Goal: Information Seeking & Learning: Learn about a topic

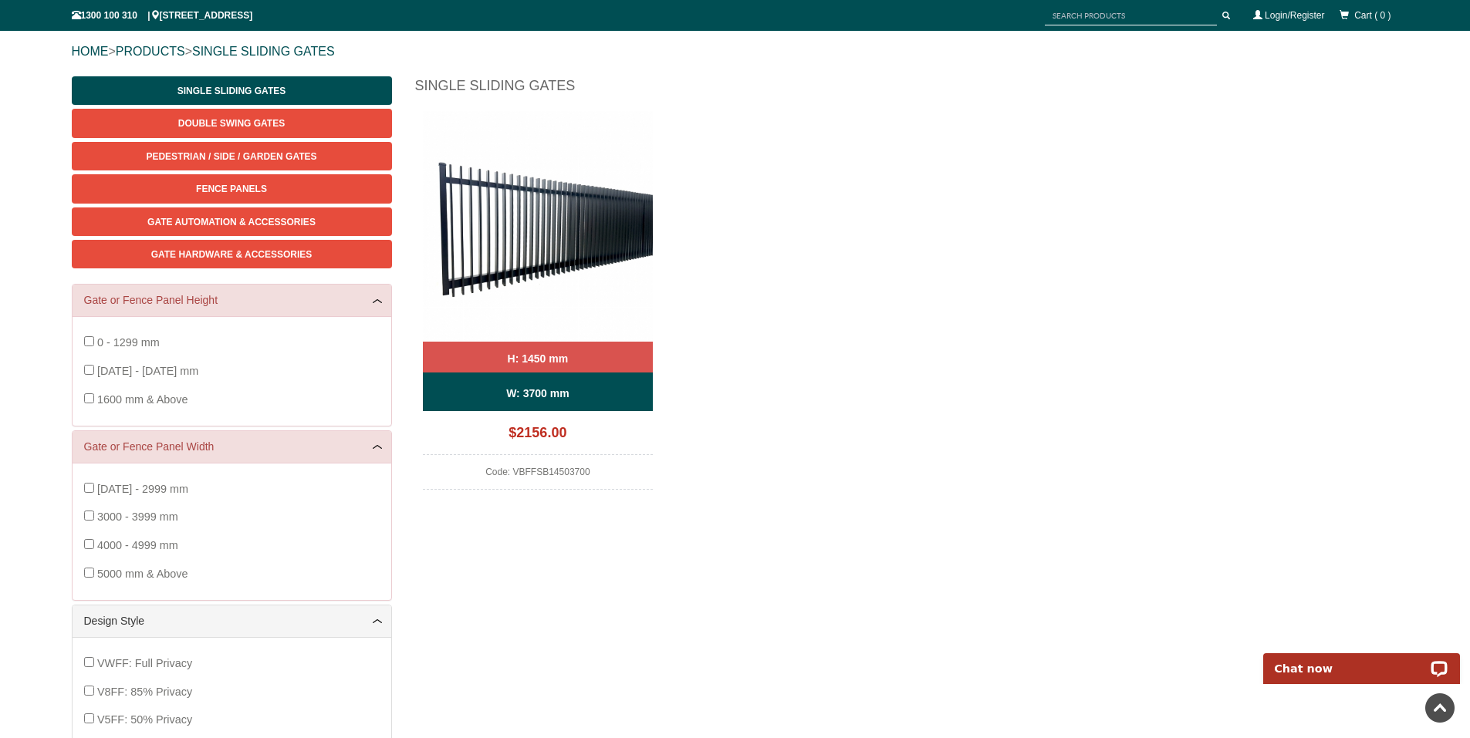
scroll to position [116, 0]
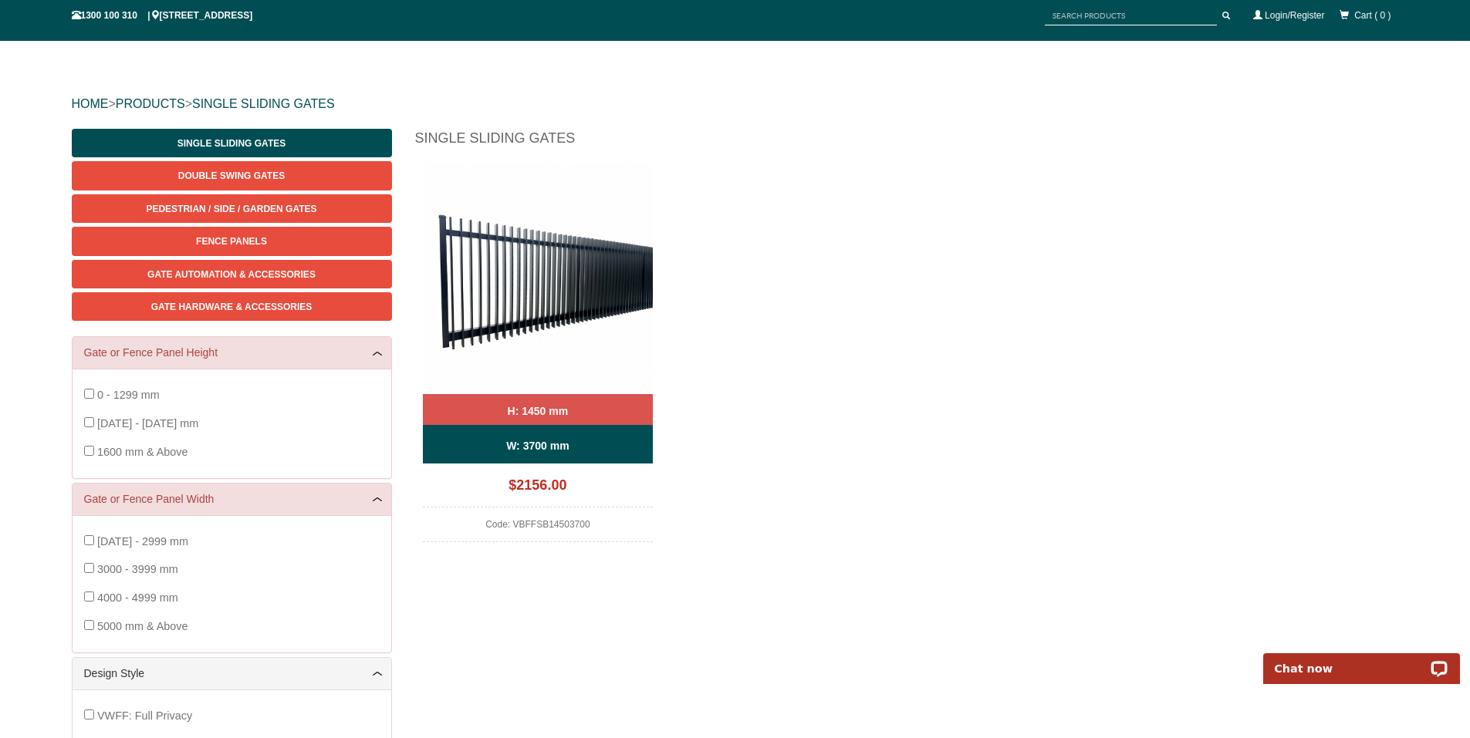
click at [547, 315] on img at bounding box center [538, 279] width 231 height 231
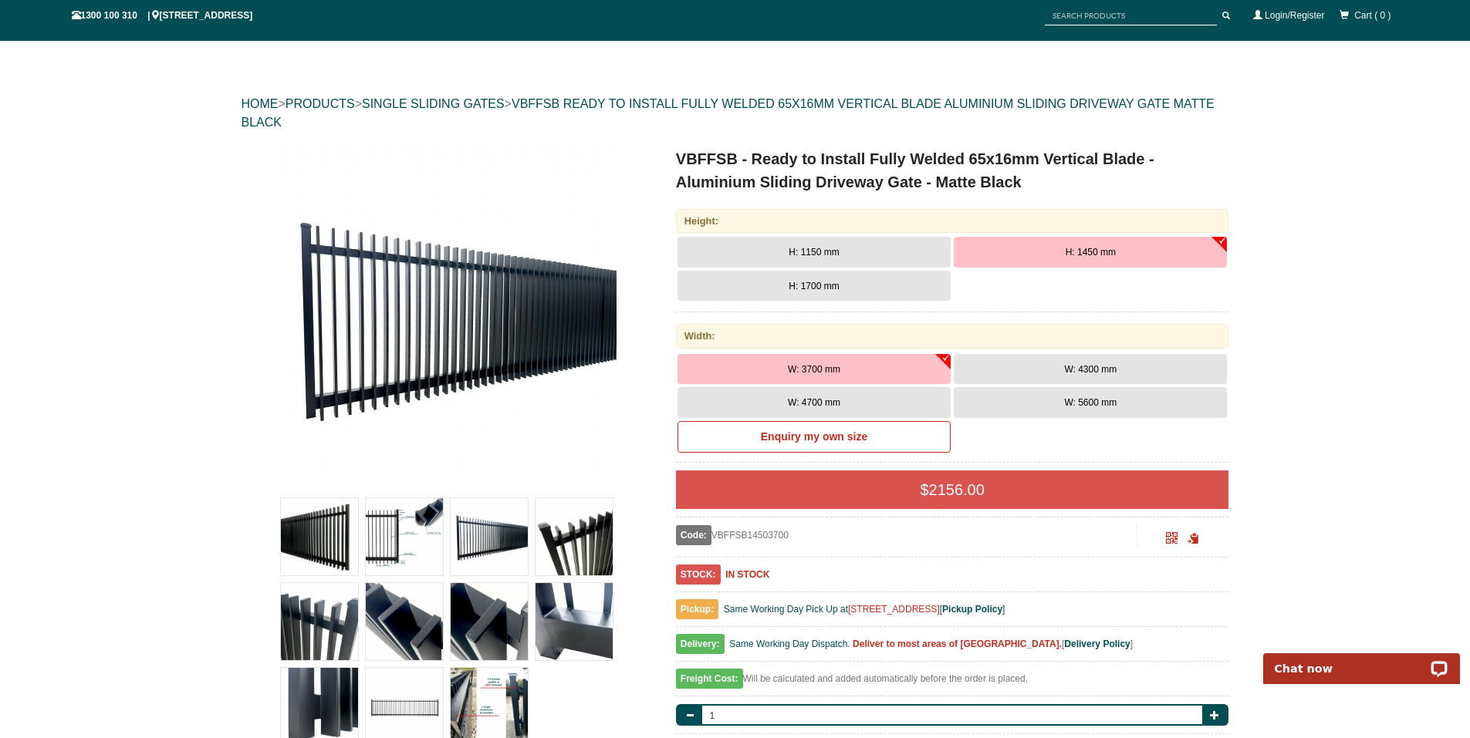
click at [792, 245] on button "H: 1150 mm" at bounding box center [813, 252] width 273 height 31
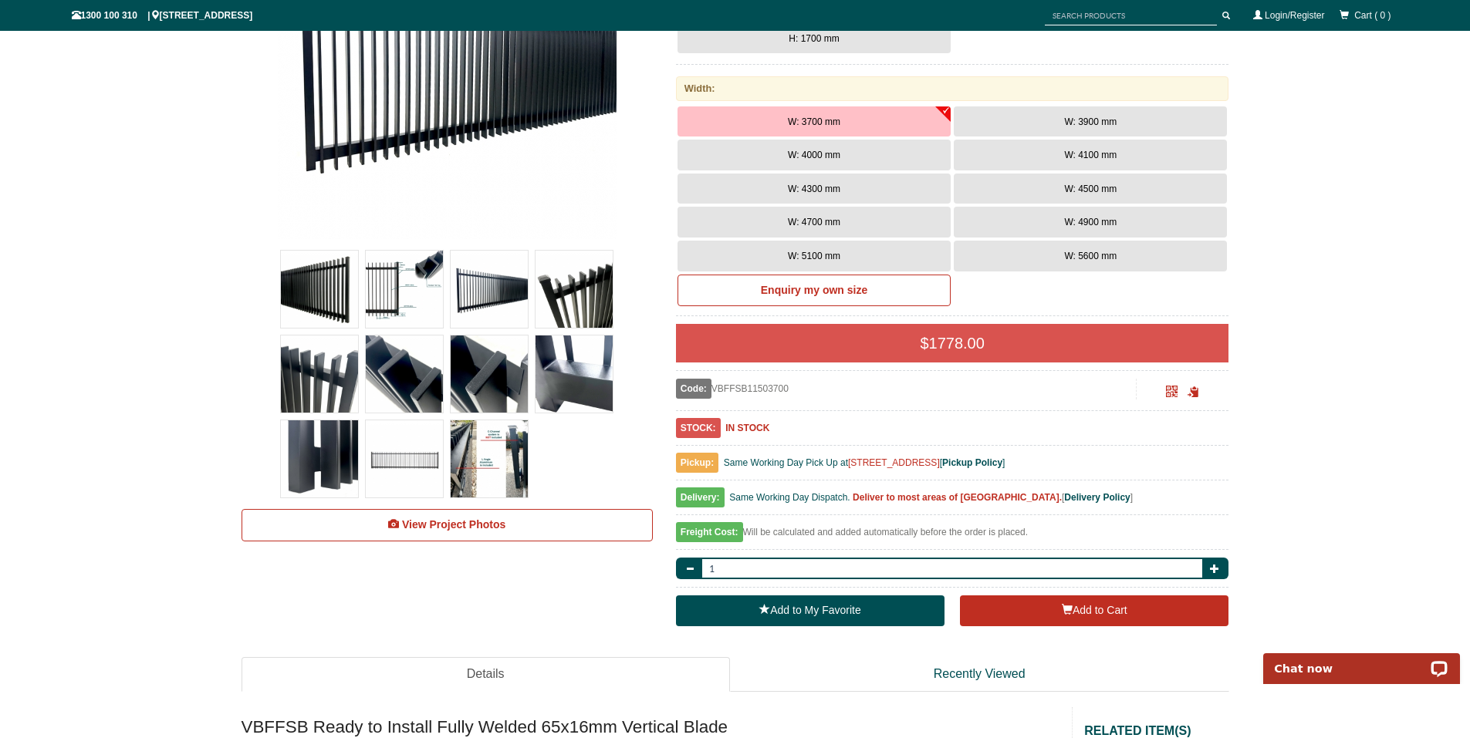
scroll to position [367, 0]
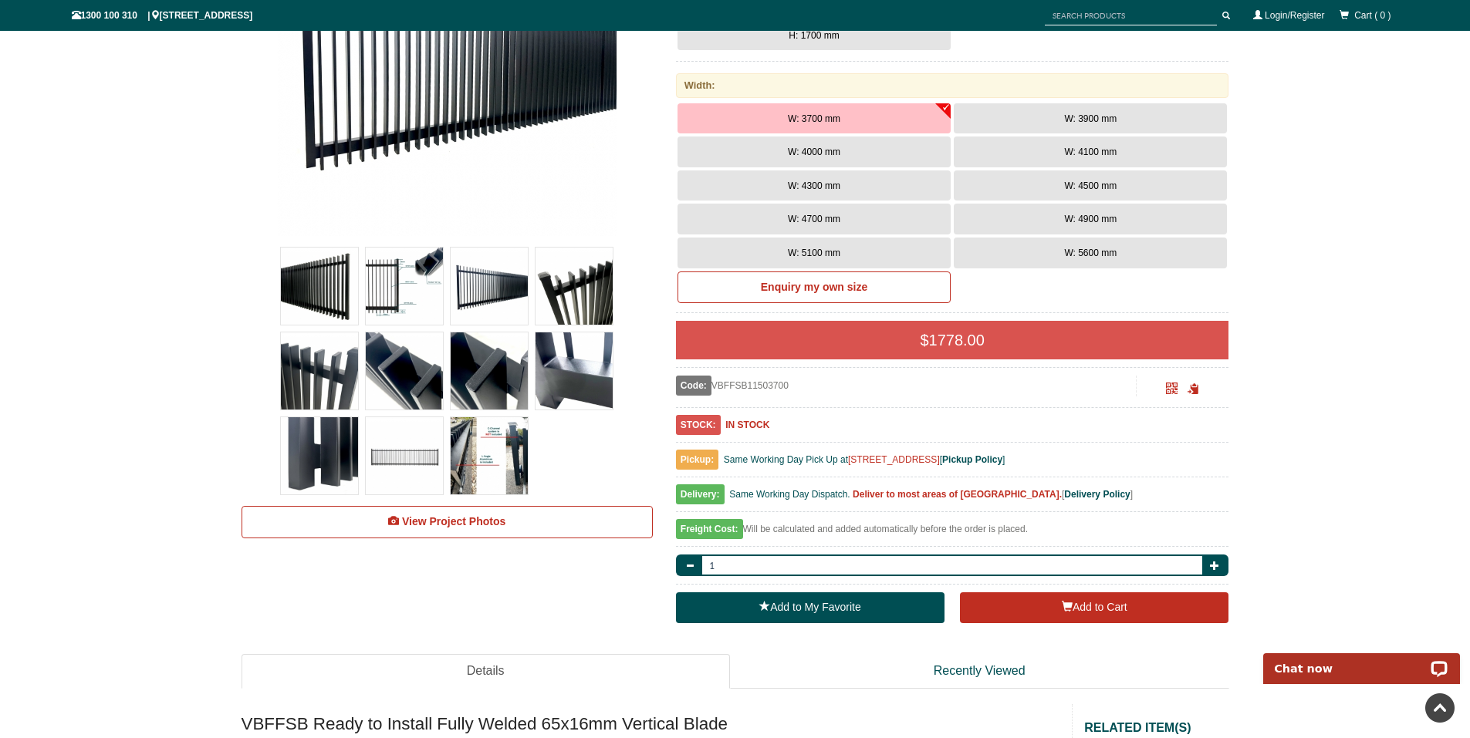
click at [381, 275] on img at bounding box center [404, 286] width 77 height 77
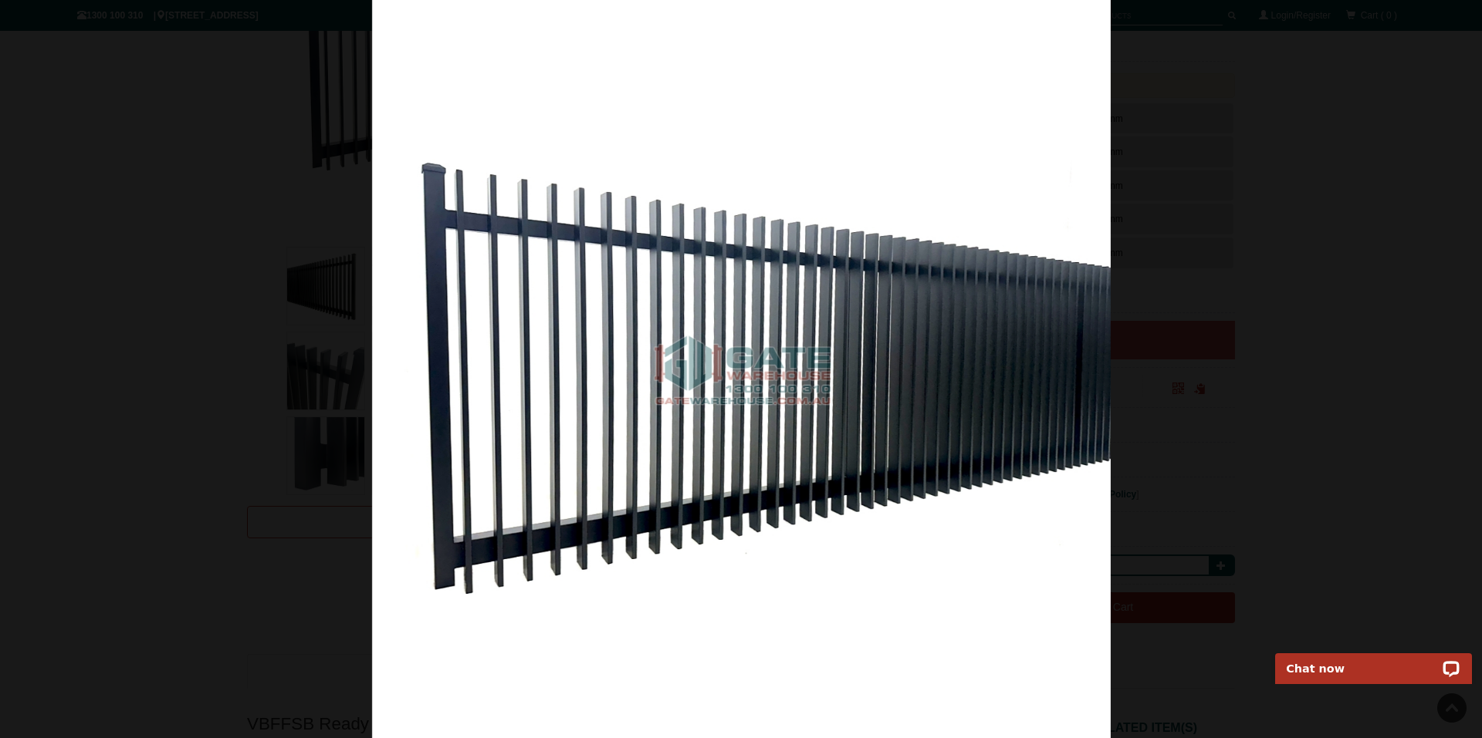
click at [941, 316] on img at bounding box center [741, 369] width 738 height 738
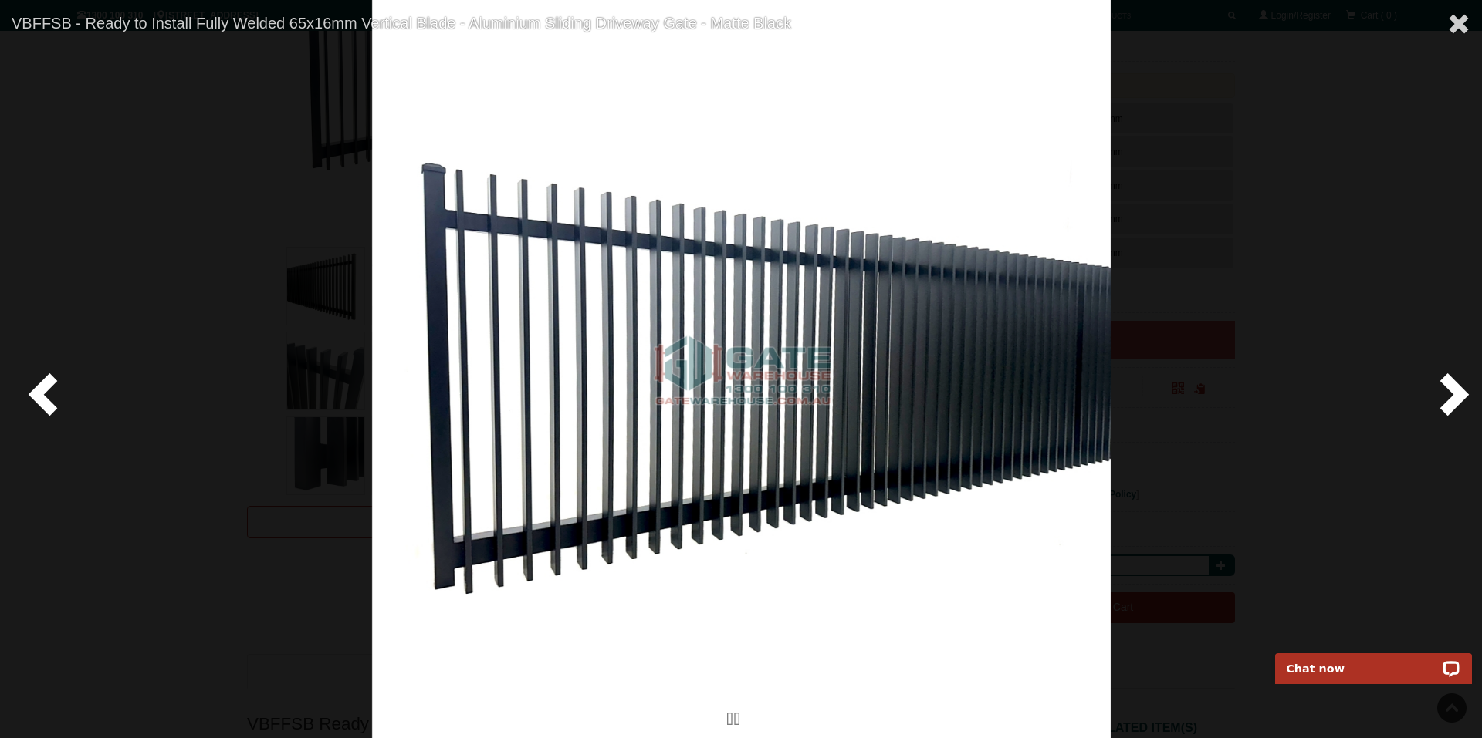
click at [59, 390] on span at bounding box center [46, 393] width 46 height 46
click at [1455, 22] on span at bounding box center [1458, 23] width 23 height 23
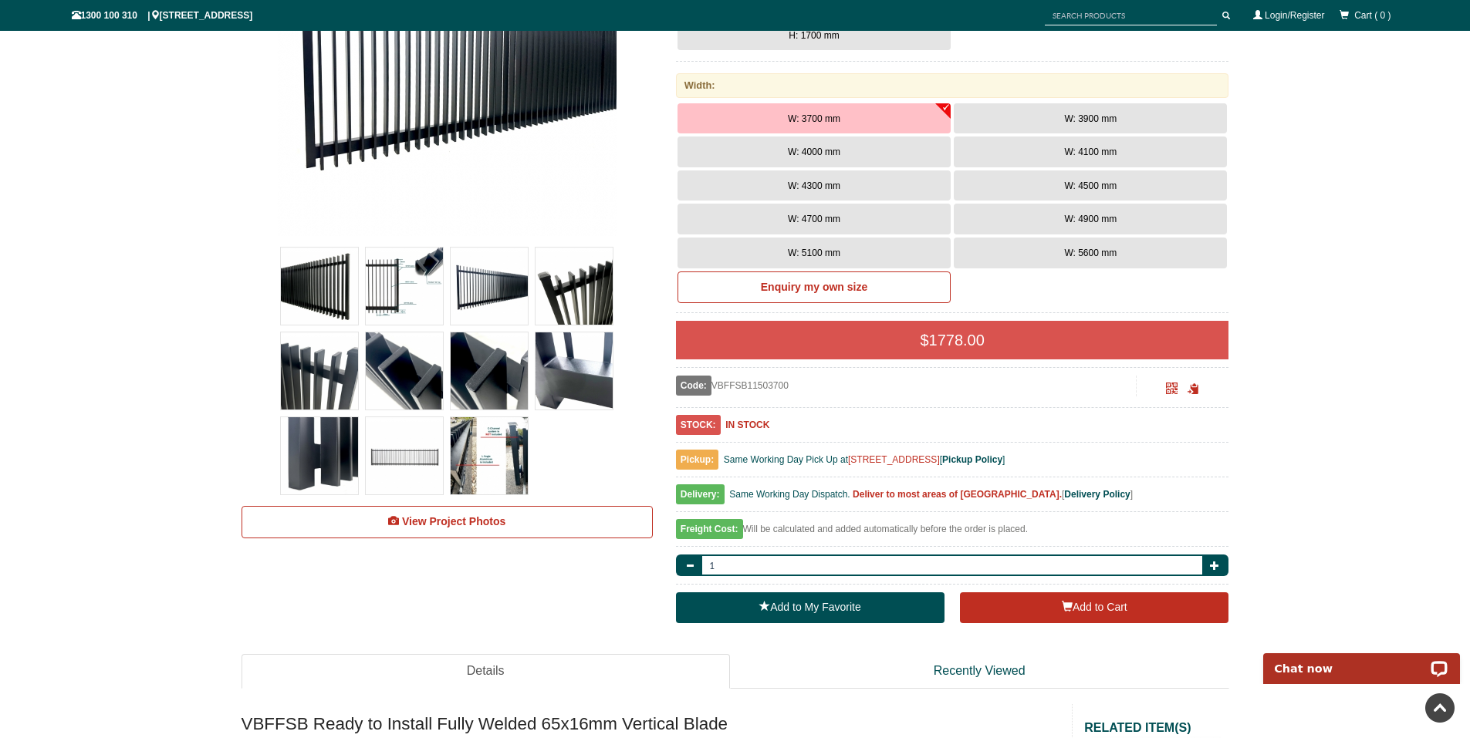
click at [400, 372] on img at bounding box center [404, 371] width 77 height 77
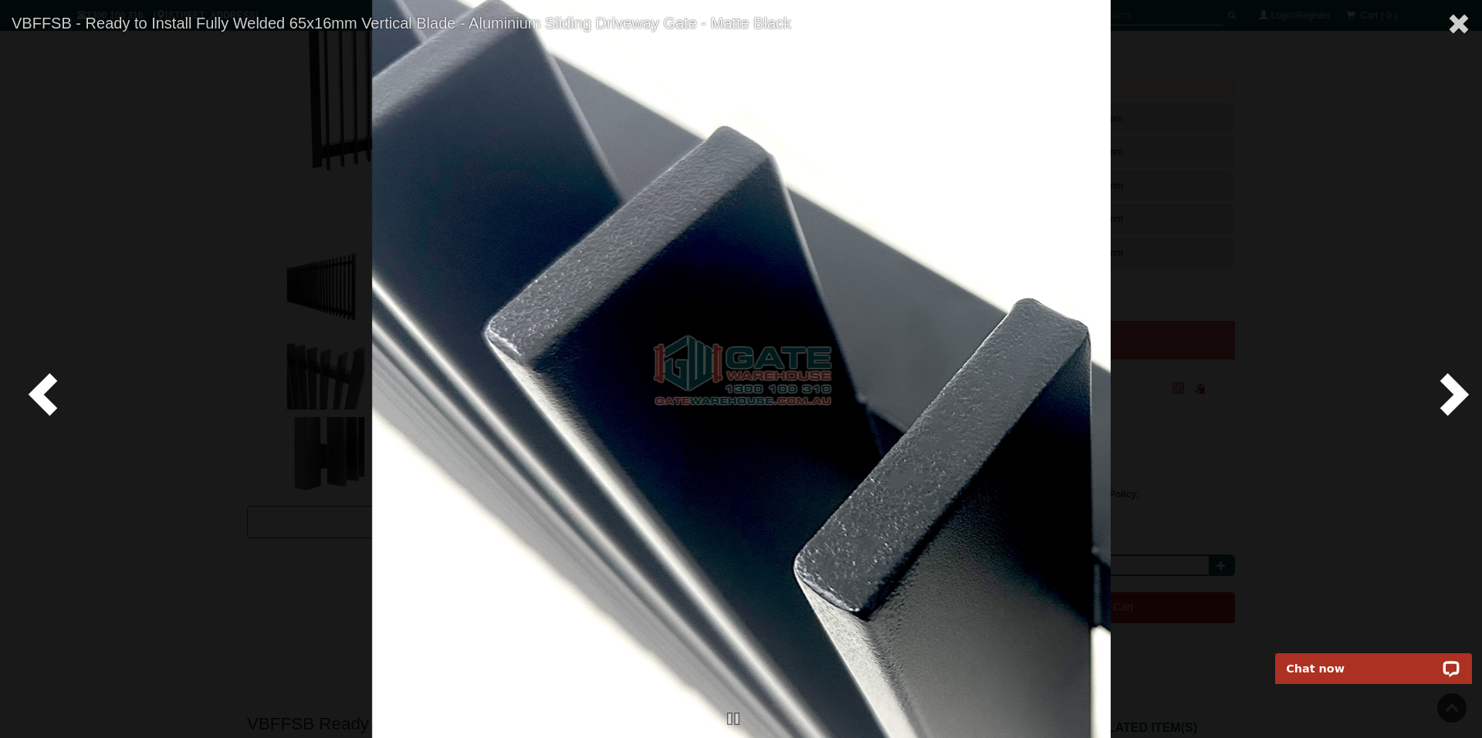
click at [1456, 394] on span at bounding box center [1451, 393] width 46 height 46
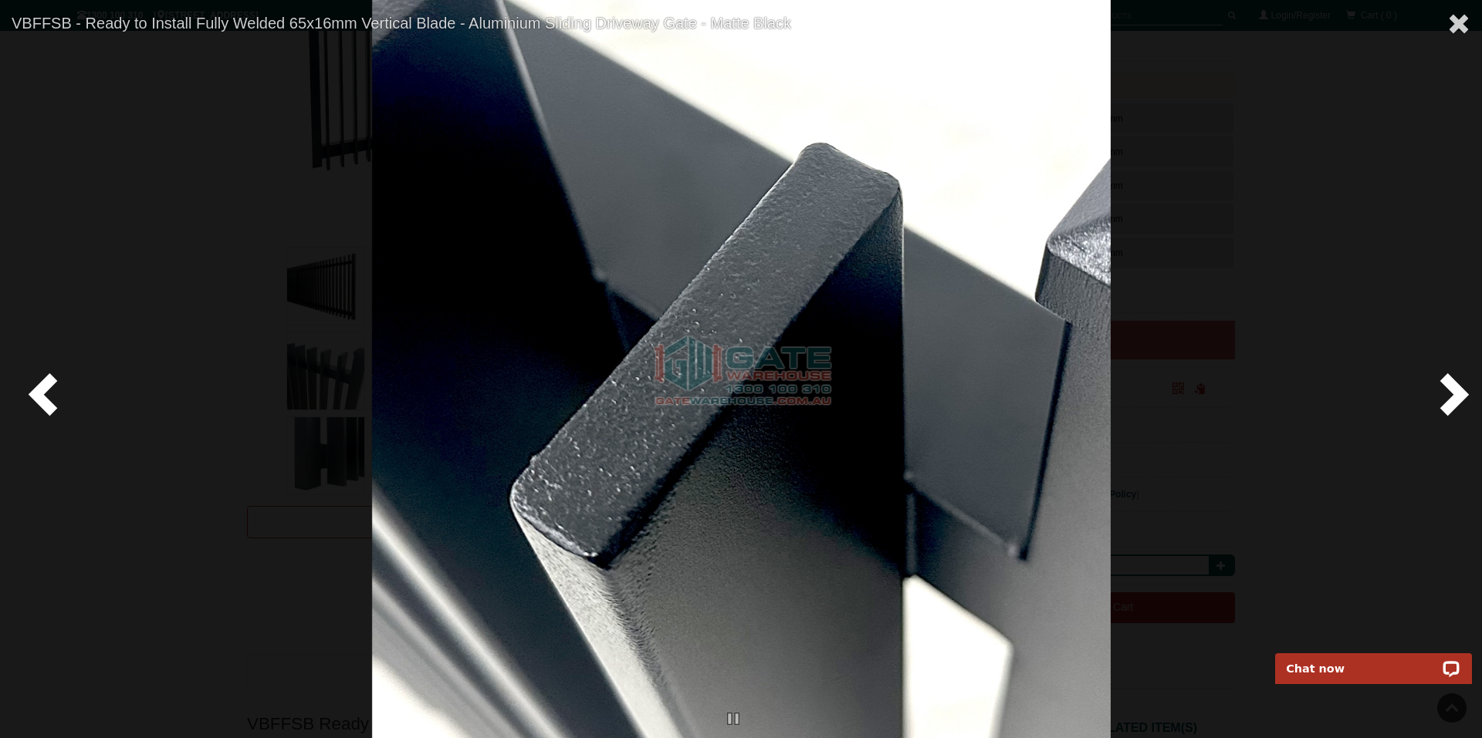
click at [1456, 394] on span at bounding box center [1451, 393] width 46 height 46
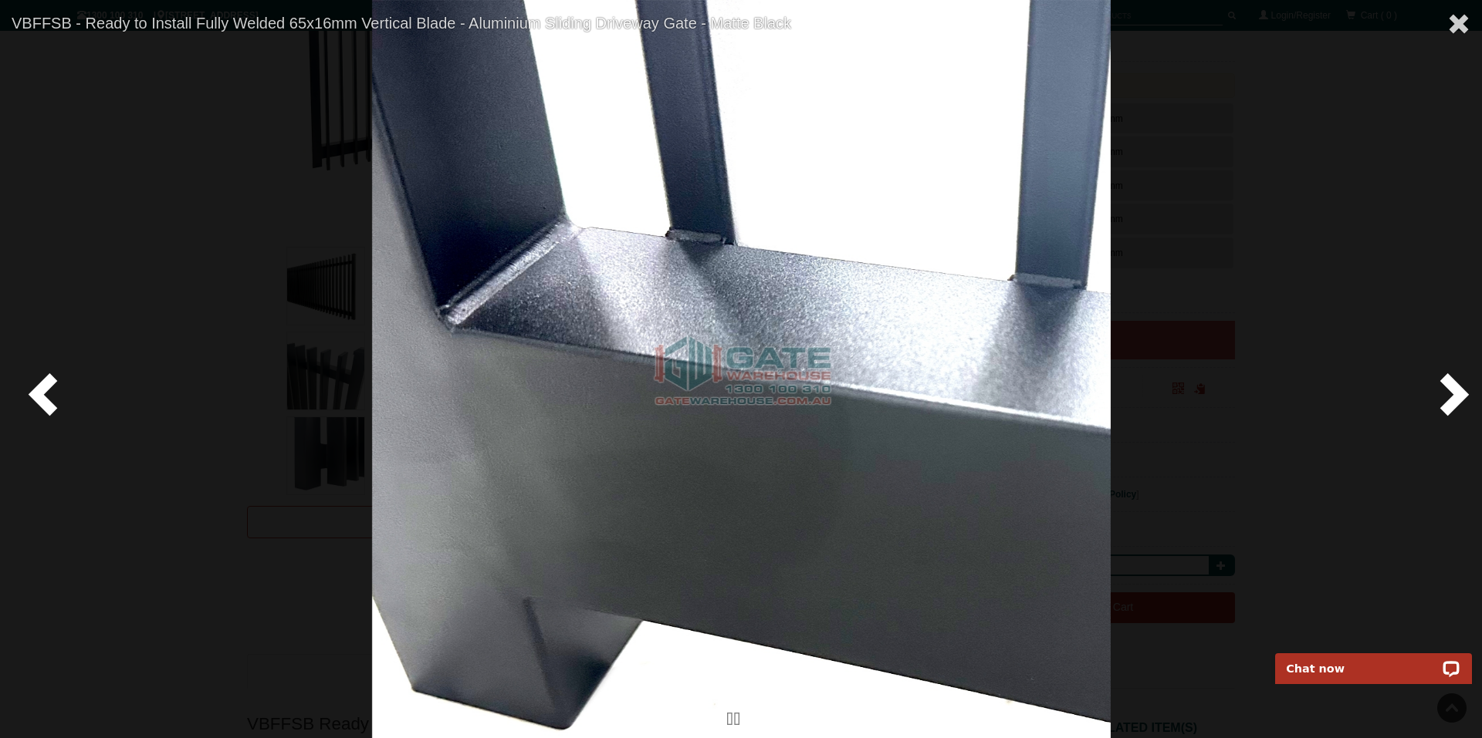
click at [1456, 394] on span at bounding box center [1451, 393] width 46 height 46
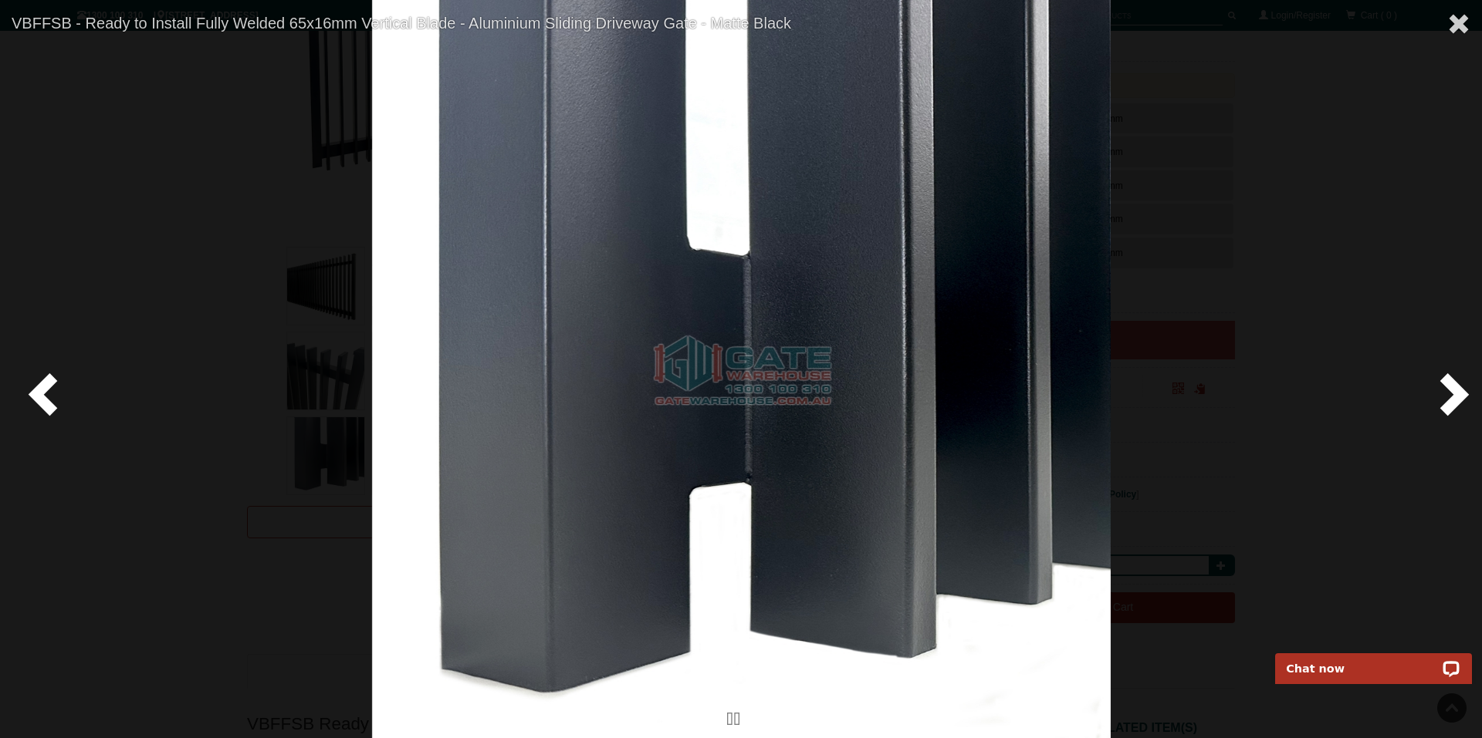
click at [1456, 394] on span at bounding box center [1451, 393] width 46 height 46
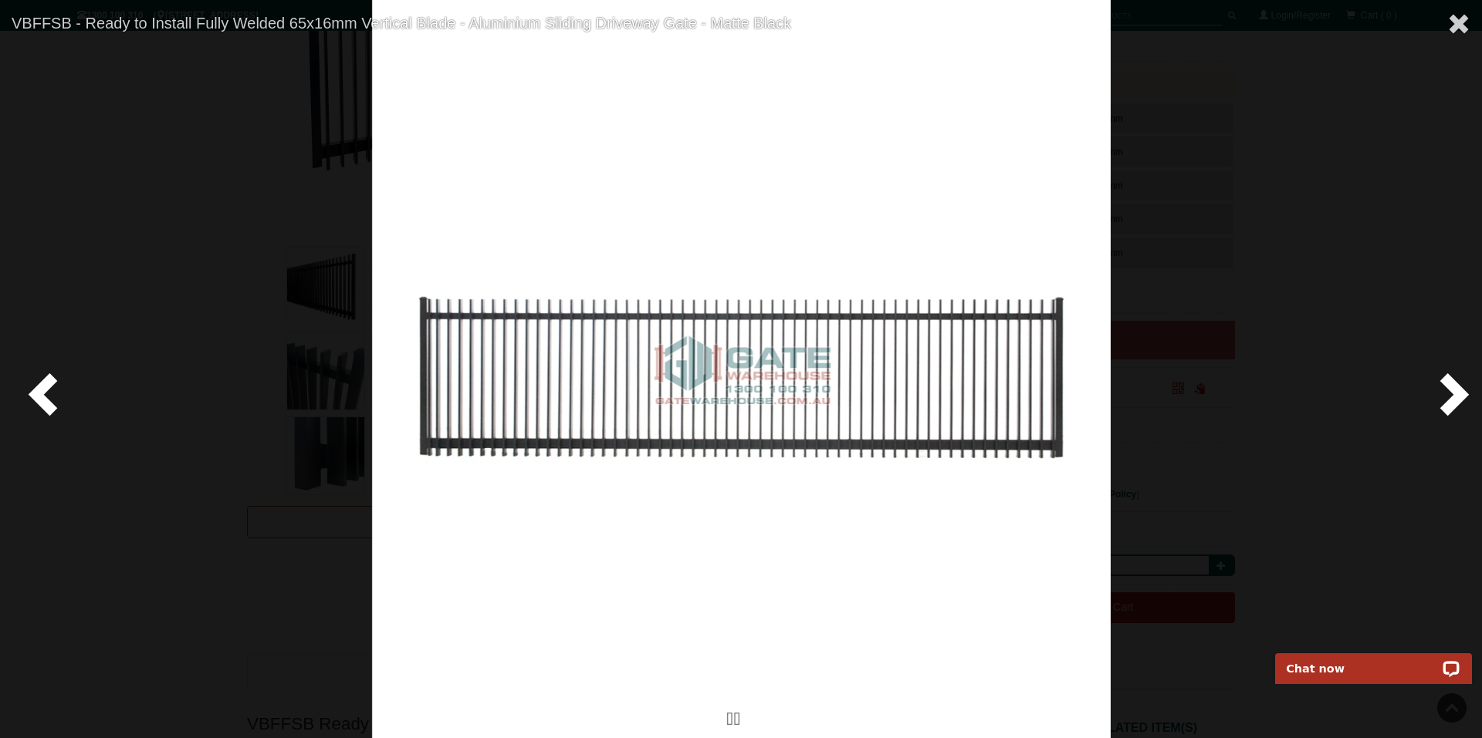
click at [1456, 394] on span at bounding box center [1451, 393] width 46 height 46
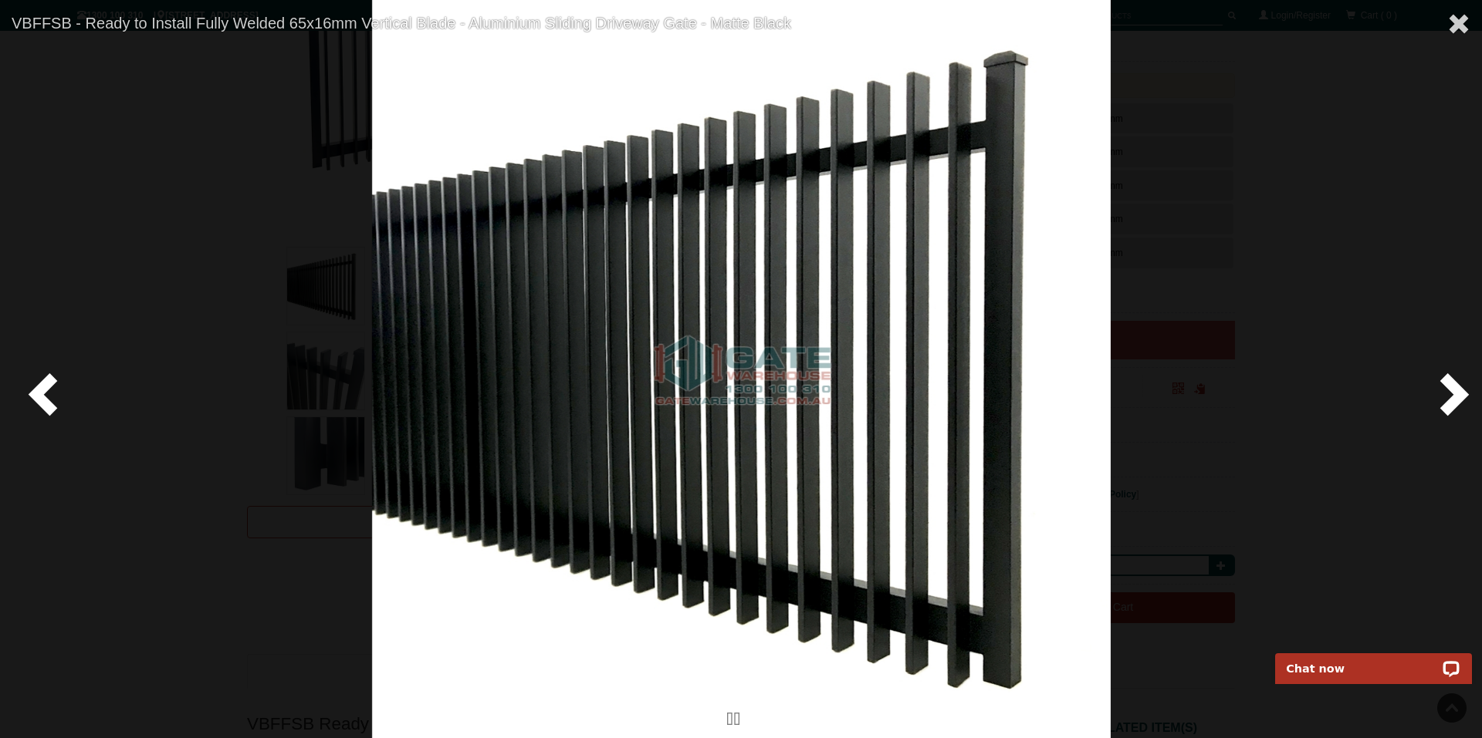
click at [1456, 397] on span at bounding box center [1451, 393] width 46 height 46
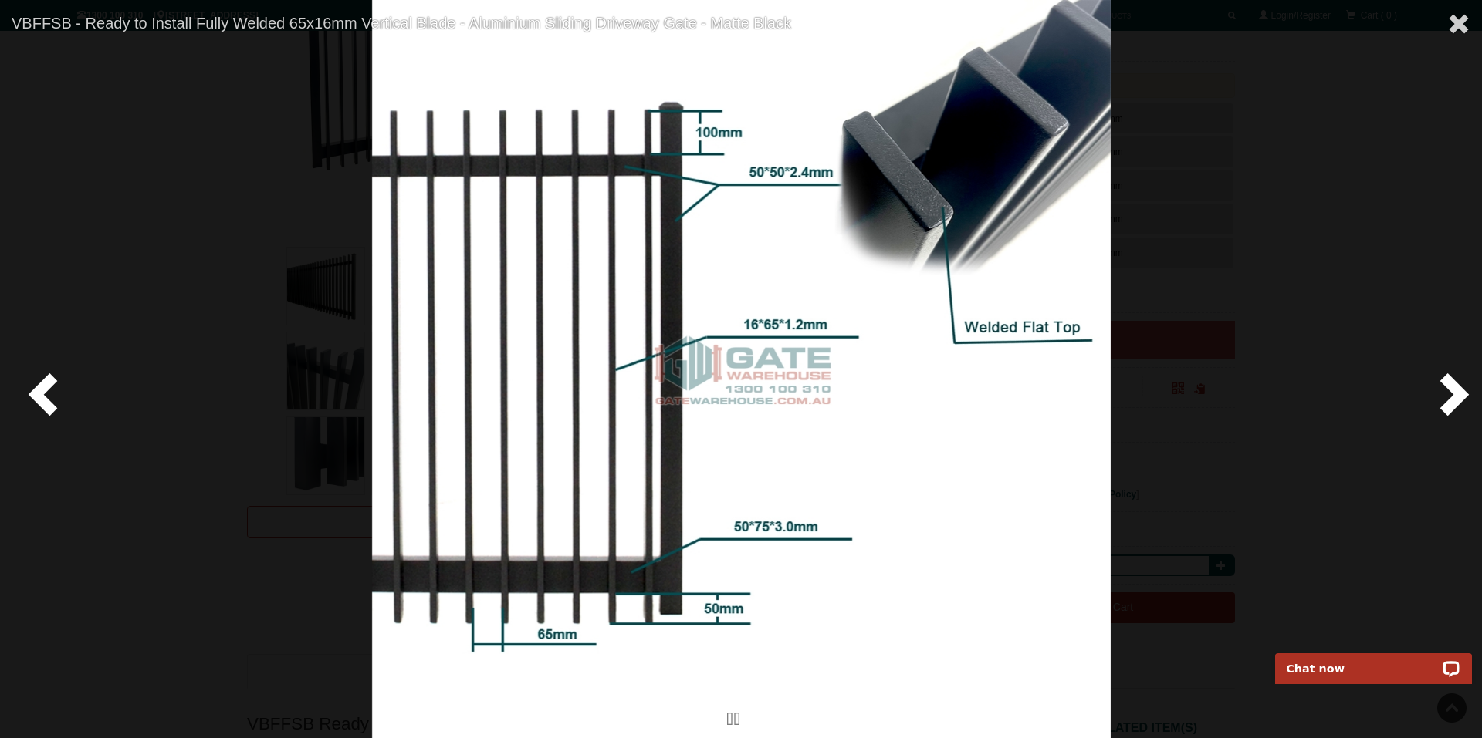
click at [1457, 397] on span at bounding box center [1451, 393] width 46 height 46
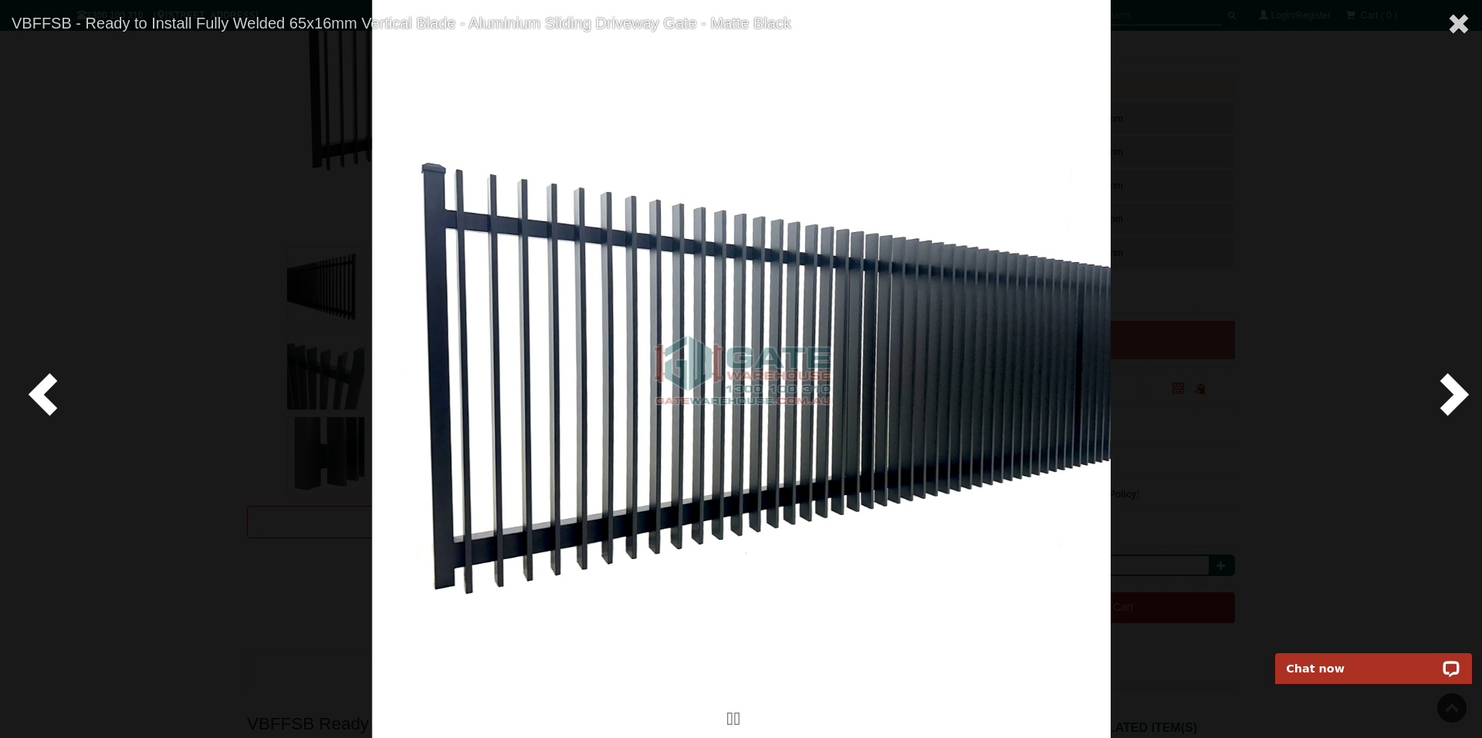
click at [1457, 397] on span at bounding box center [1451, 393] width 46 height 46
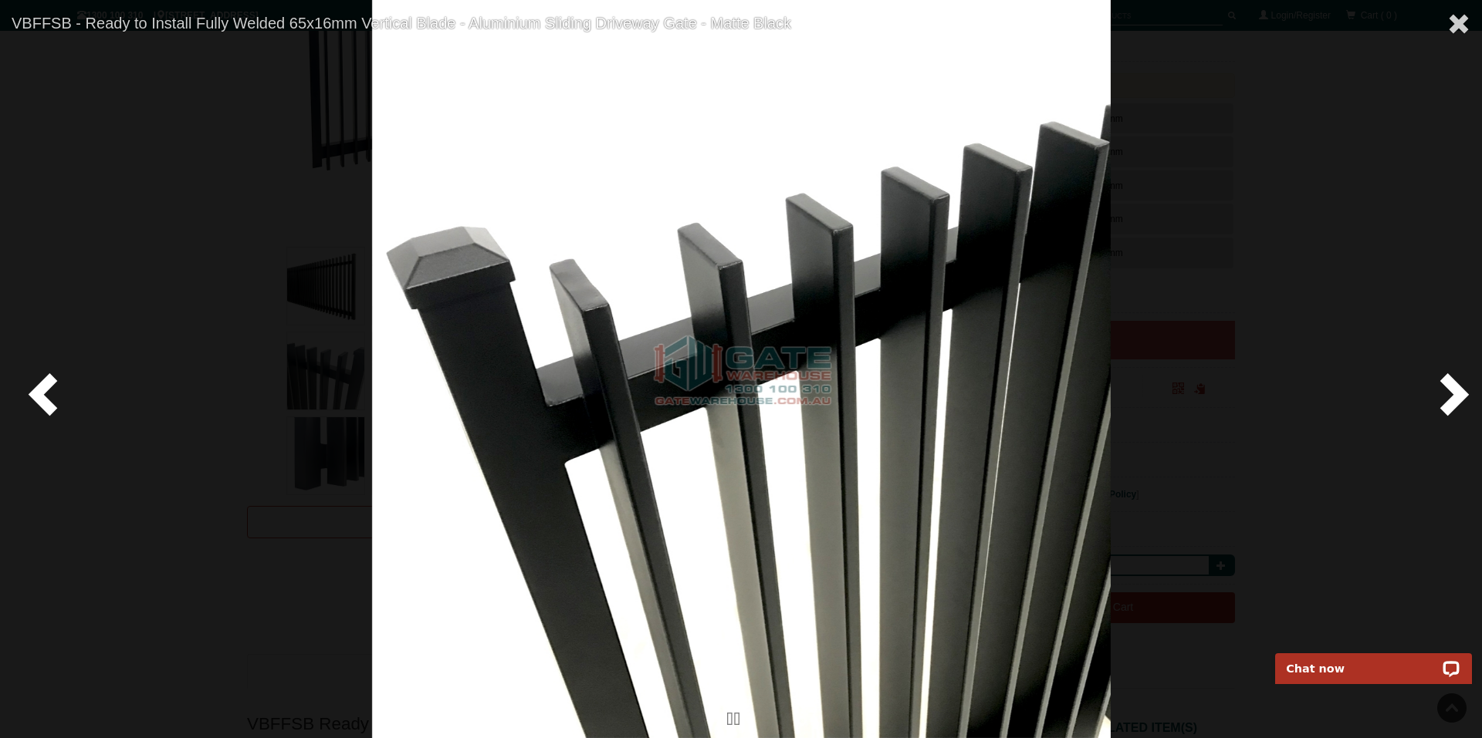
click at [1457, 397] on span at bounding box center [1451, 393] width 46 height 46
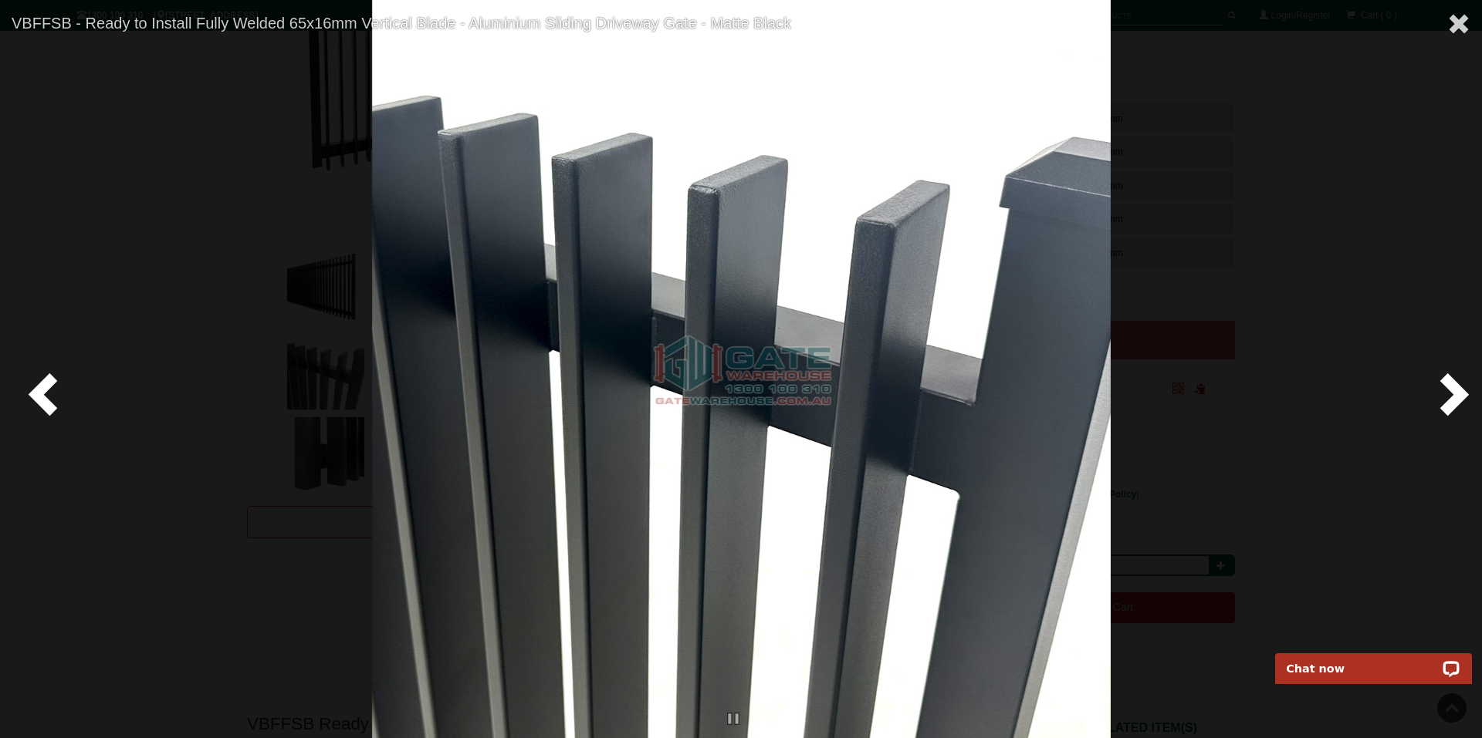
click at [1457, 397] on span at bounding box center [1451, 393] width 46 height 46
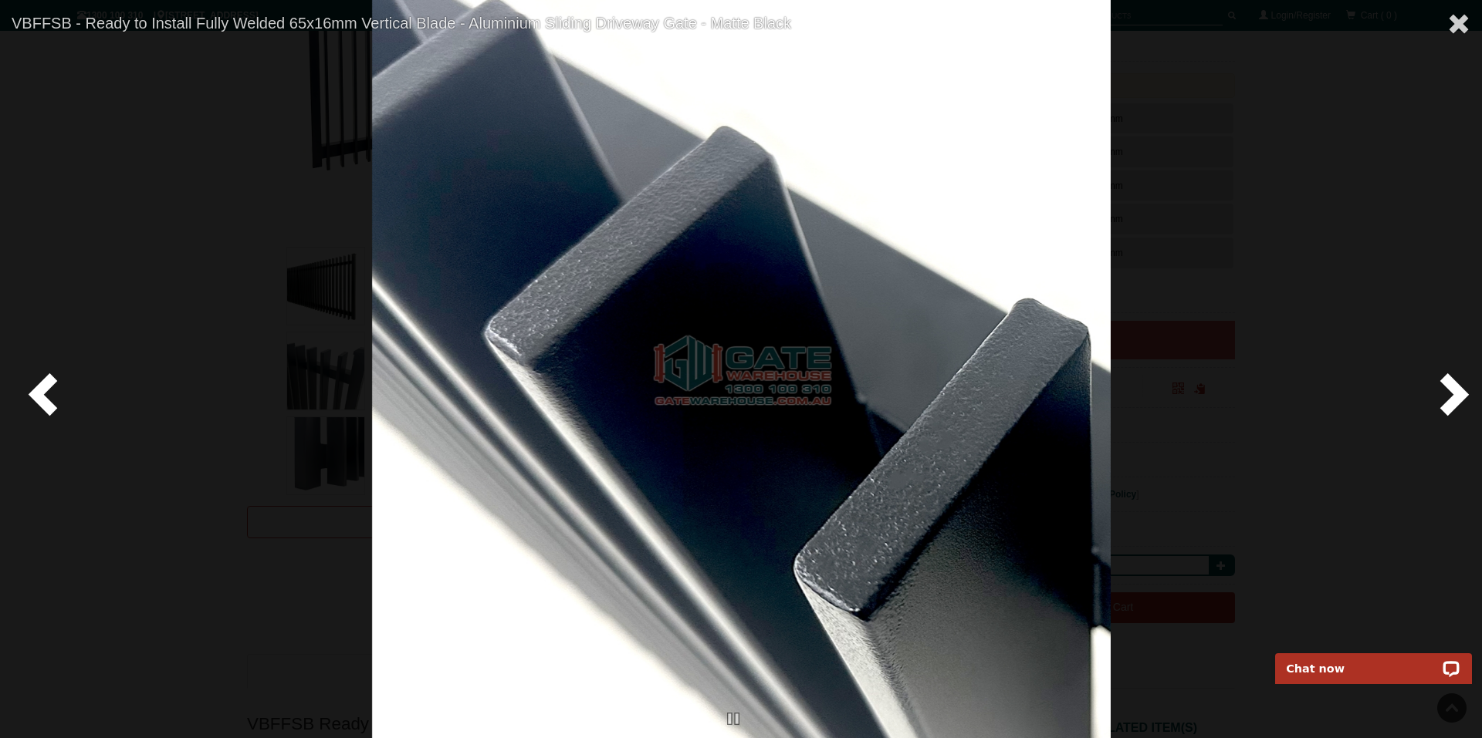
click at [1457, 397] on span at bounding box center [1451, 393] width 46 height 46
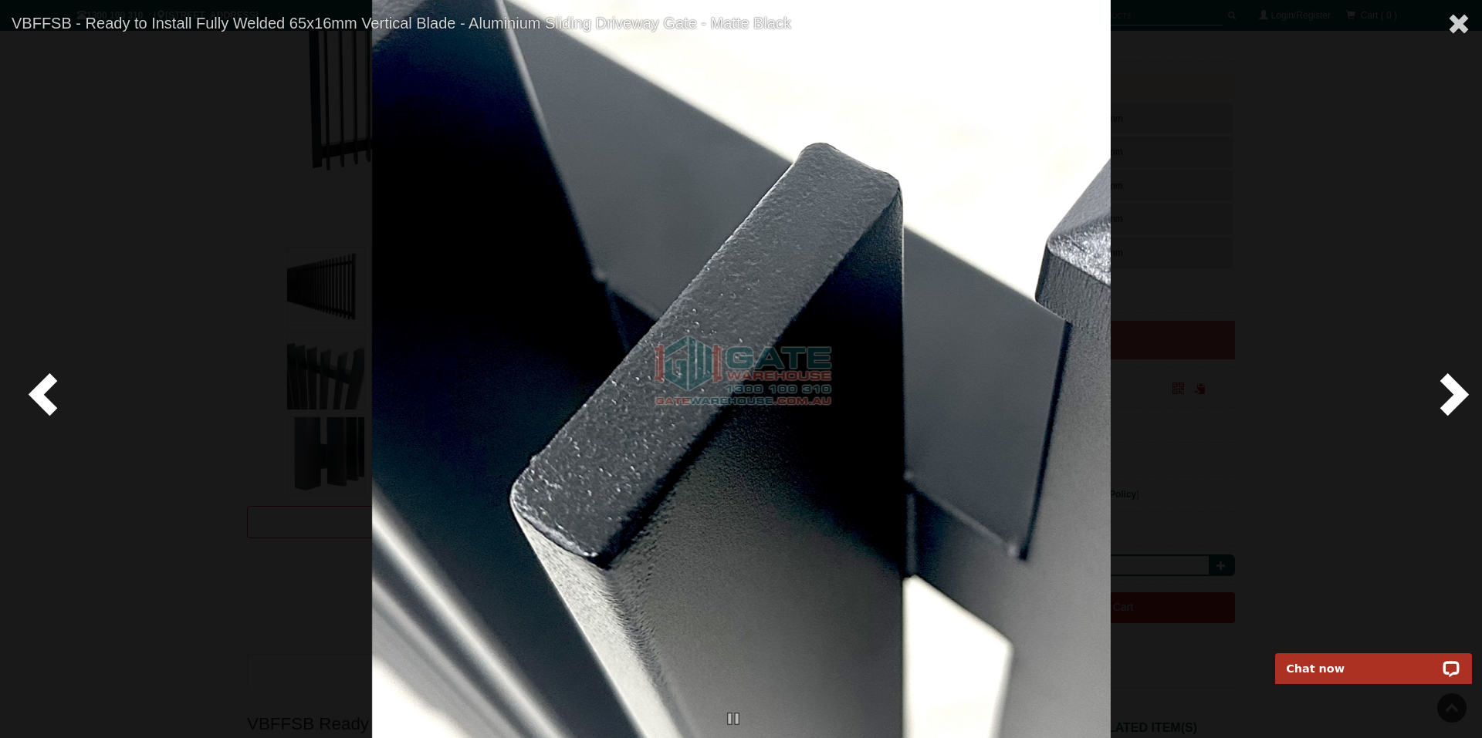
click at [1457, 397] on span at bounding box center [1451, 393] width 46 height 46
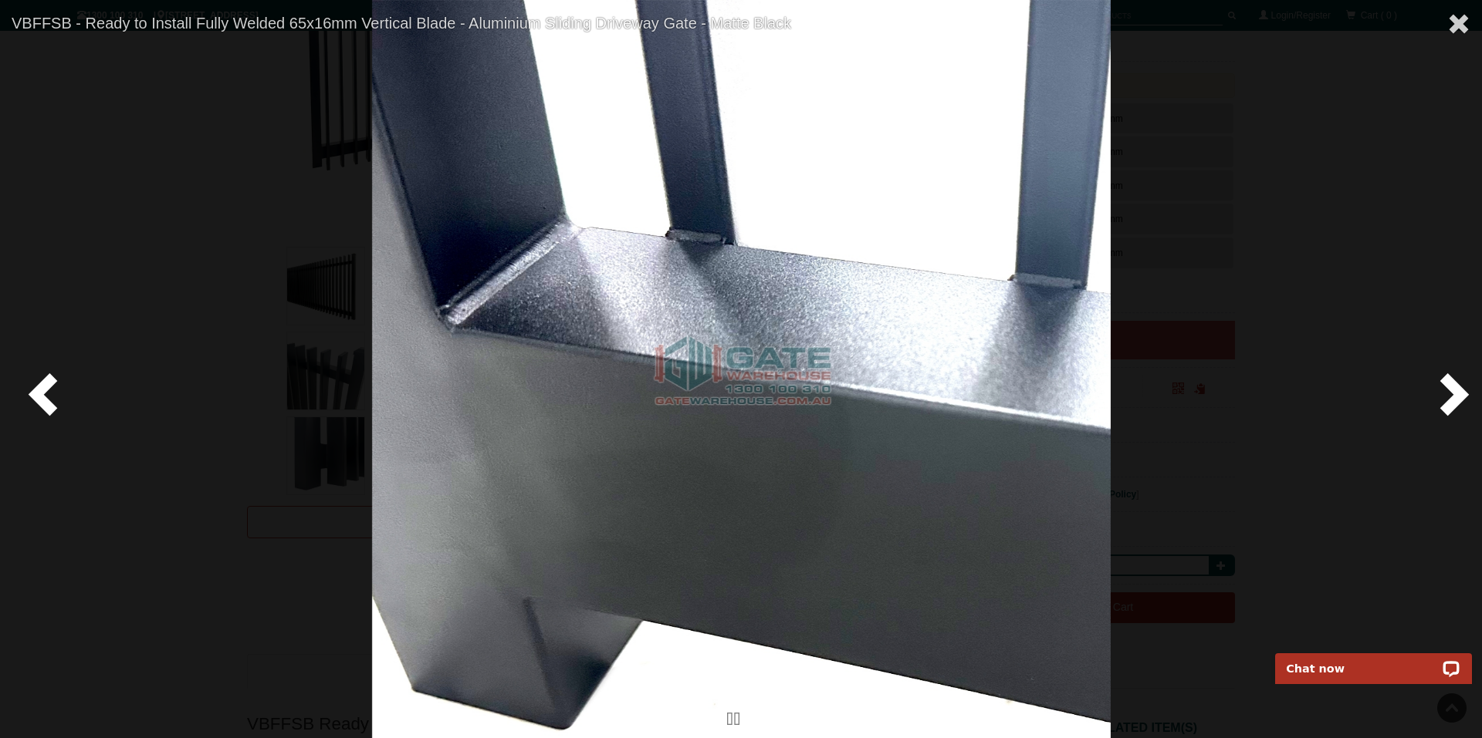
click at [1457, 397] on span at bounding box center [1451, 393] width 46 height 46
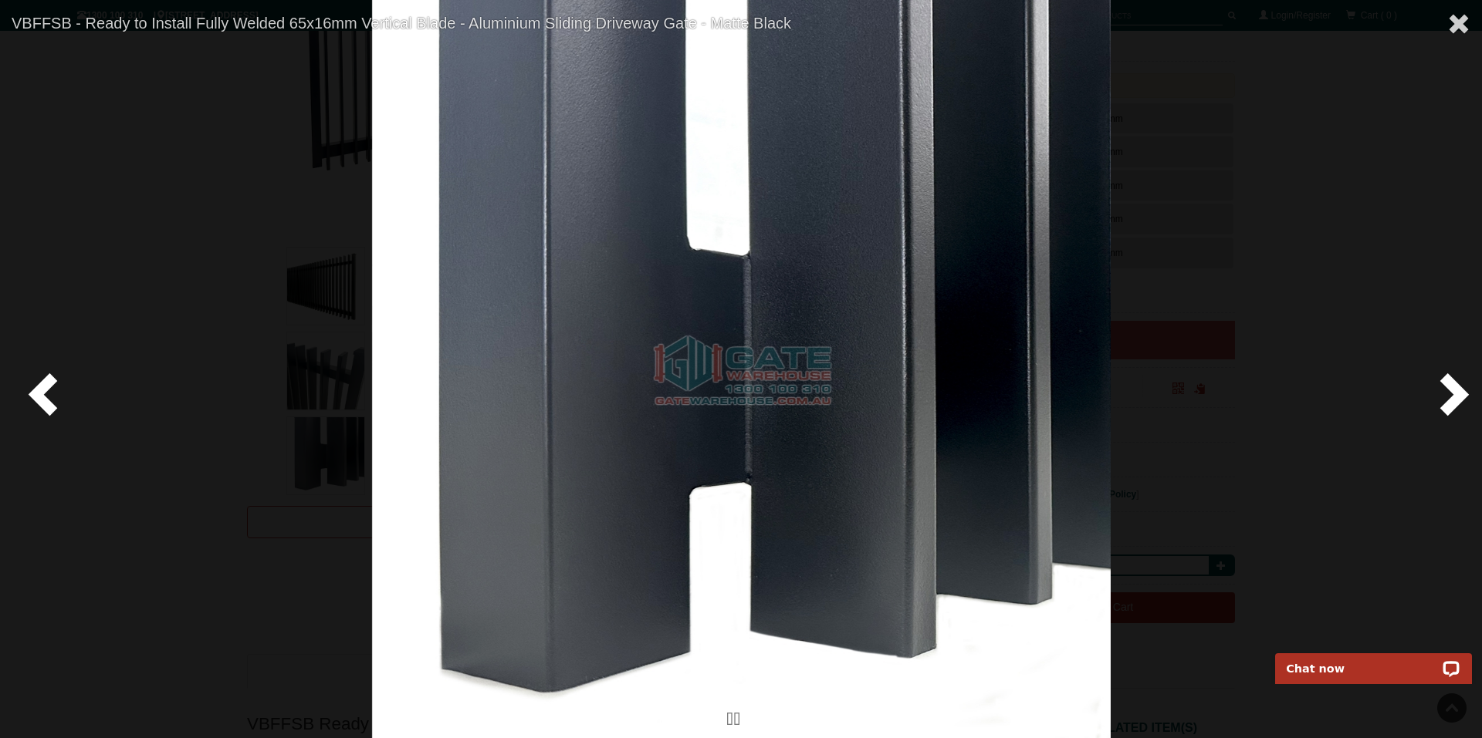
click at [1457, 397] on span at bounding box center [1451, 393] width 46 height 46
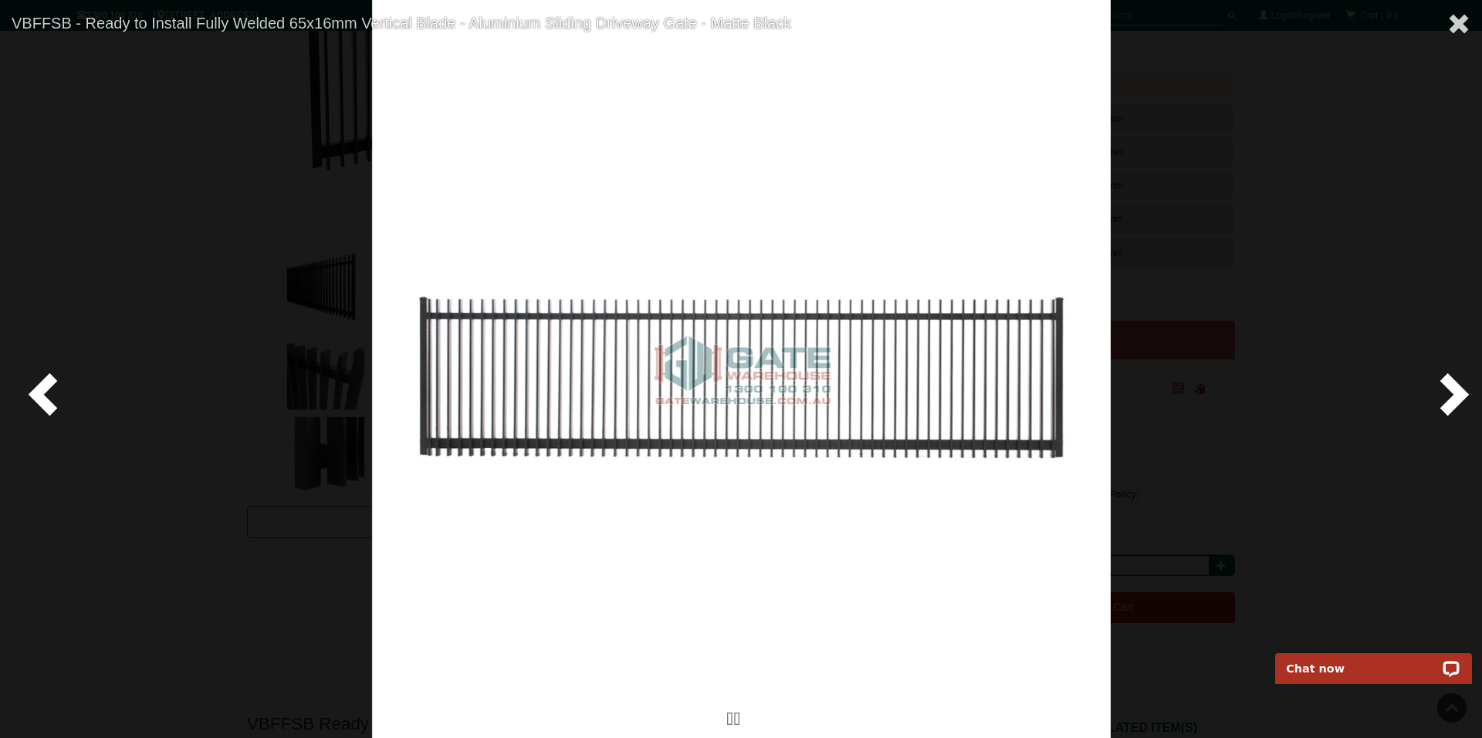
click at [1457, 397] on span at bounding box center [1451, 393] width 46 height 46
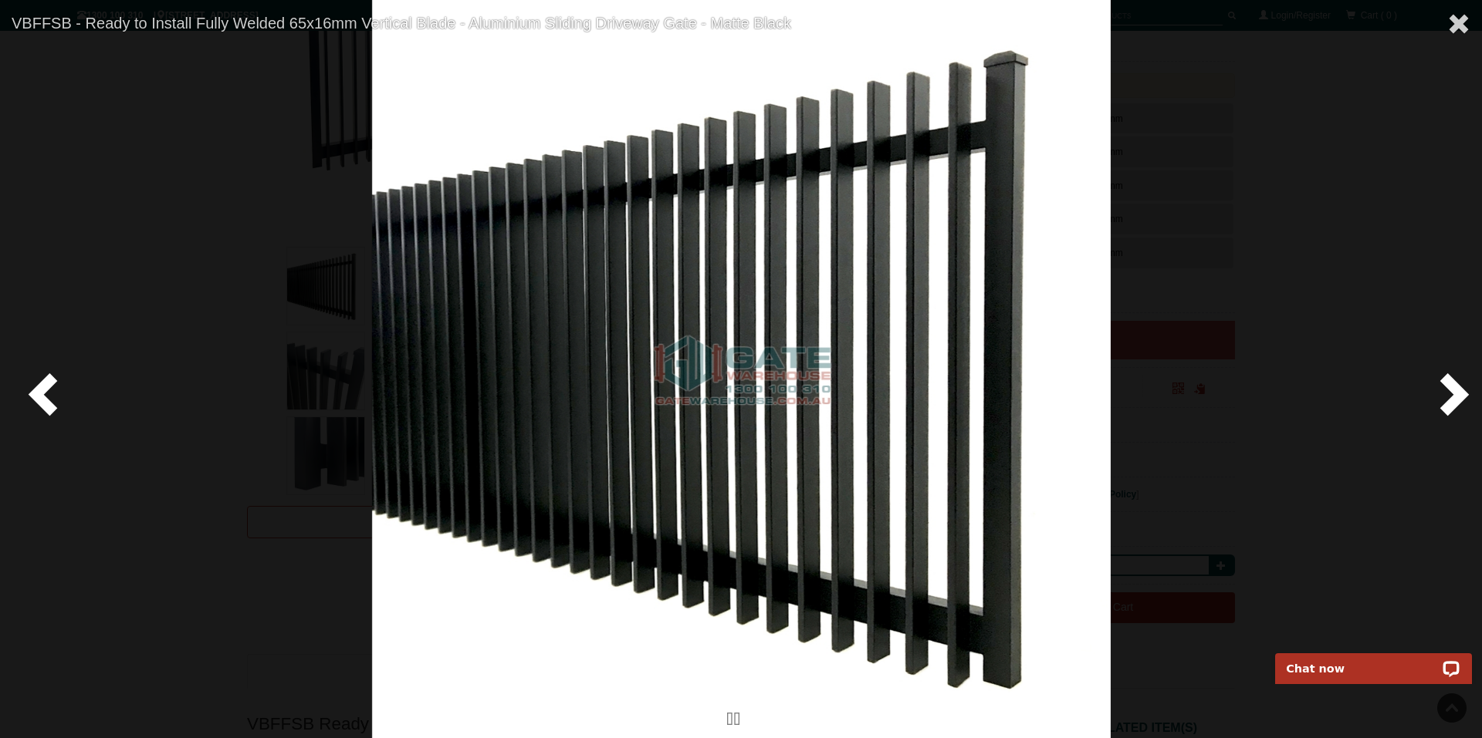
click at [1454, 396] on span at bounding box center [1451, 393] width 46 height 46
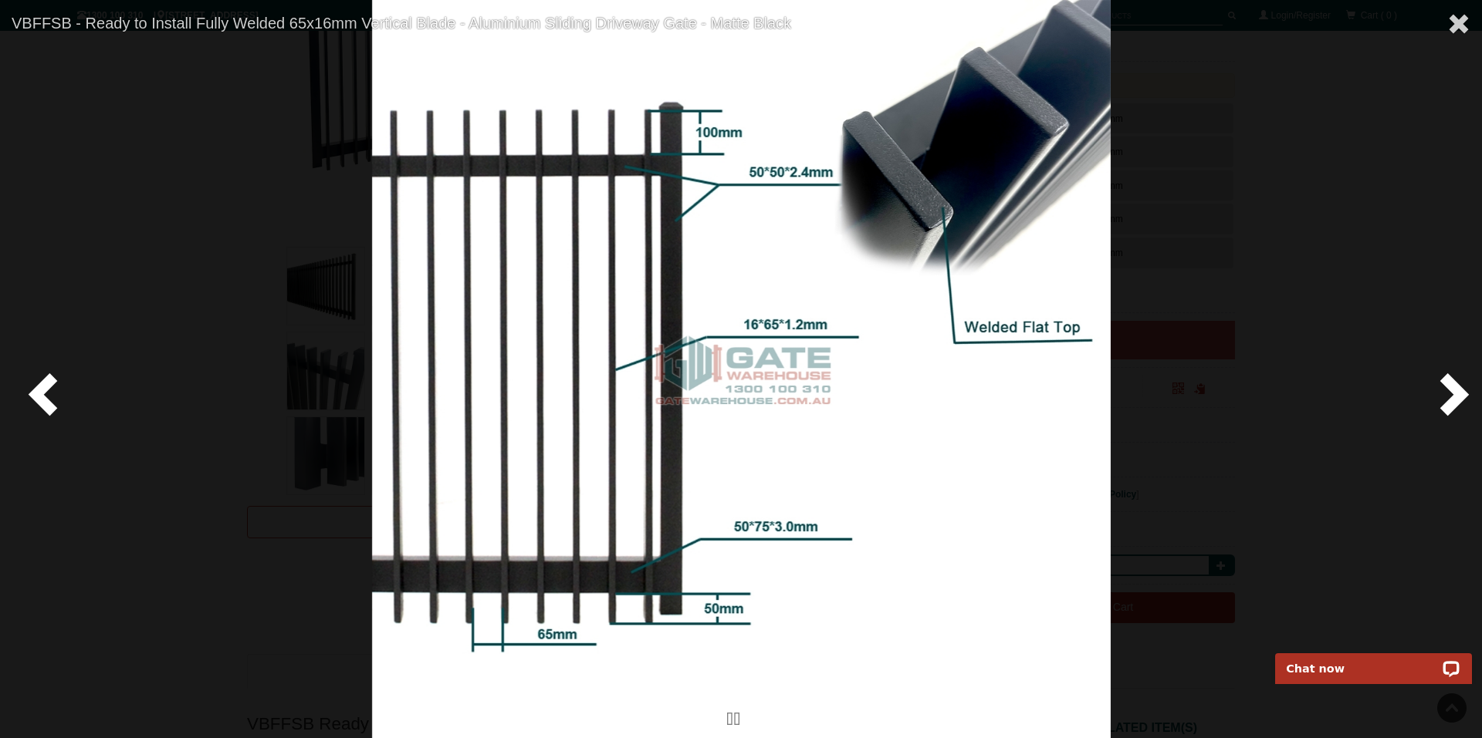
click at [1450, 394] on span at bounding box center [1451, 393] width 46 height 46
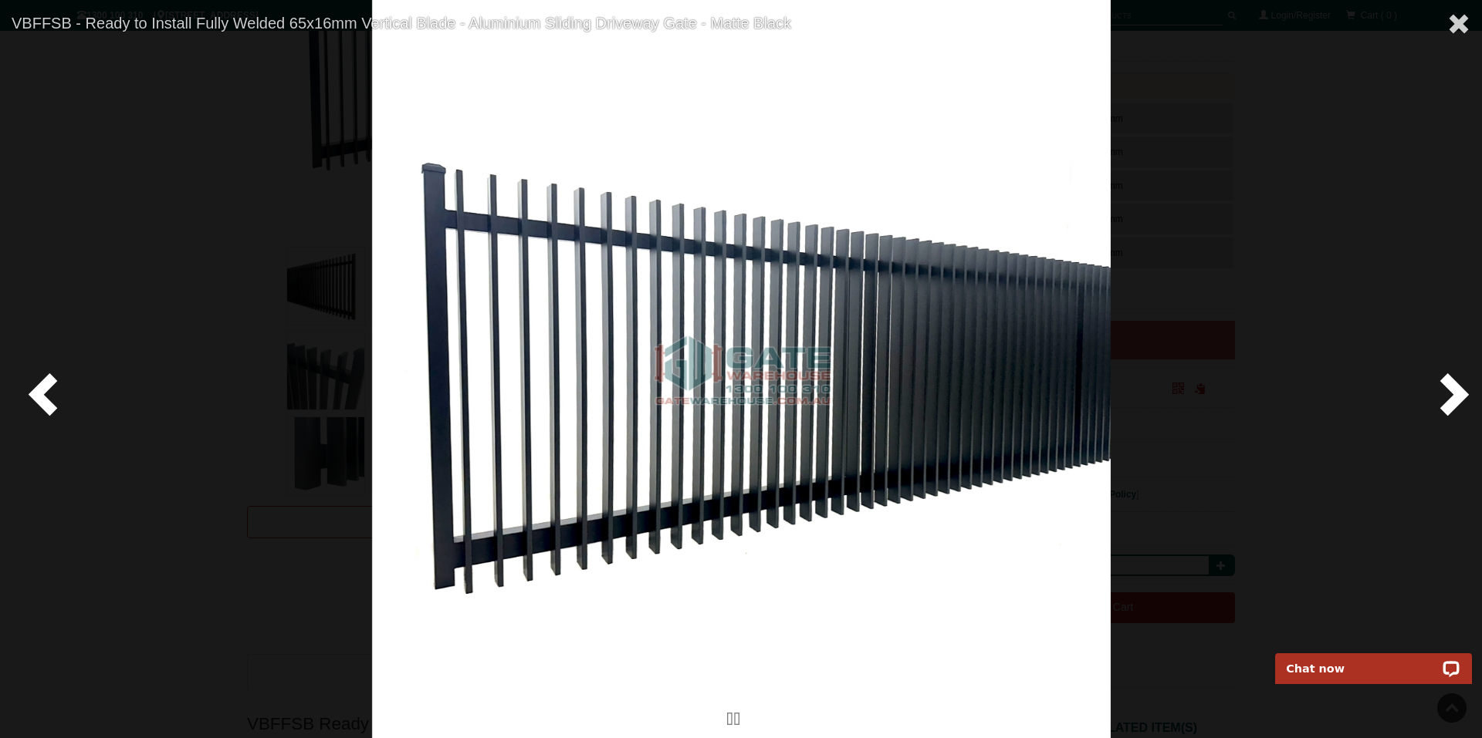
click at [1450, 394] on span at bounding box center [1451, 393] width 46 height 46
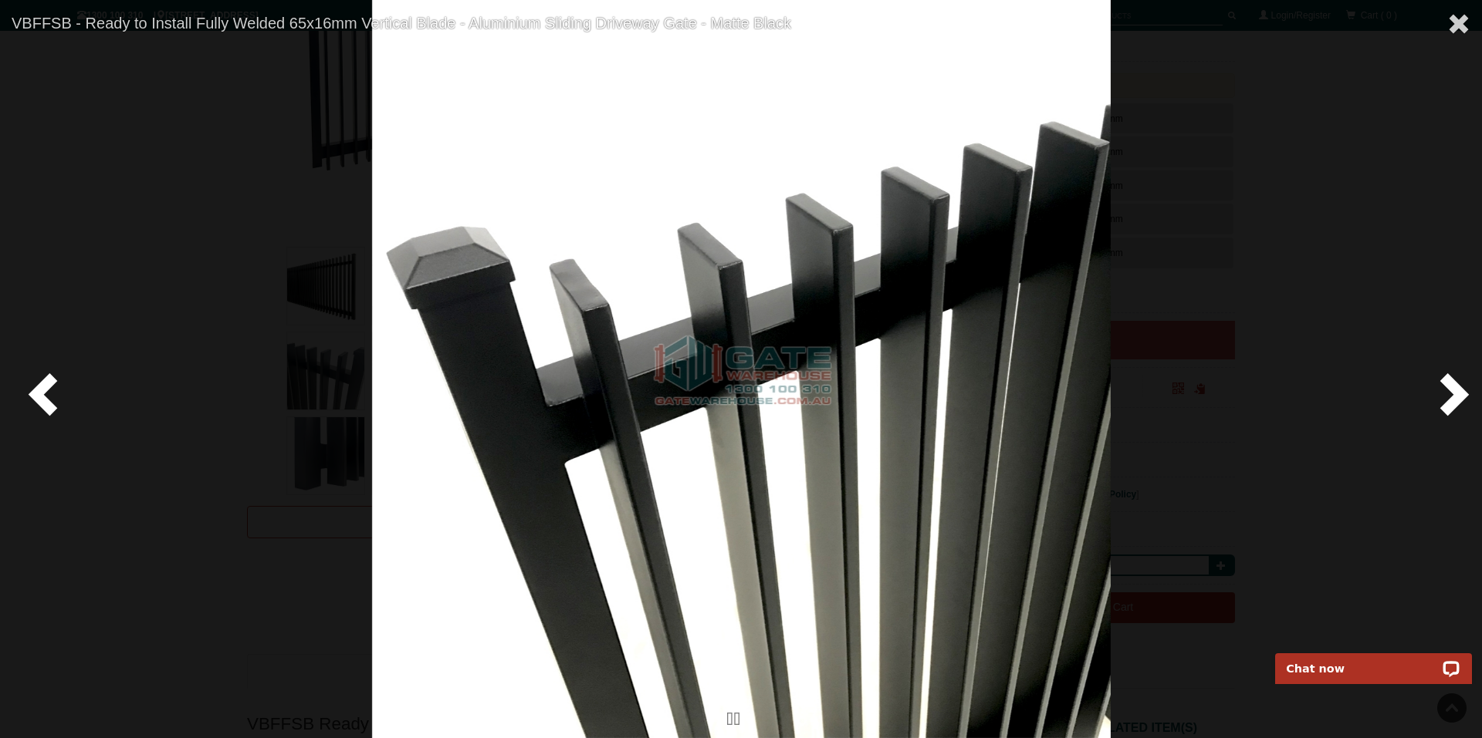
click at [1450, 394] on span at bounding box center [1451, 393] width 46 height 46
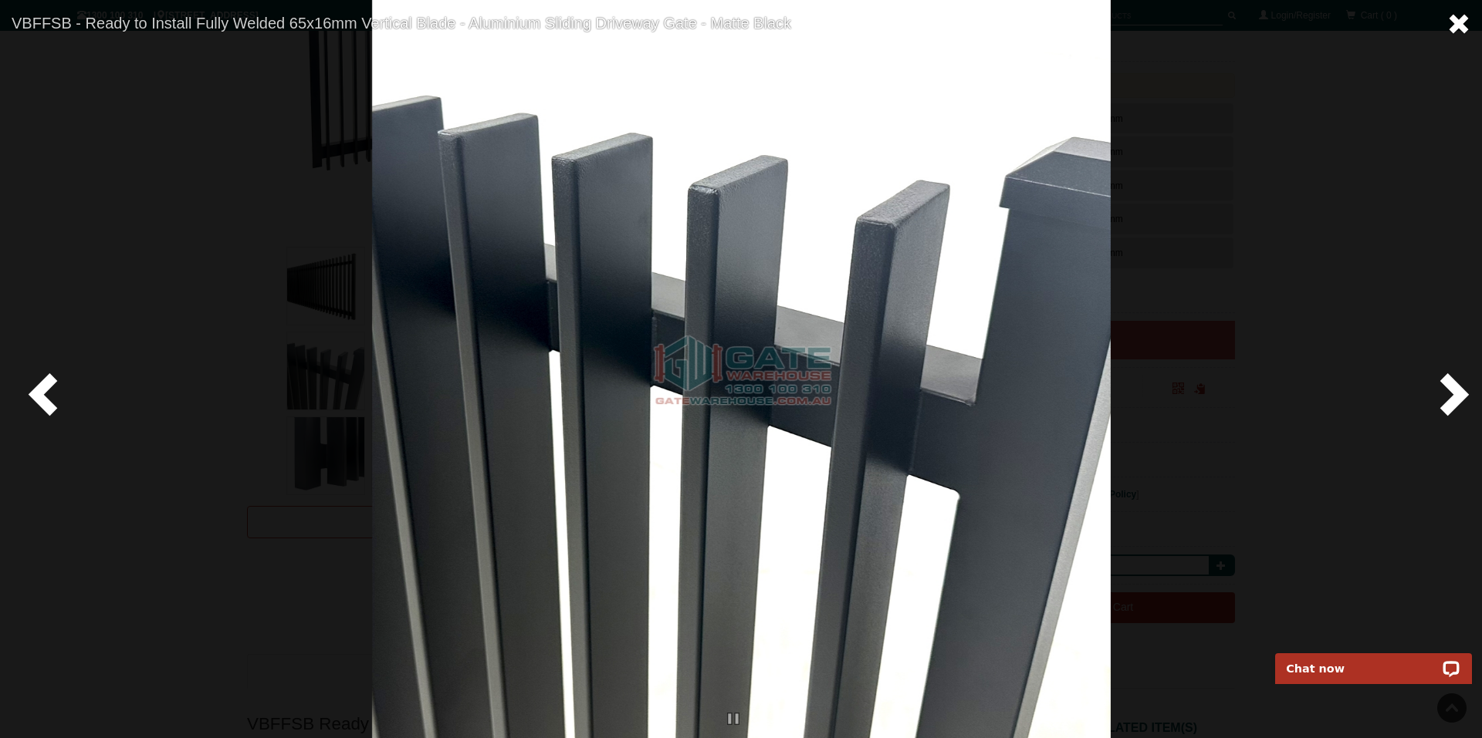
click at [1458, 22] on span at bounding box center [1458, 23] width 23 height 23
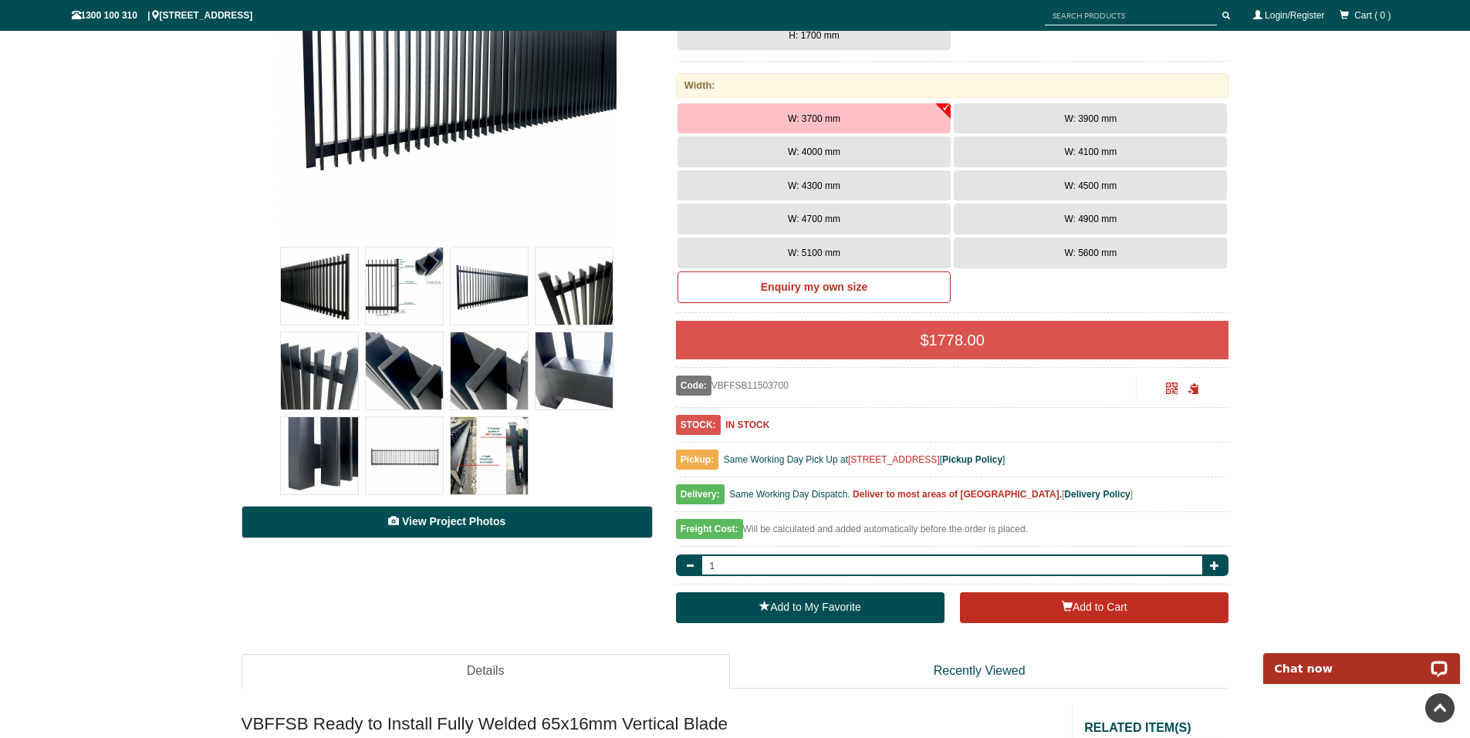
click at [442, 522] on span "View Project Photos" at bounding box center [453, 521] width 103 height 12
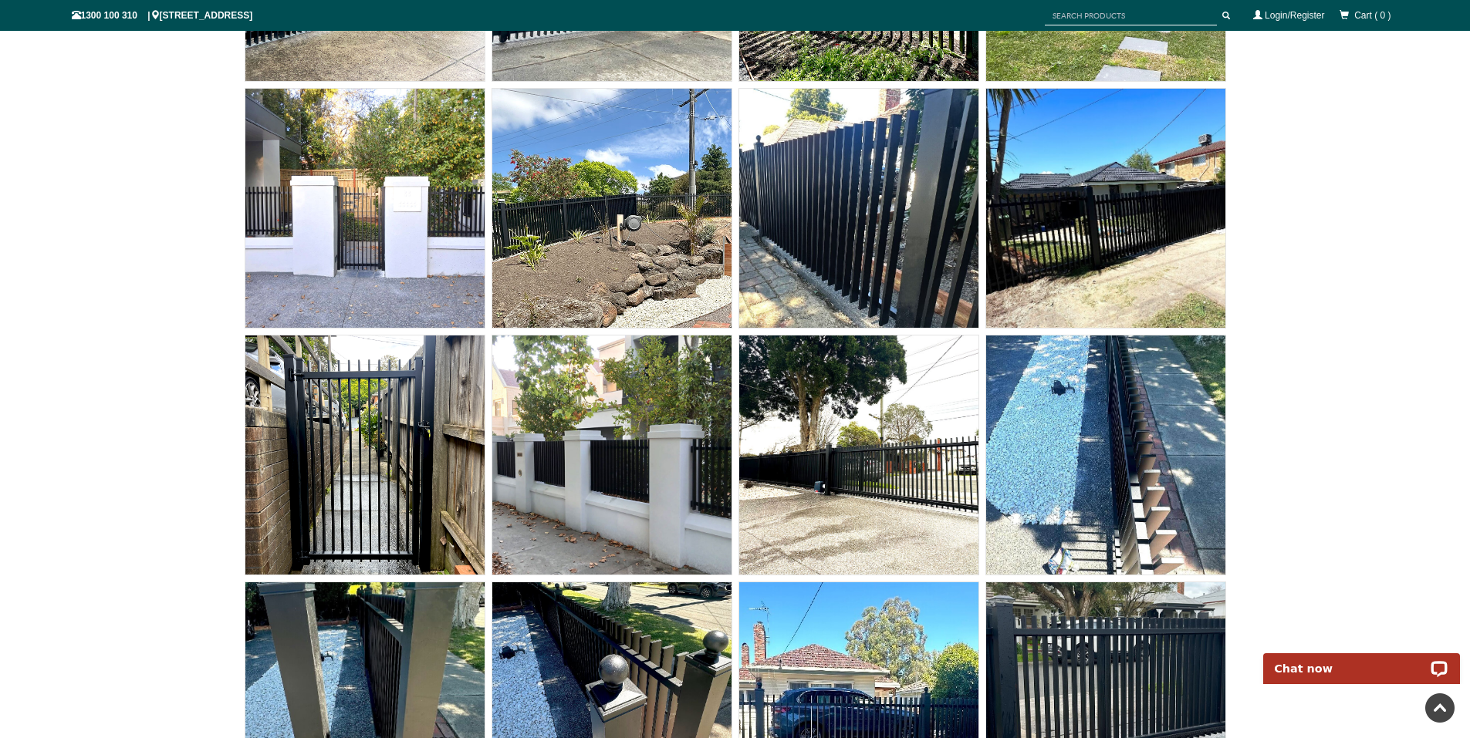
scroll to position [11571, 0]
click at [905, 471] on img at bounding box center [858, 454] width 239 height 239
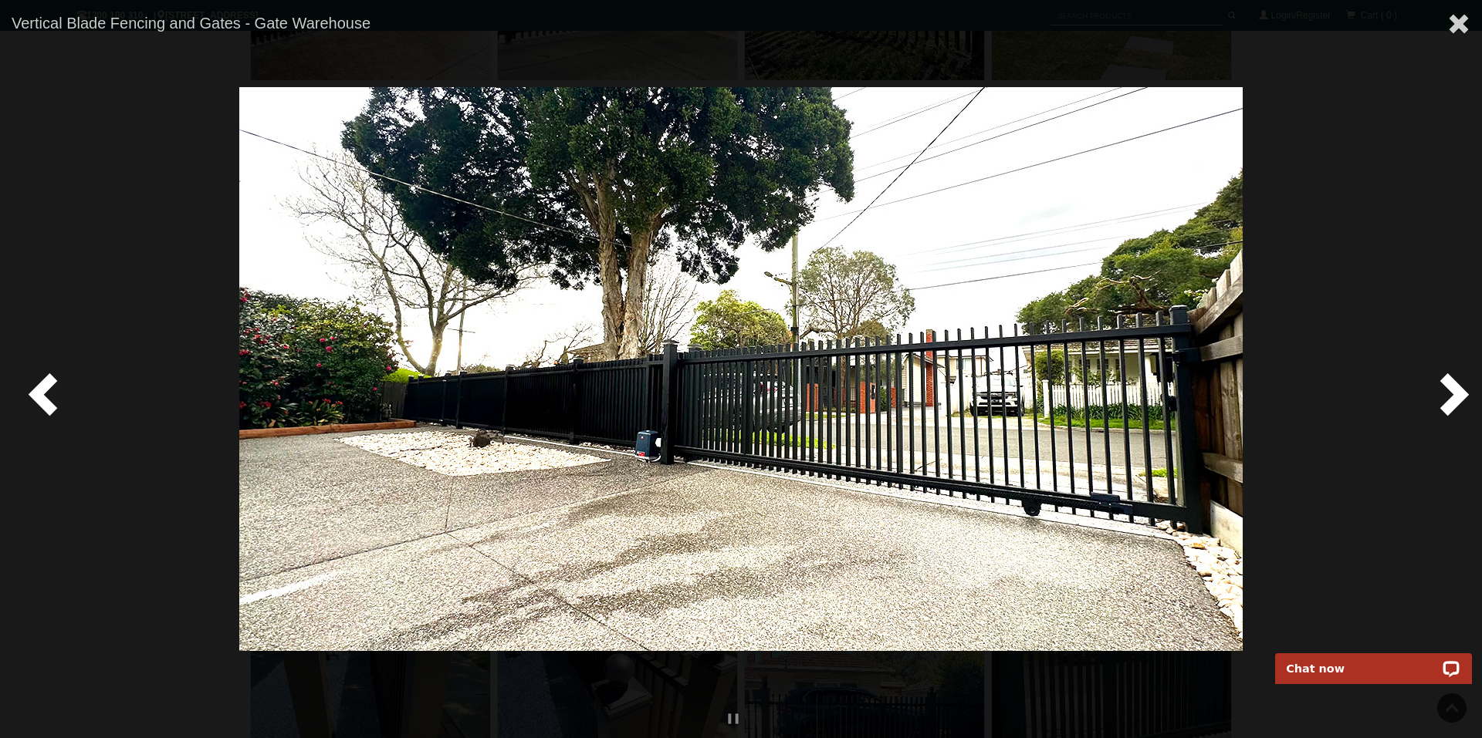
click at [696, 367] on img at bounding box center [740, 369] width 1003 height 564
click at [677, 359] on img at bounding box center [740, 369] width 1003 height 564
click at [692, 368] on img at bounding box center [740, 369] width 1003 height 564
click at [1448, 398] on span at bounding box center [1451, 393] width 46 height 46
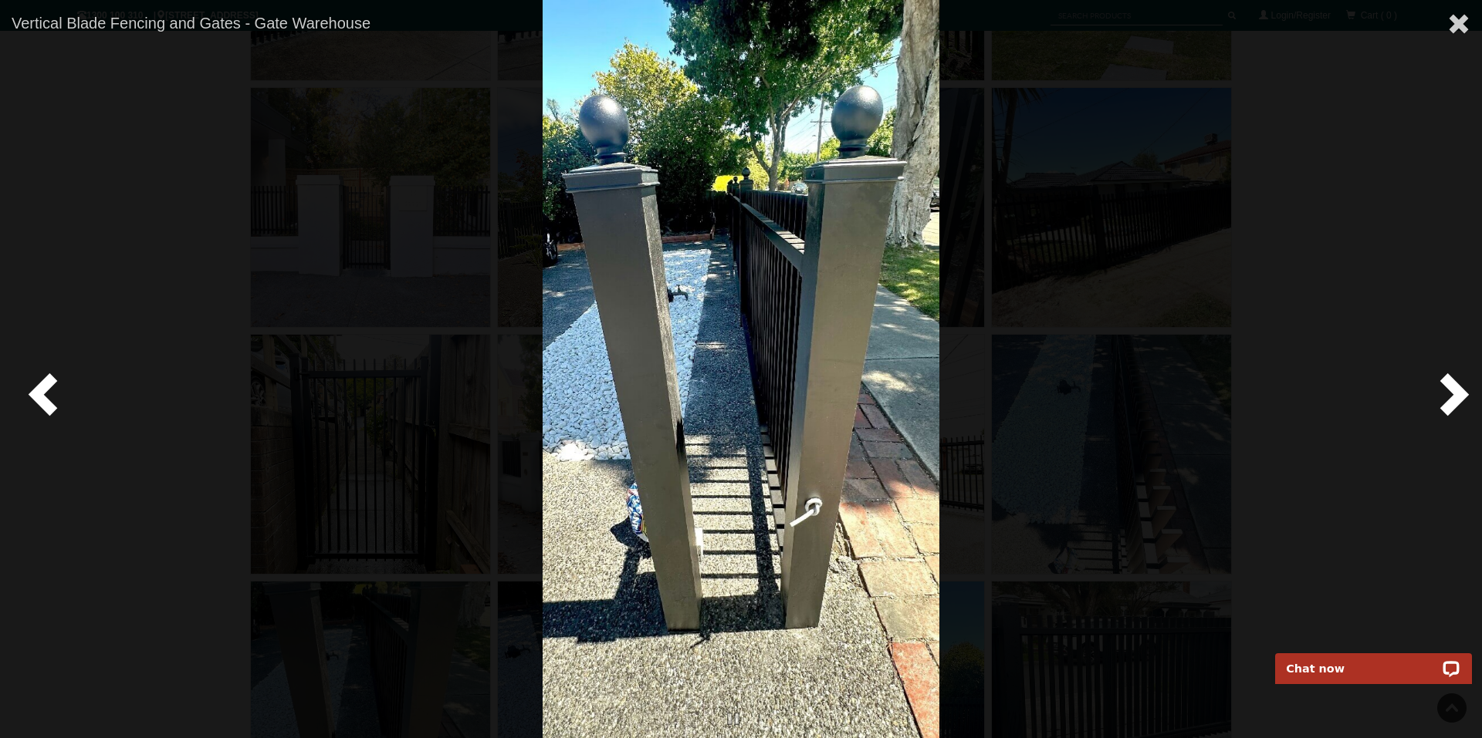
click at [1448, 398] on span at bounding box center [1451, 393] width 46 height 46
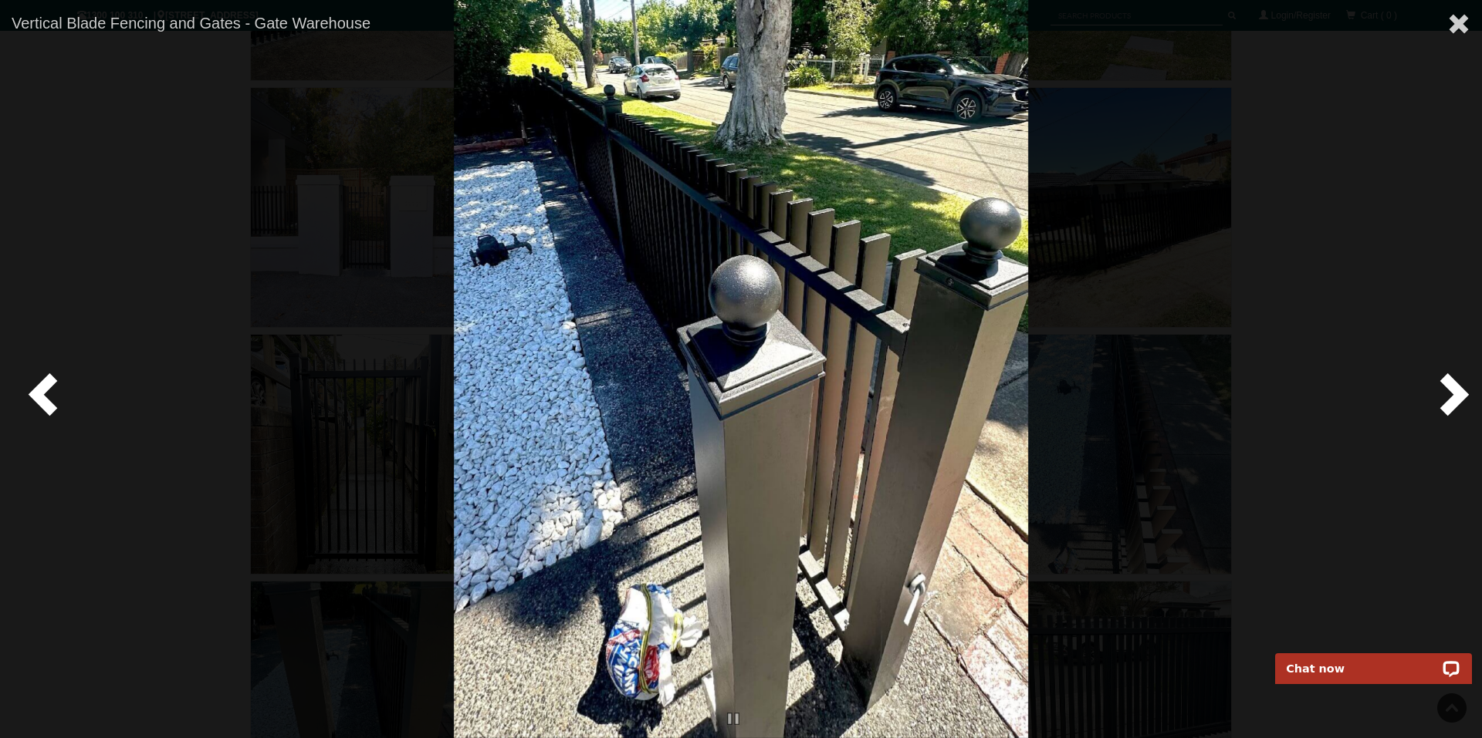
click at [1448, 398] on span at bounding box center [1451, 393] width 46 height 46
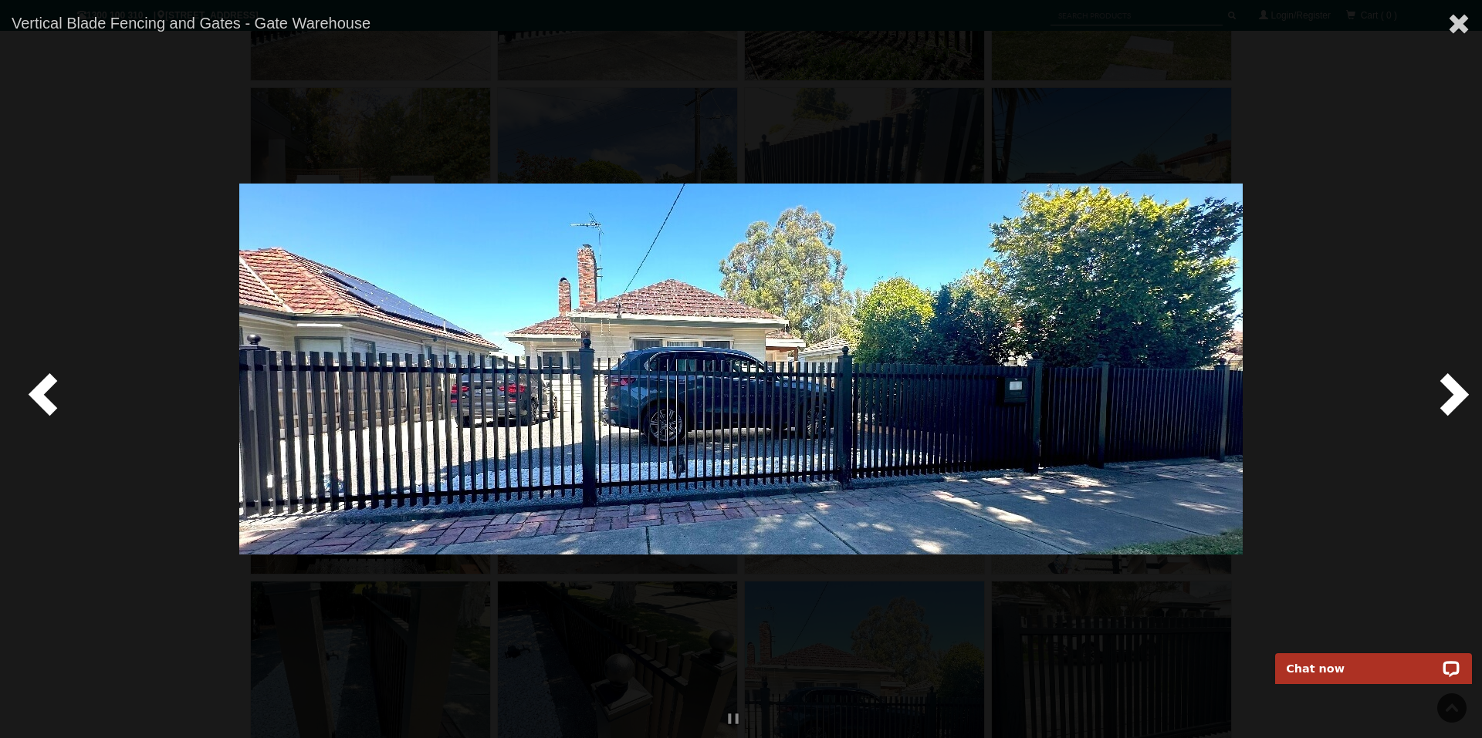
click at [1448, 398] on span at bounding box center [1451, 393] width 46 height 46
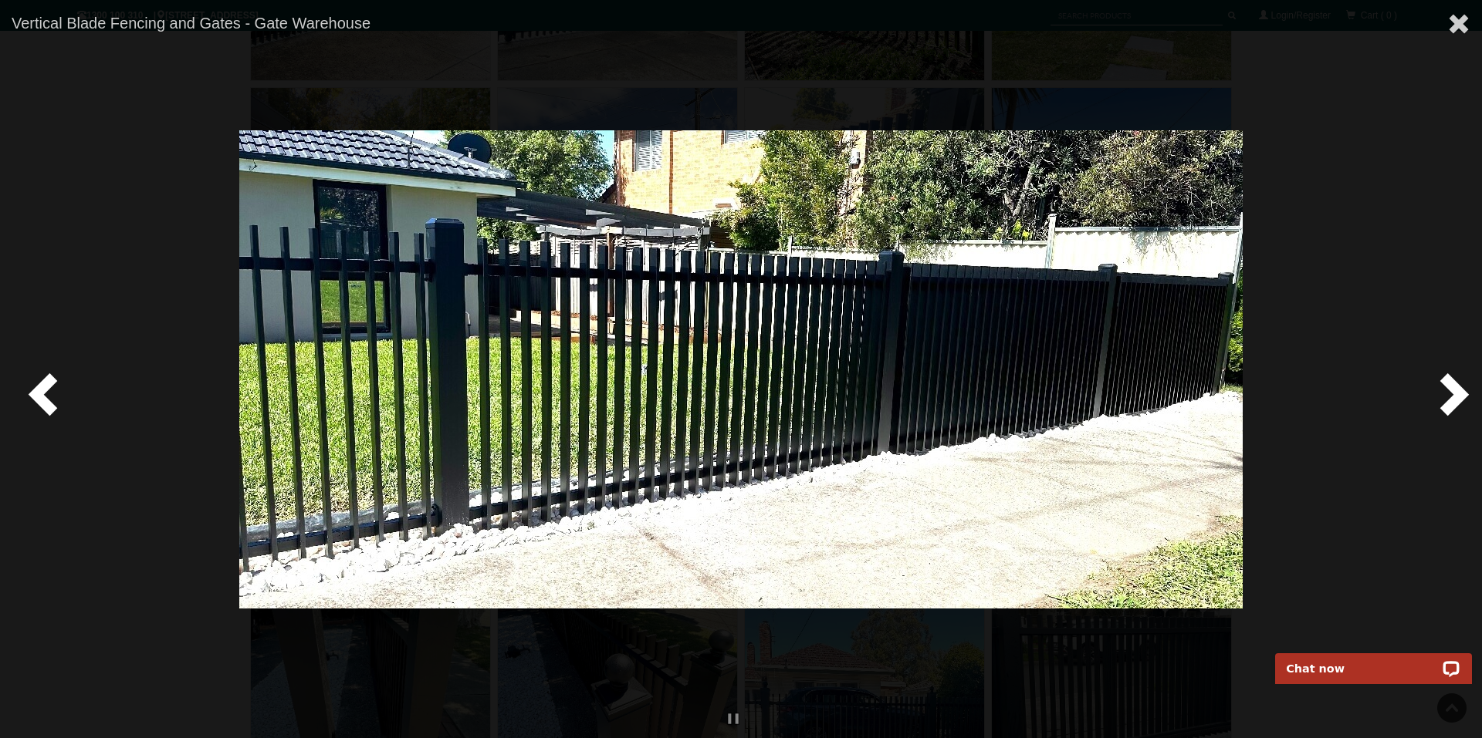
click at [1448, 394] on span at bounding box center [1451, 393] width 46 height 46
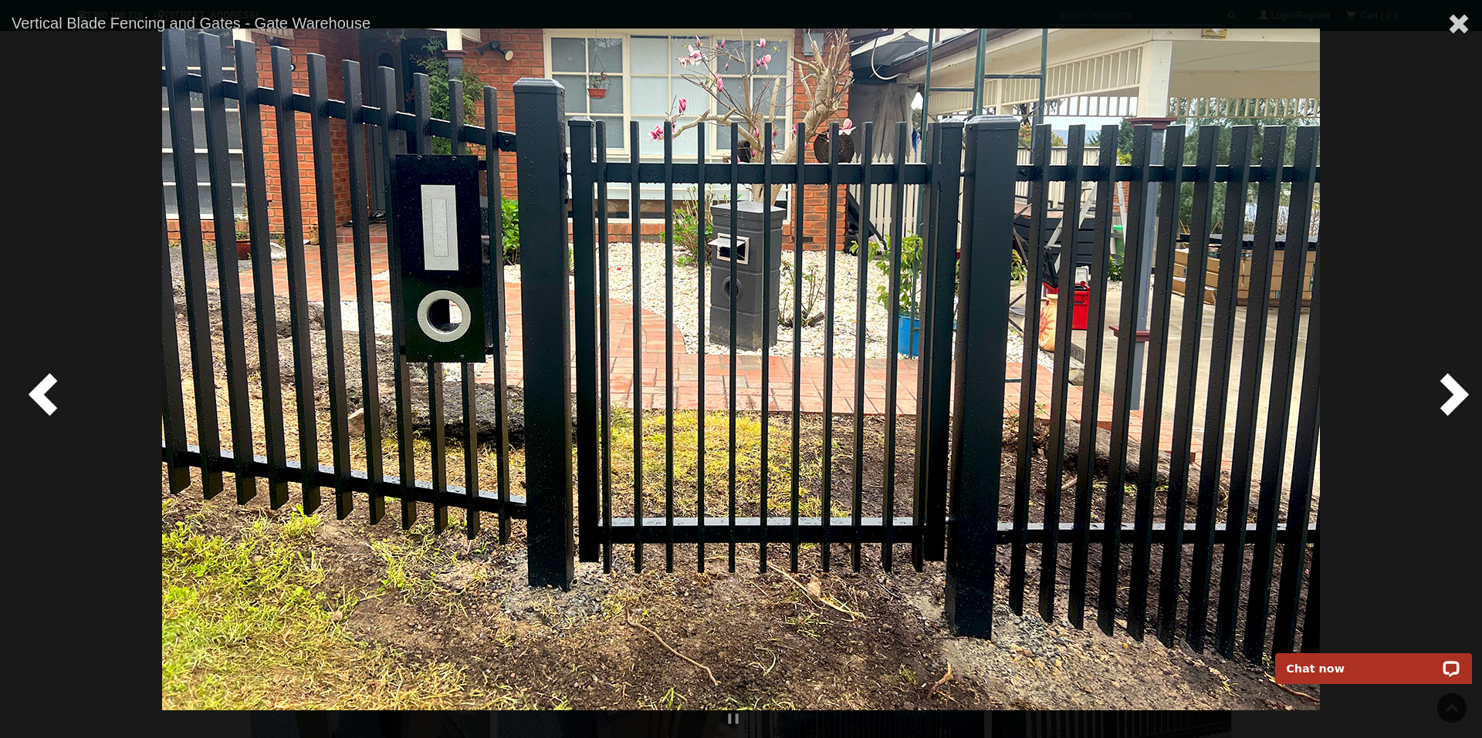
click at [1448, 394] on span at bounding box center [1451, 393] width 46 height 46
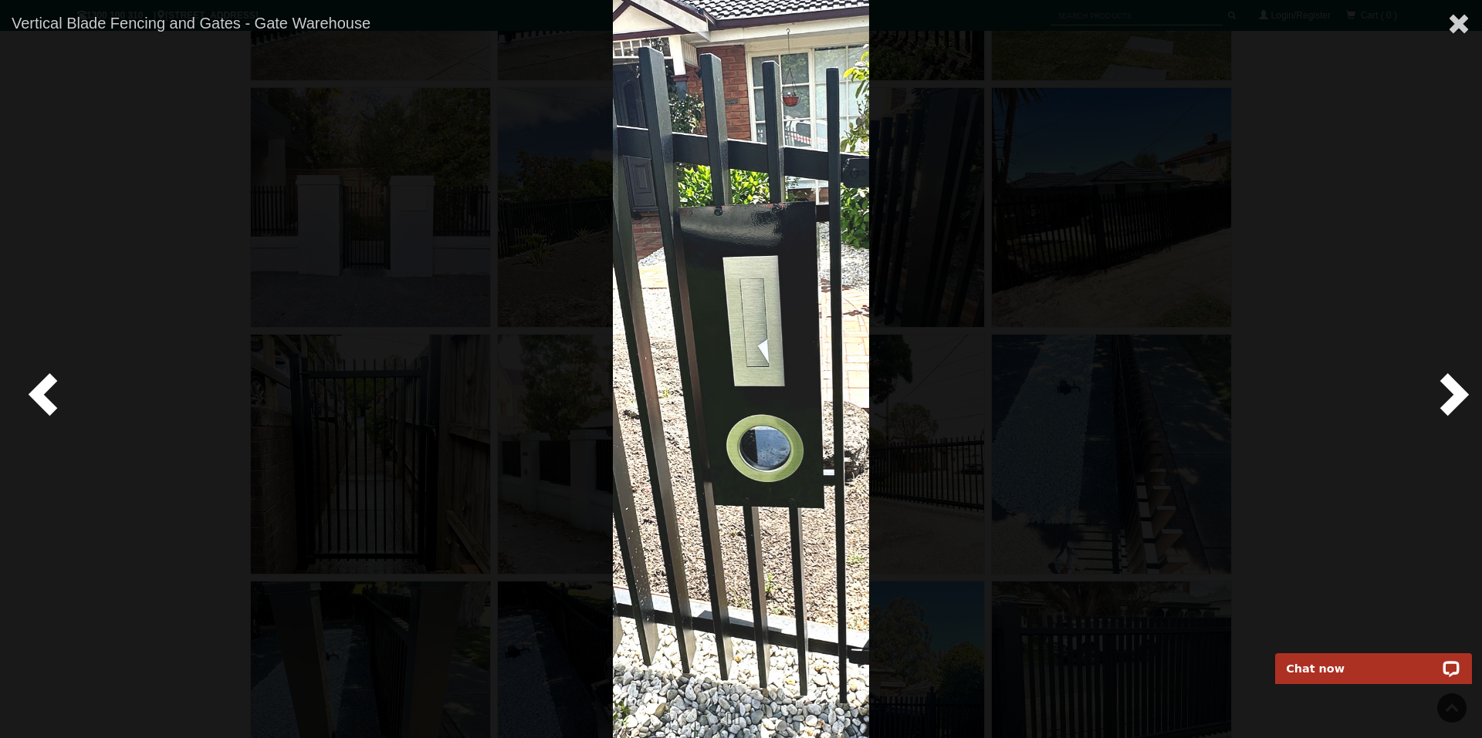
click at [49, 399] on span at bounding box center [46, 393] width 46 height 46
click at [1447, 393] on span at bounding box center [1451, 393] width 46 height 46
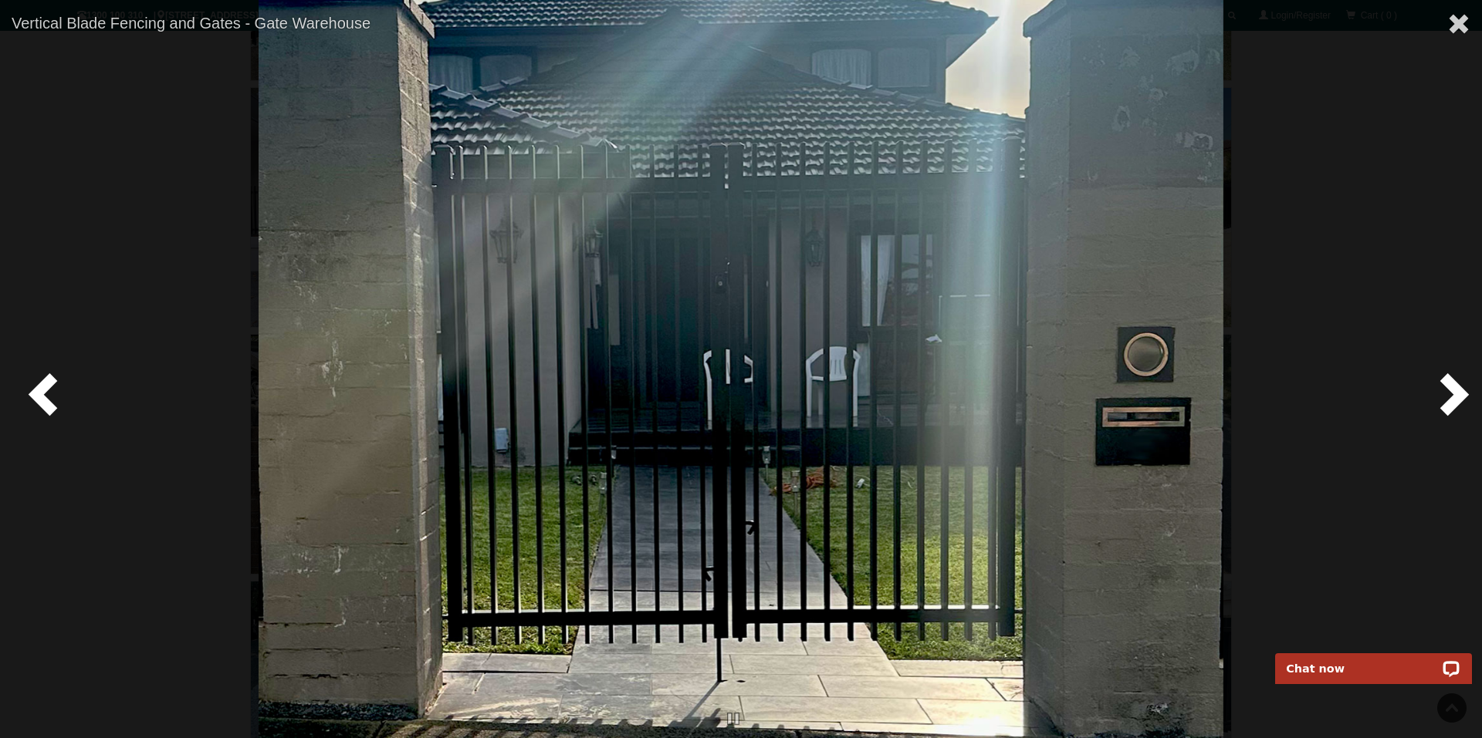
click at [1447, 394] on span at bounding box center [1451, 393] width 46 height 46
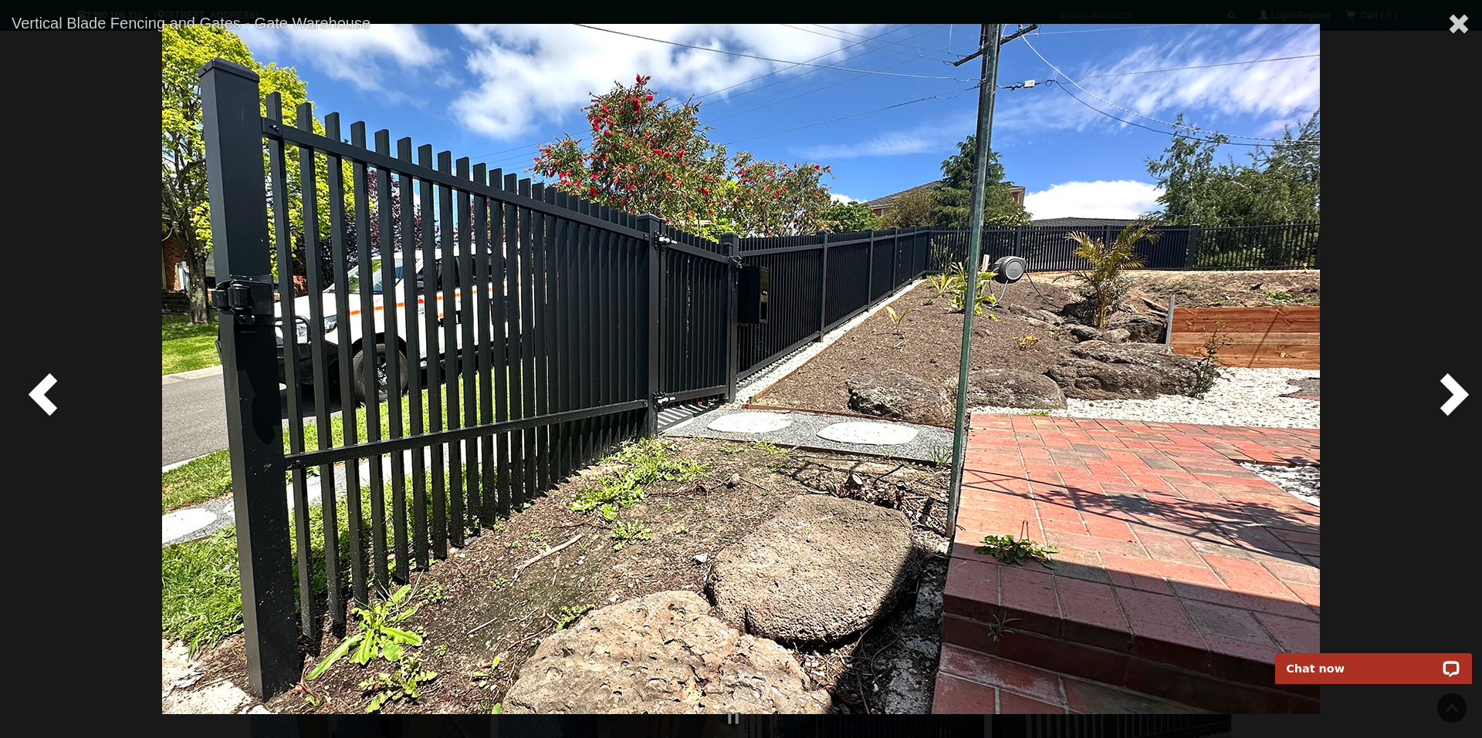
click at [1451, 398] on span at bounding box center [1451, 393] width 46 height 46
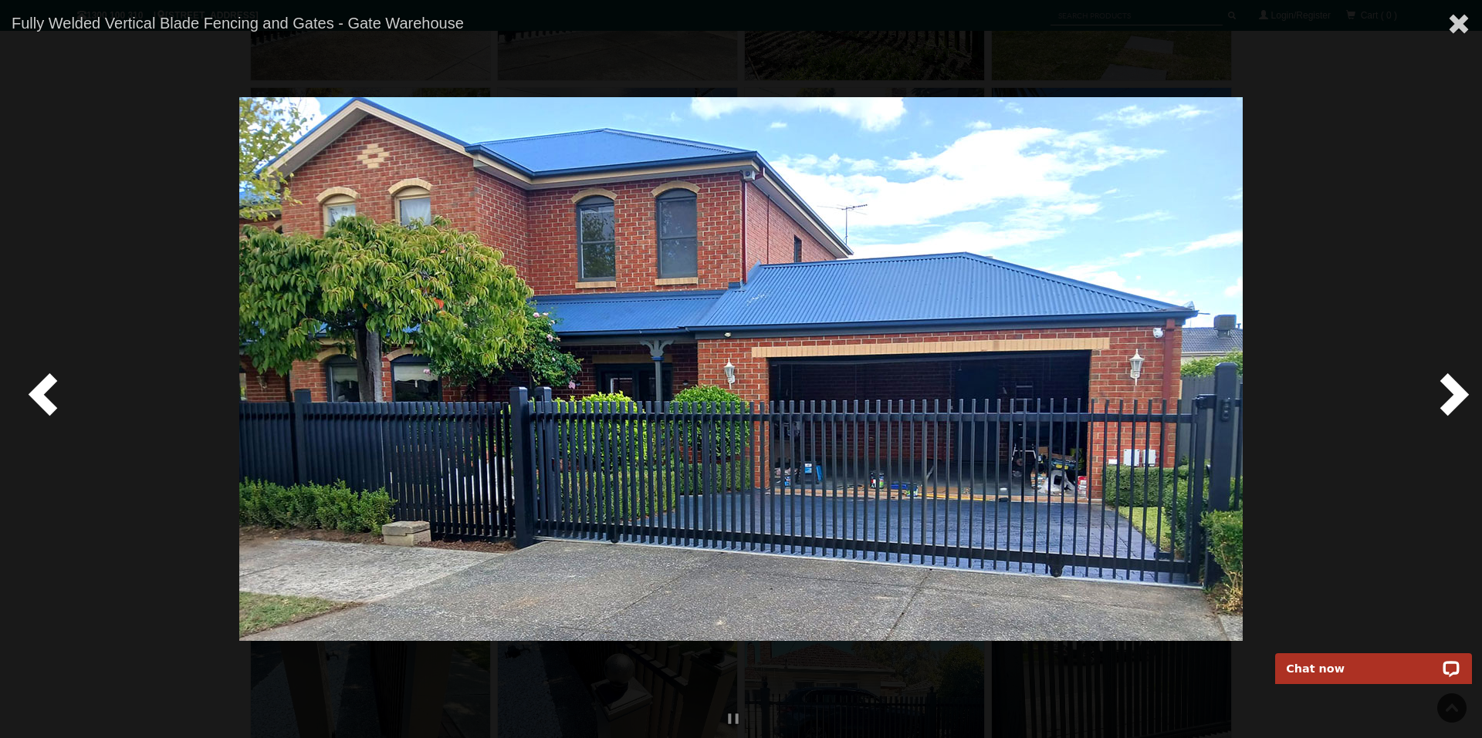
click at [1451, 398] on span at bounding box center [1451, 393] width 46 height 46
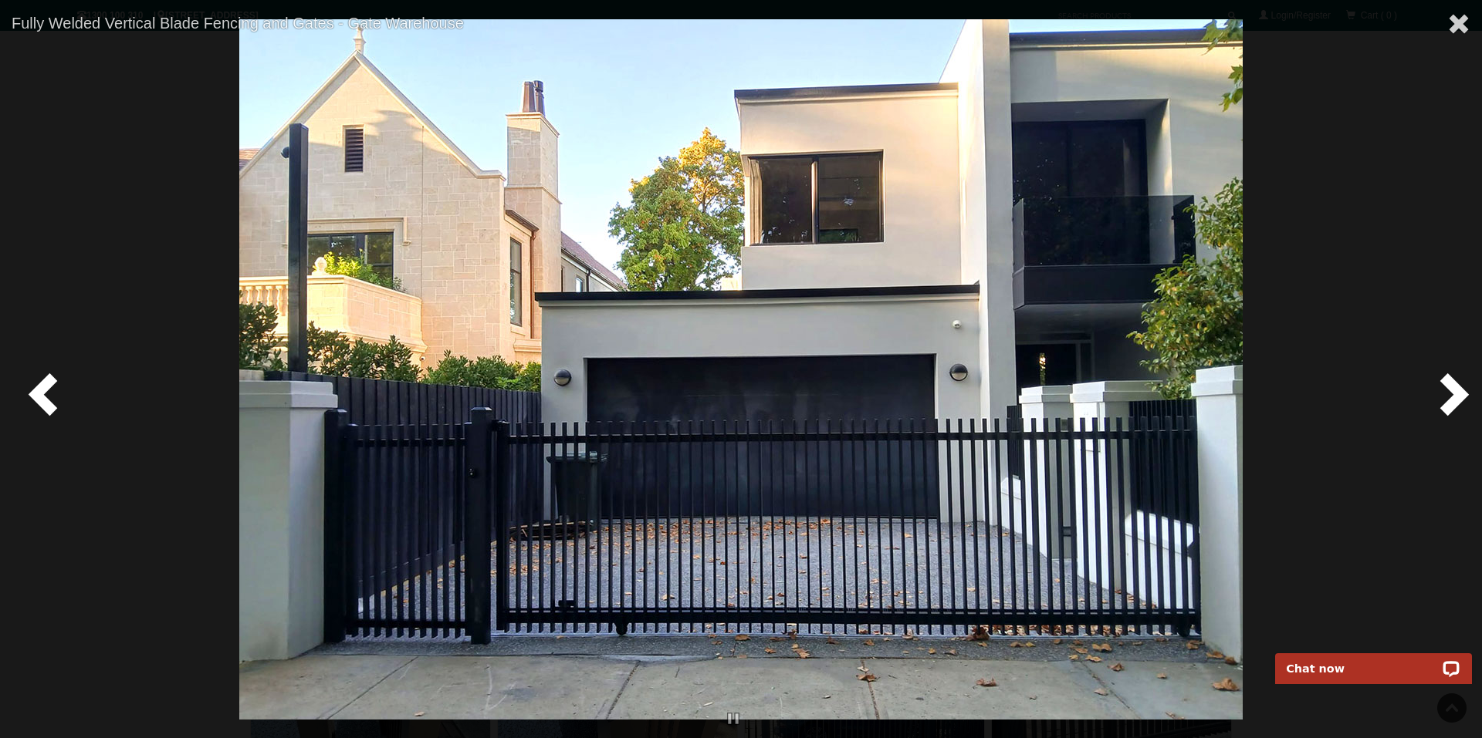
click at [1453, 391] on span at bounding box center [1451, 393] width 46 height 46
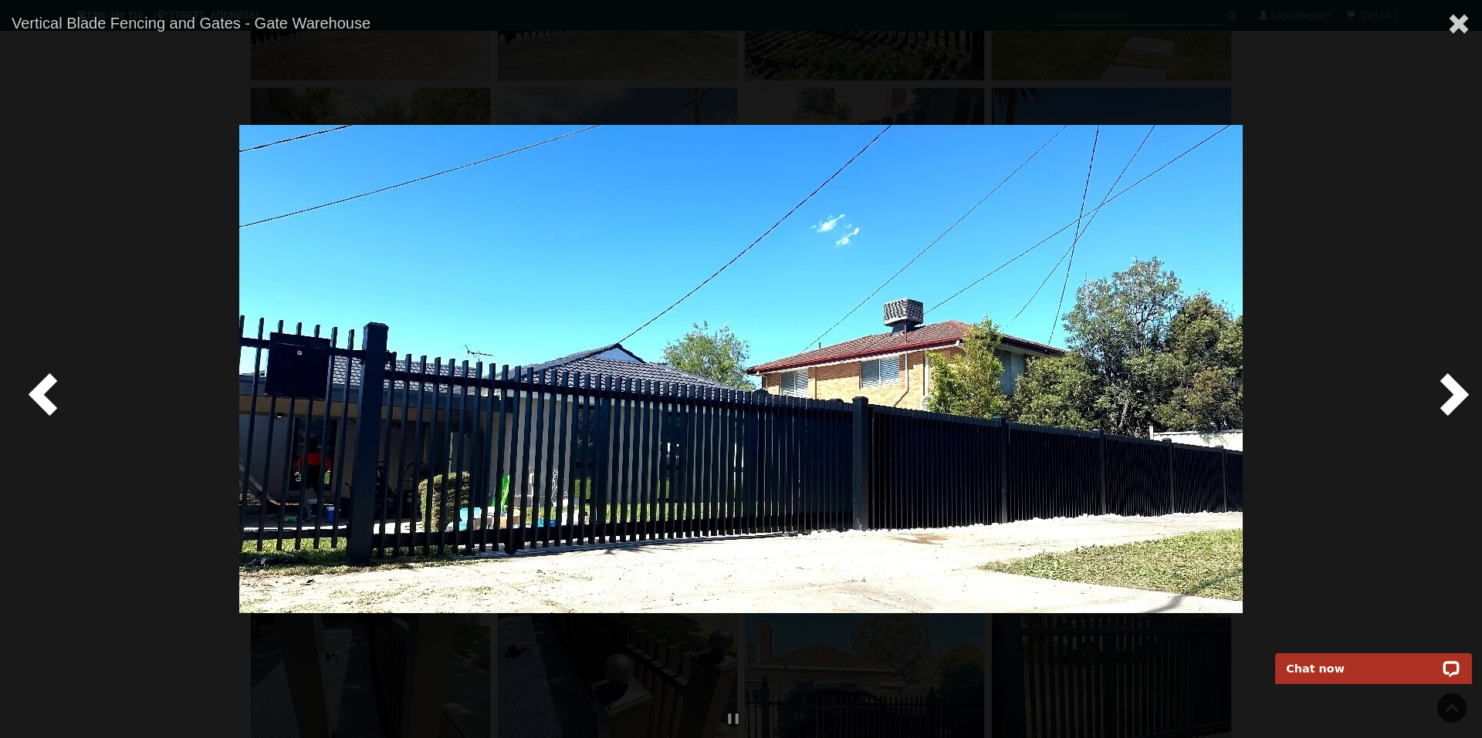
click at [1453, 391] on span at bounding box center [1451, 393] width 46 height 46
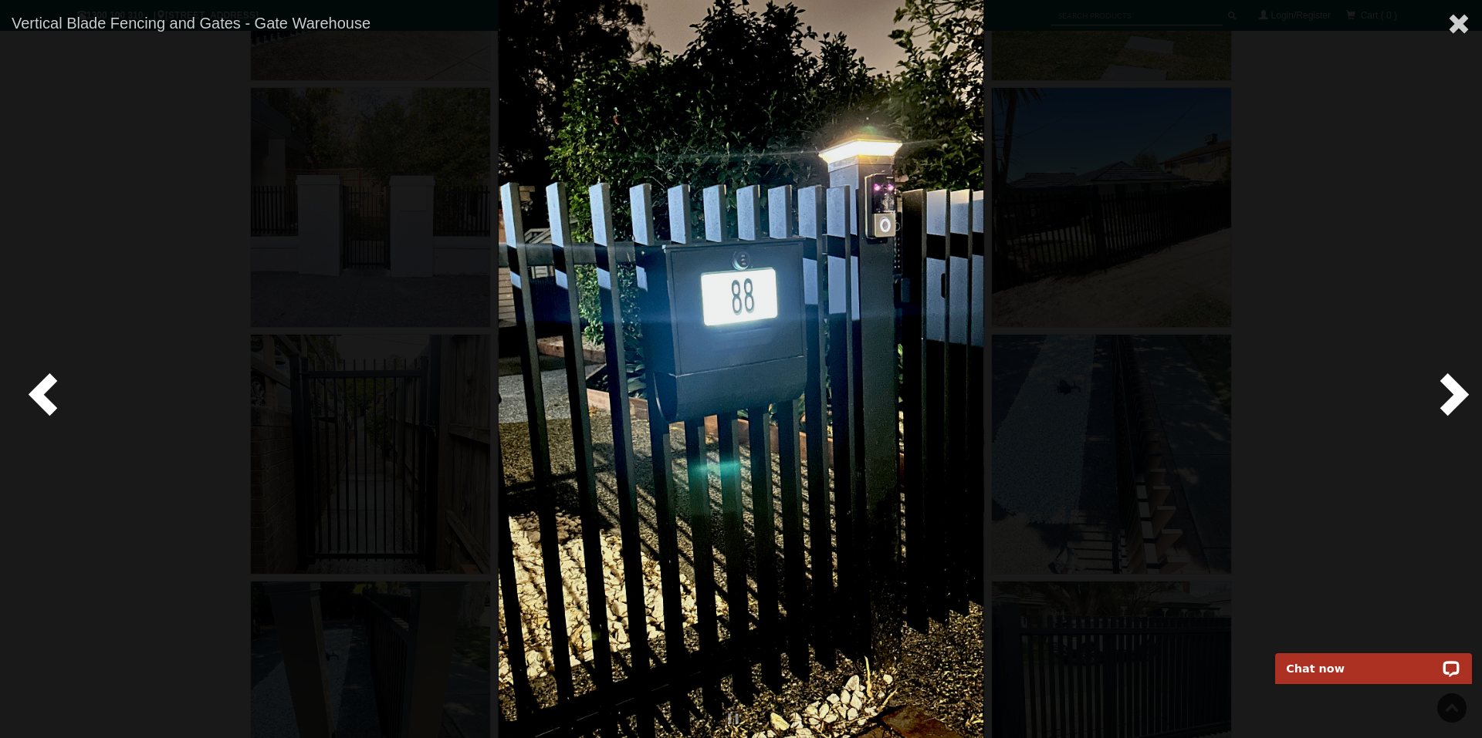
click at [1453, 391] on span at bounding box center [1451, 393] width 46 height 46
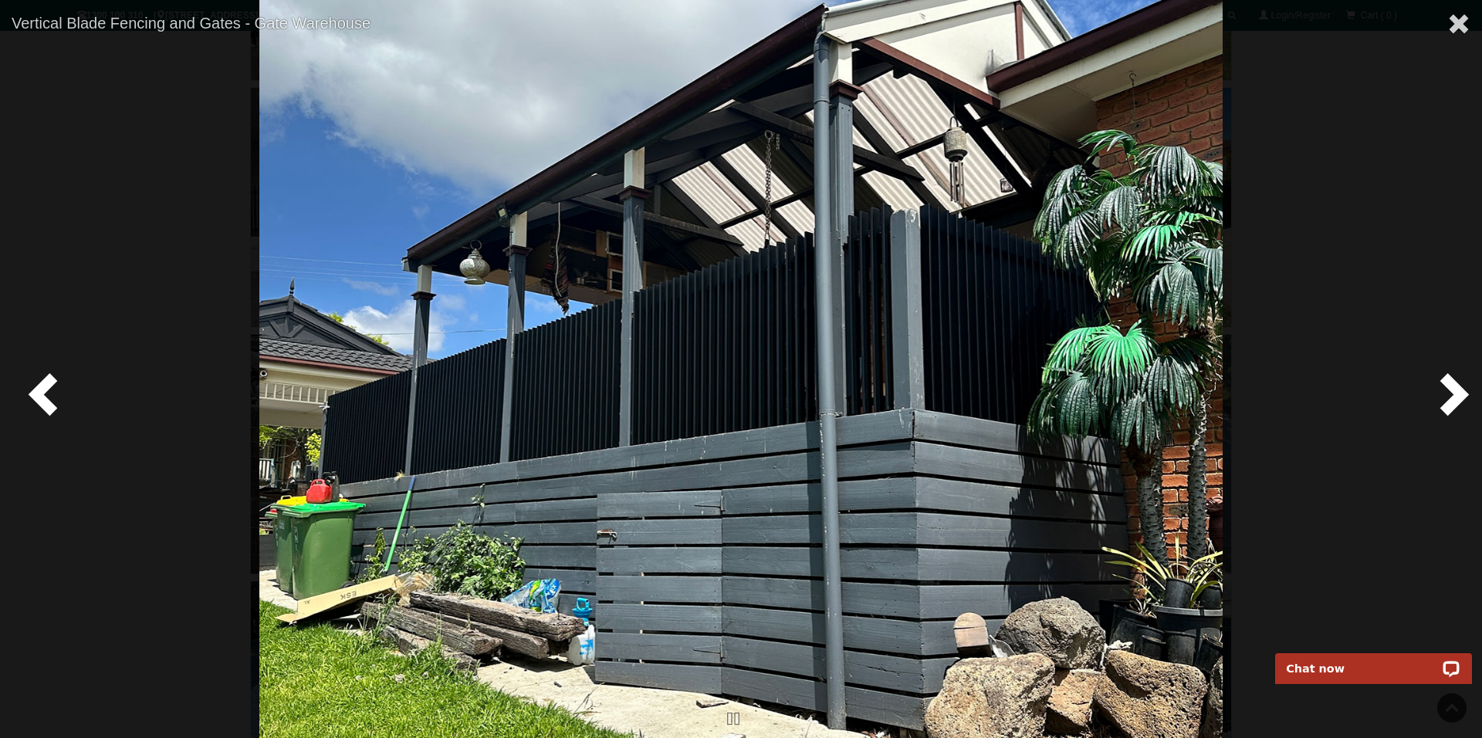
click at [1454, 394] on span at bounding box center [1451, 393] width 46 height 46
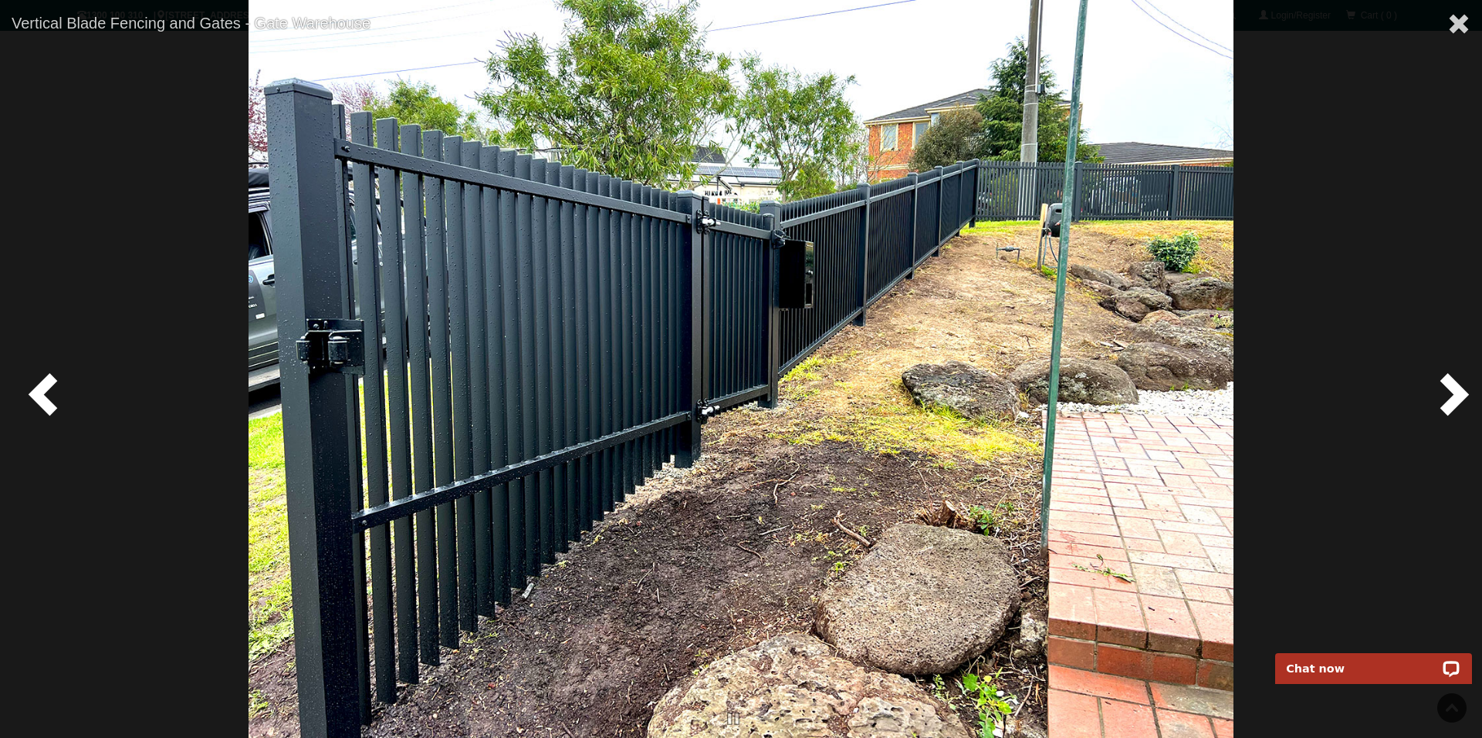
click at [1454, 394] on span at bounding box center [1451, 393] width 46 height 46
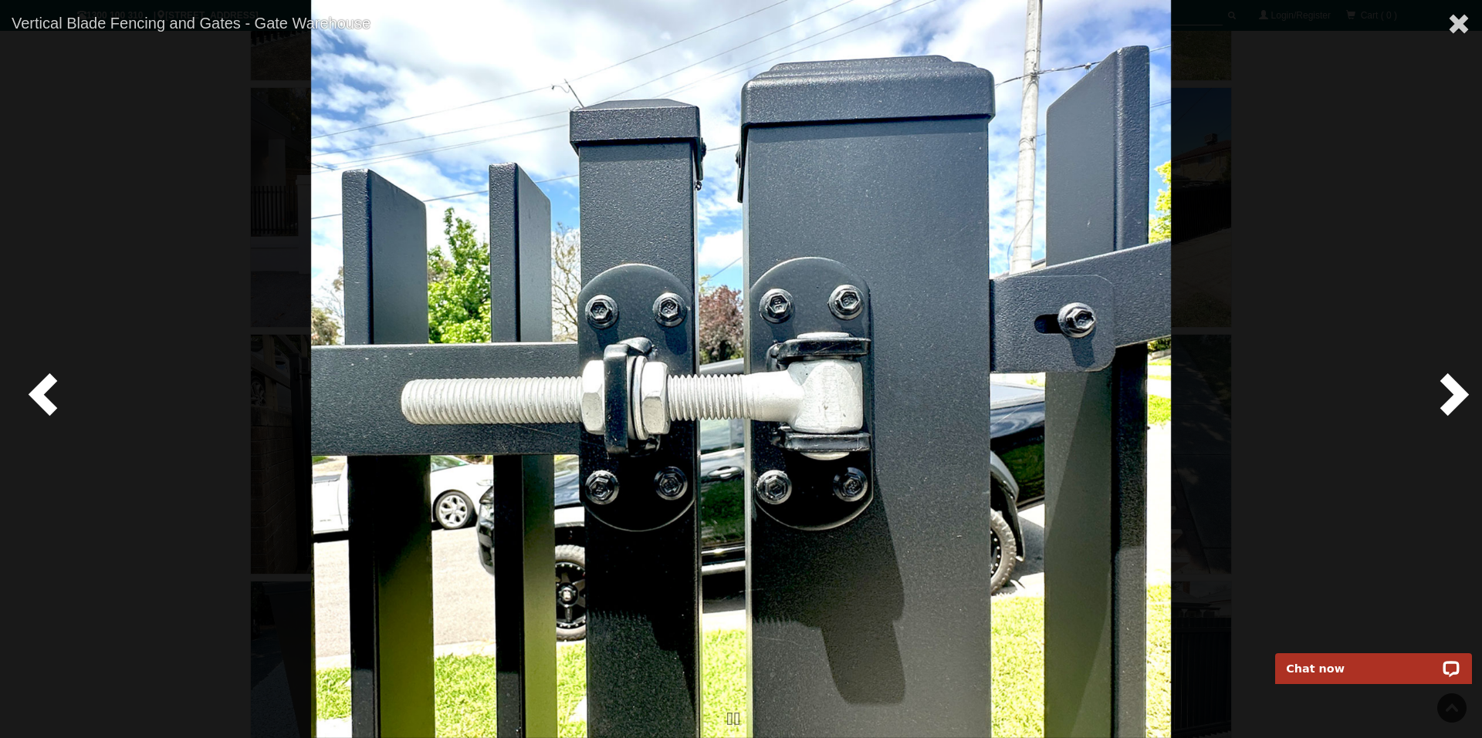
click at [1454, 394] on span at bounding box center [1451, 393] width 46 height 46
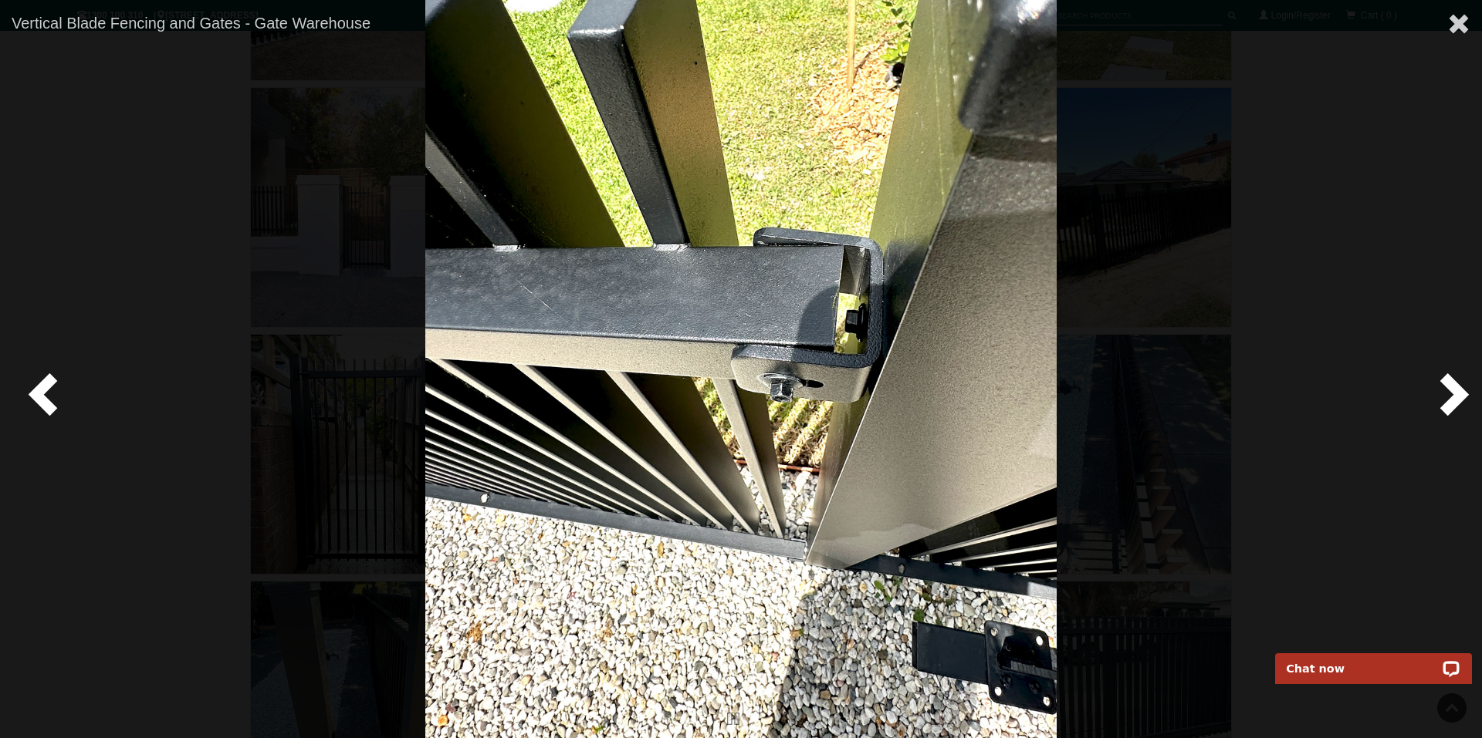
click at [1454, 394] on span at bounding box center [1451, 393] width 46 height 46
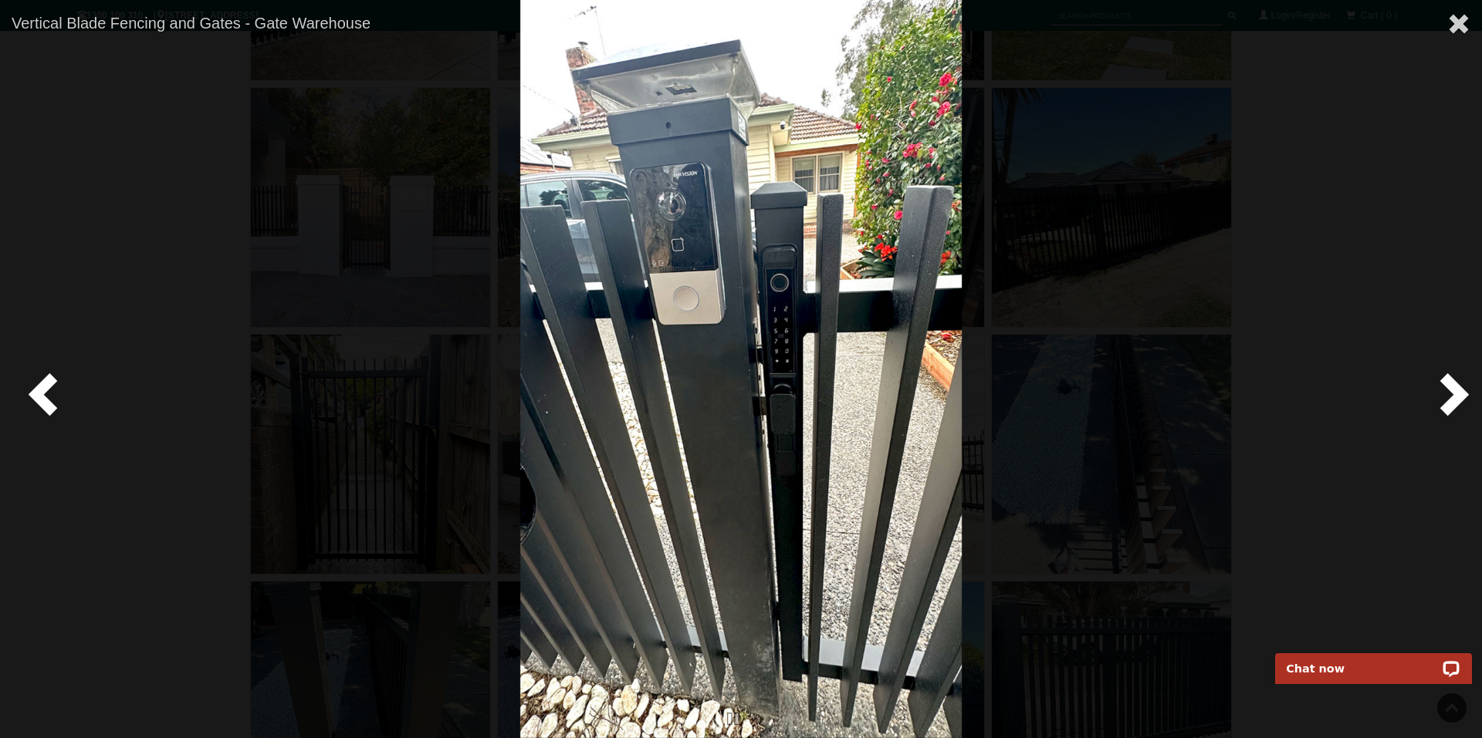
click at [1454, 394] on span at bounding box center [1451, 393] width 46 height 46
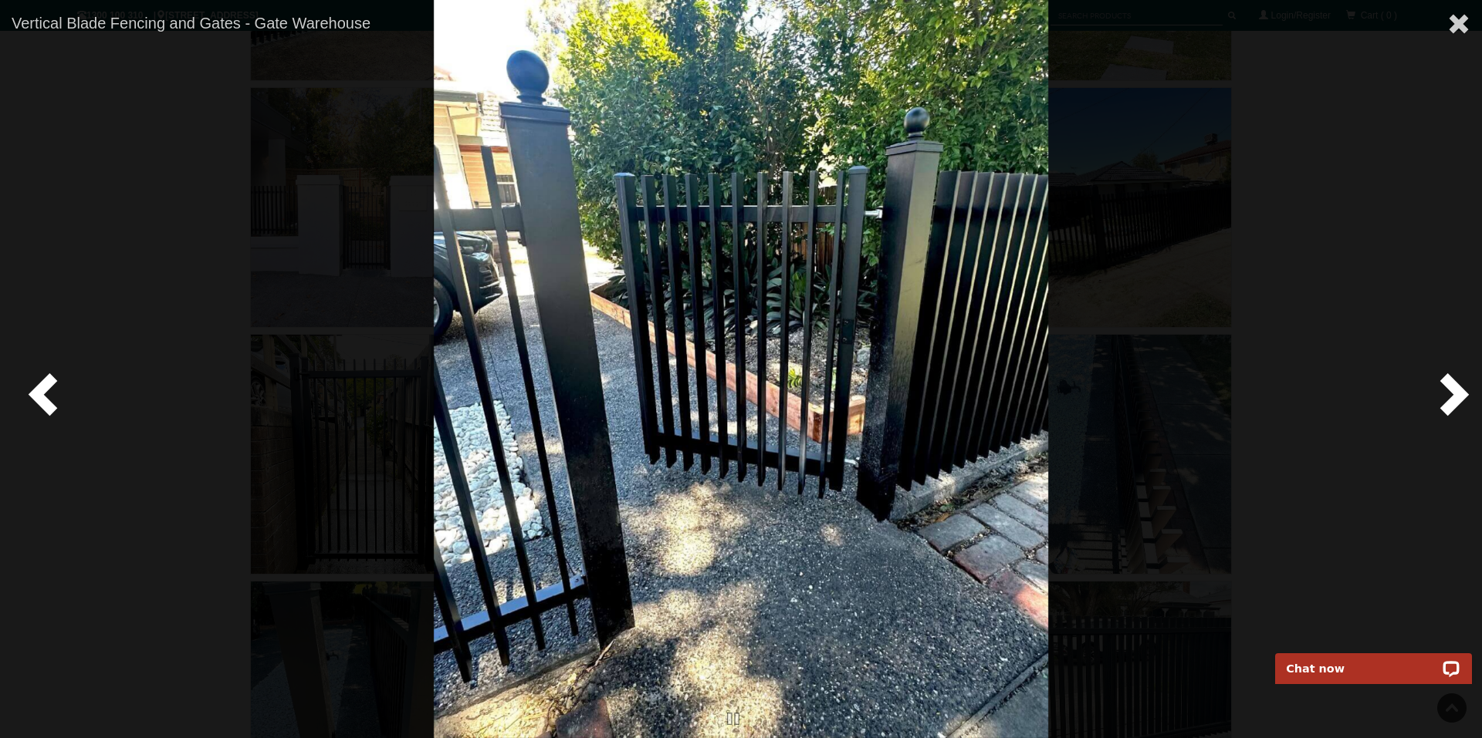
click at [1453, 392] on span at bounding box center [1451, 393] width 46 height 46
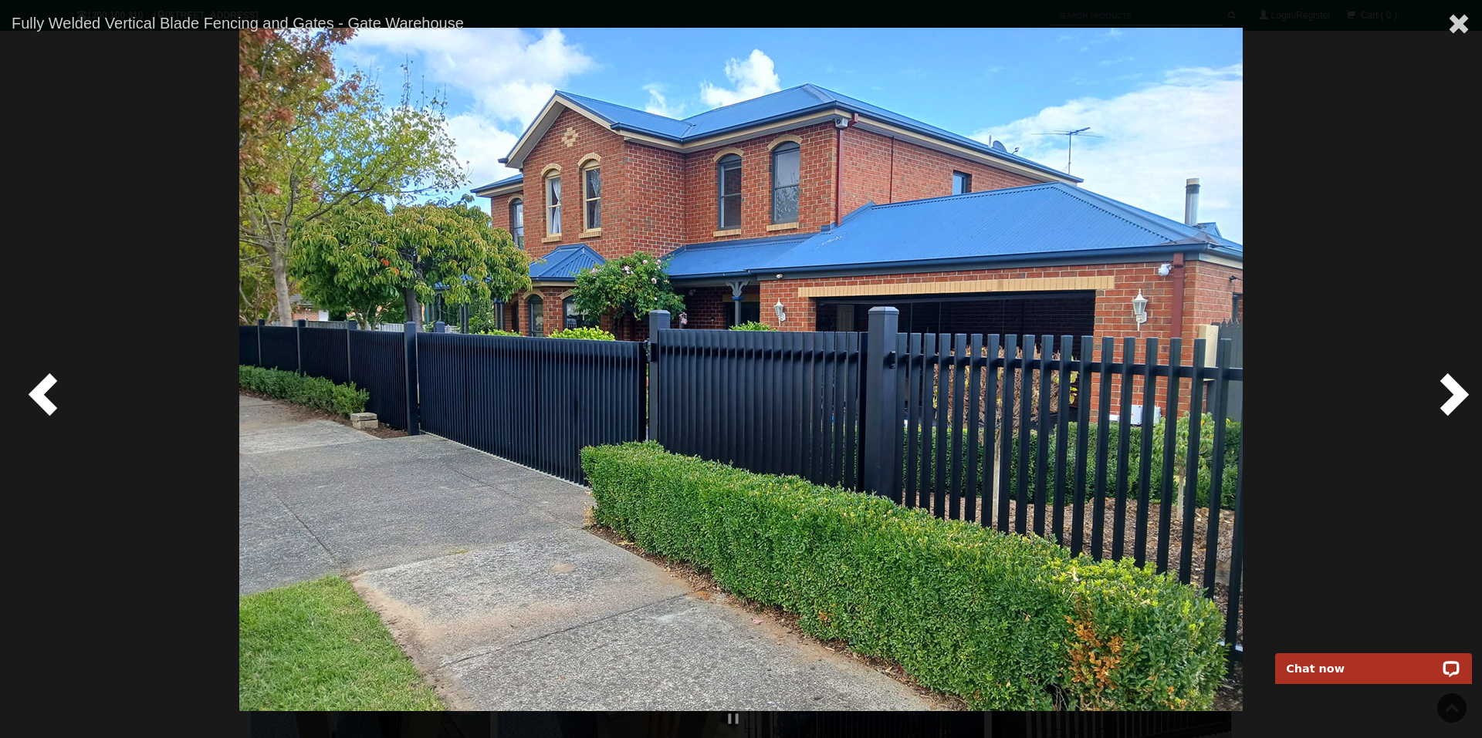
click at [1453, 392] on span at bounding box center [1451, 393] width 46 height 46
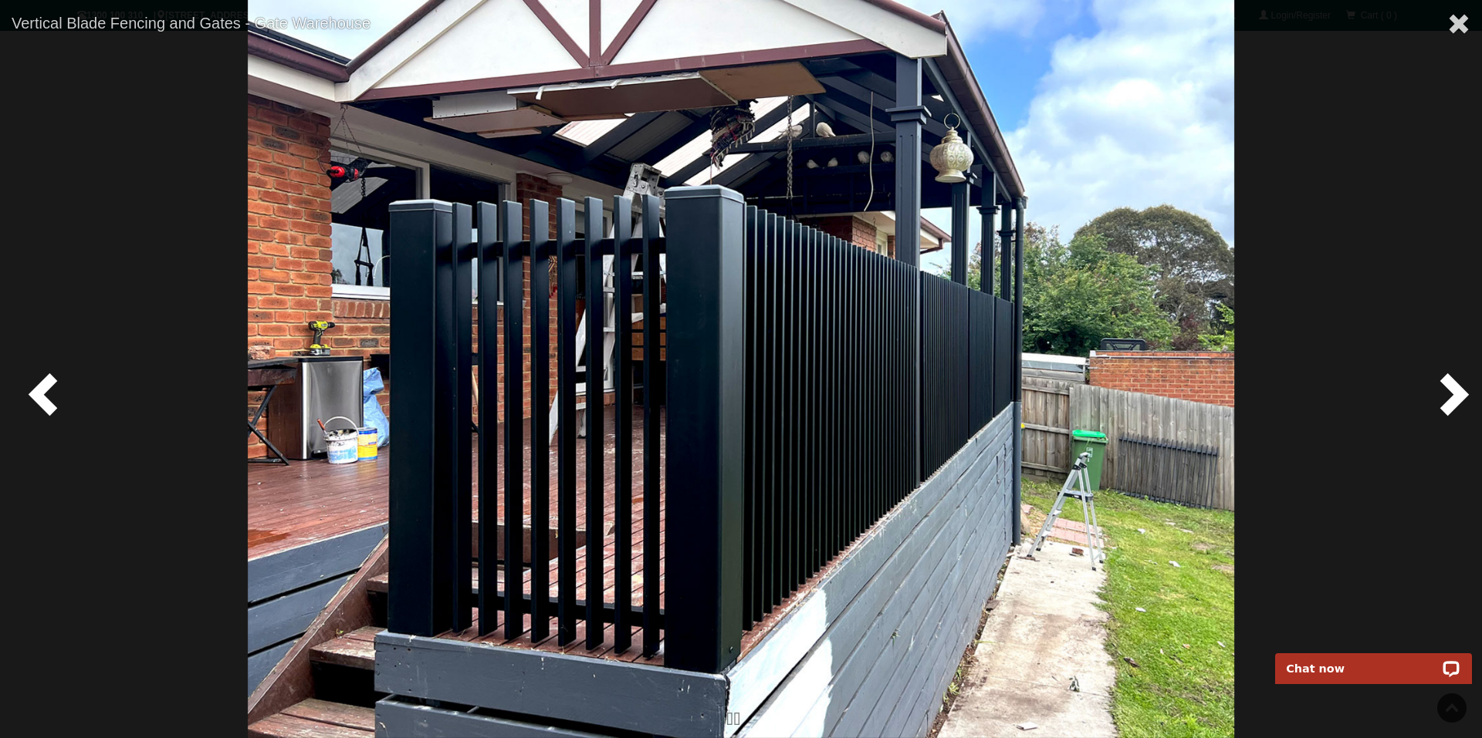
click at [1453, 393] on span at bounding box center [1451, 393] width 46 height 46
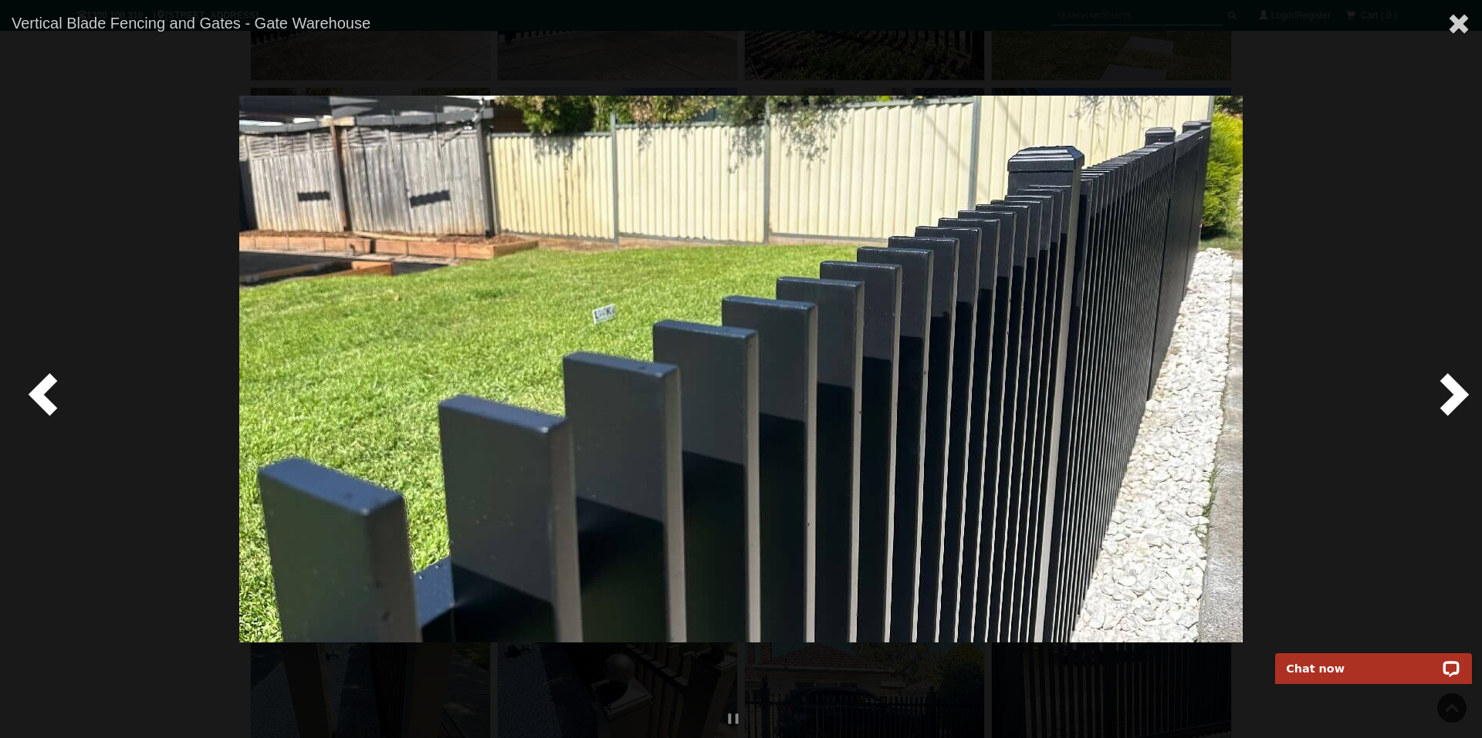
click at [1453, 394] on span at bounding box center [1451, 393] width 46 height 46
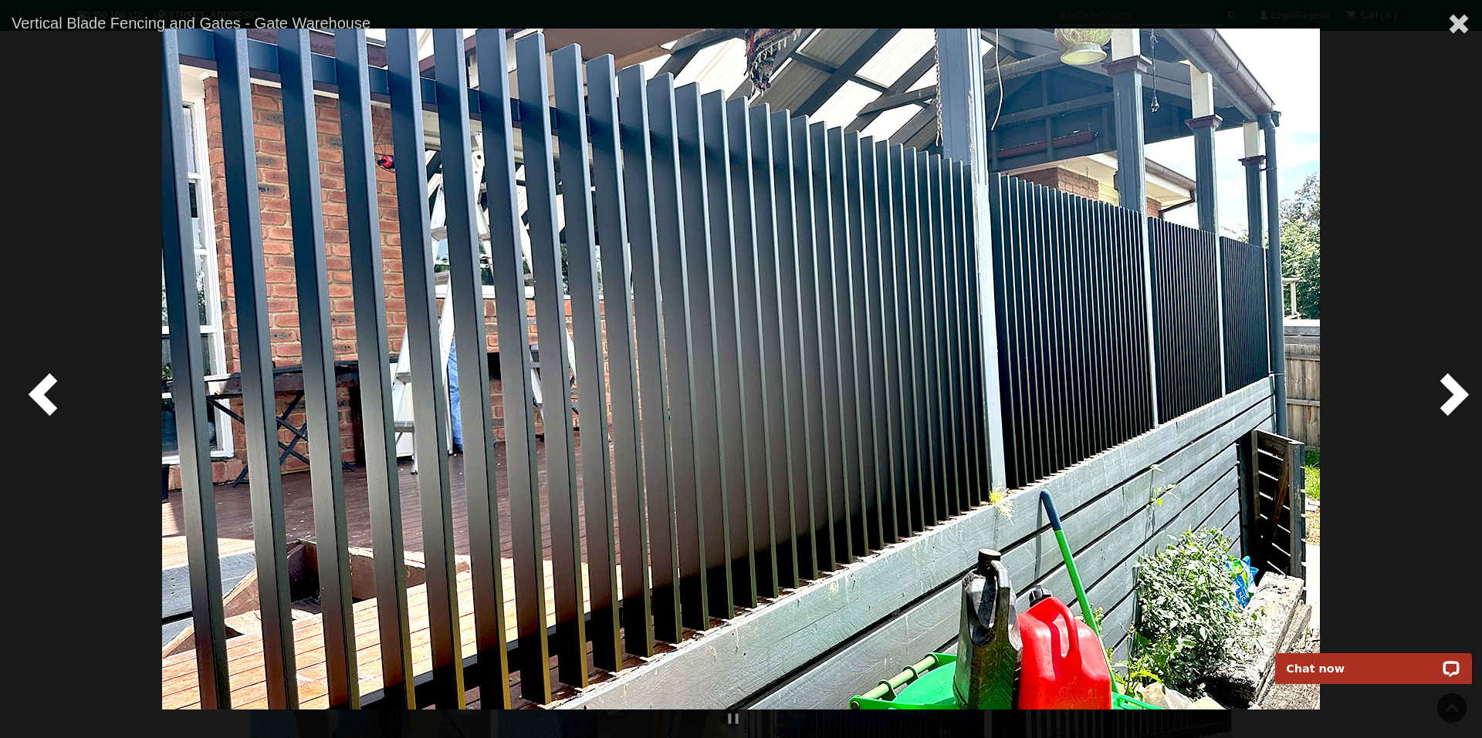
click at [1453, 394] on span at bounding box center [1451, 393] width 46 height 46
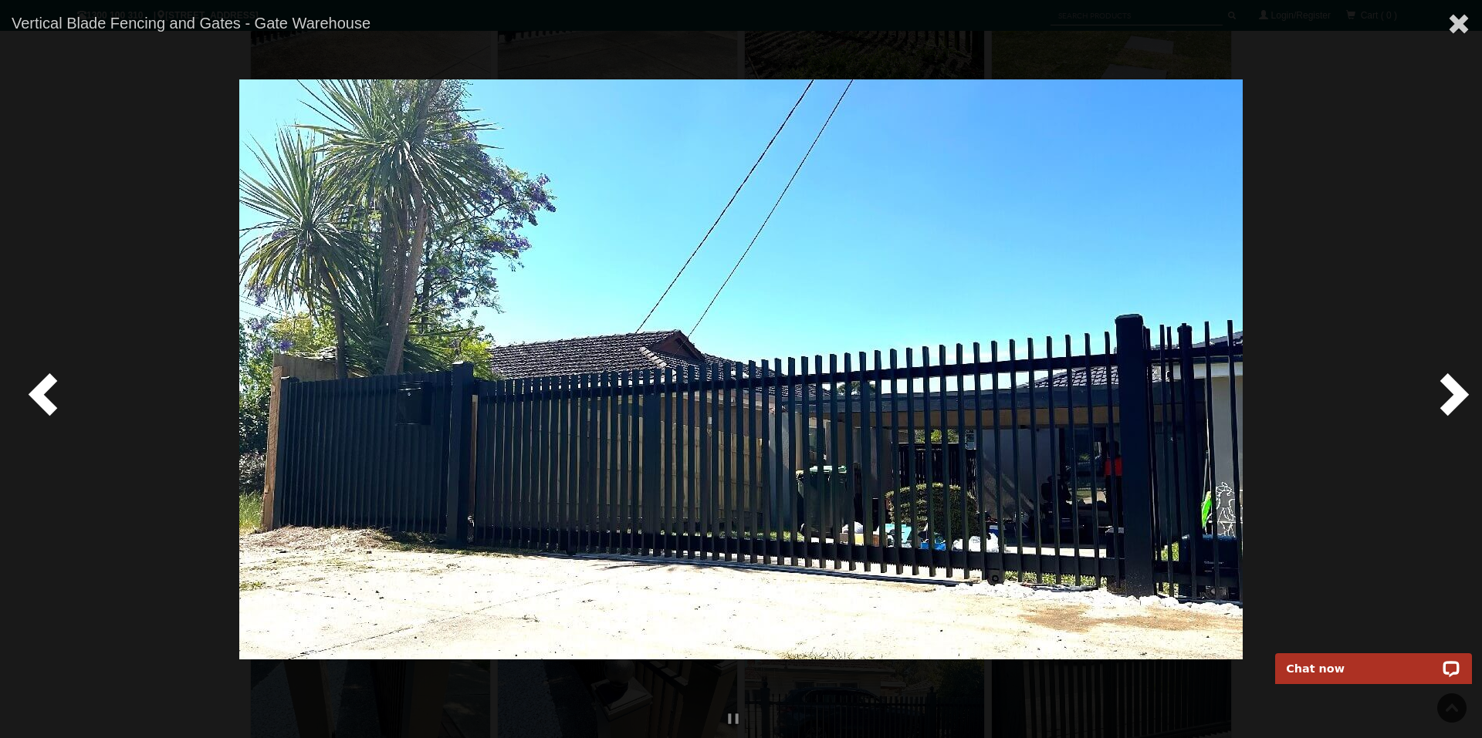
click at [1453, 394] on span at bounding box center [1451, 393] width 46 height 46
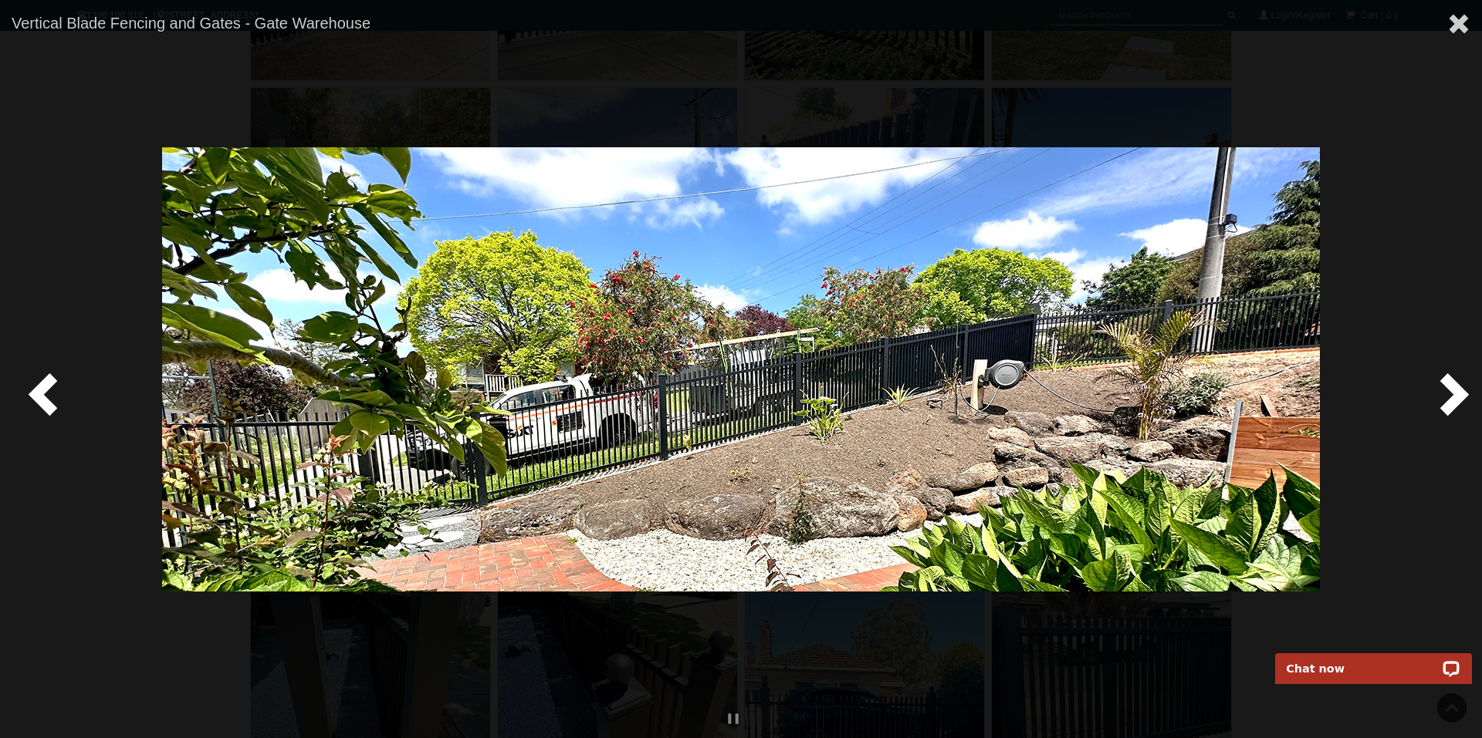
click at [1453, 394] on span at bounding box center [1451, 393] width 46 height 46
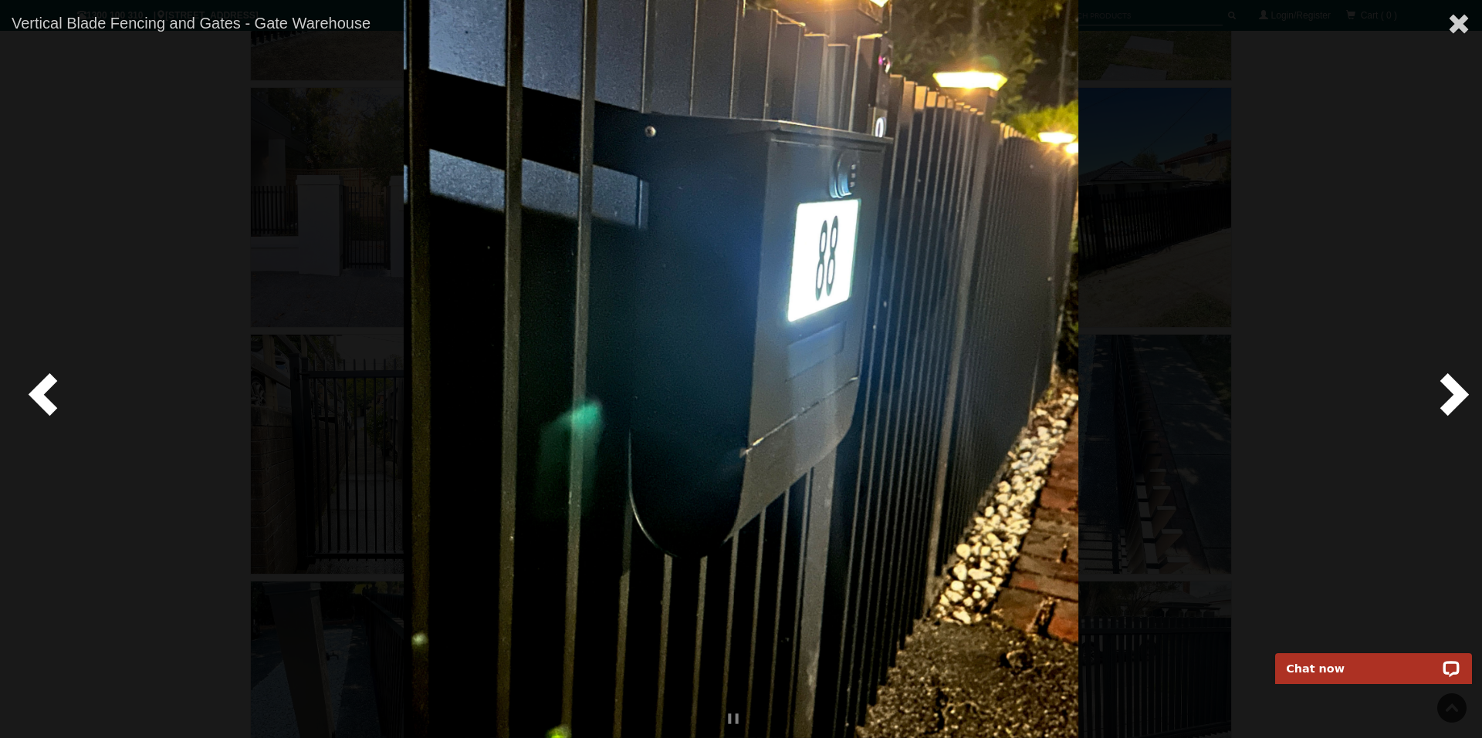
click at [1453, 394] on span at bounding box center [1451, 393] width 46 height 46
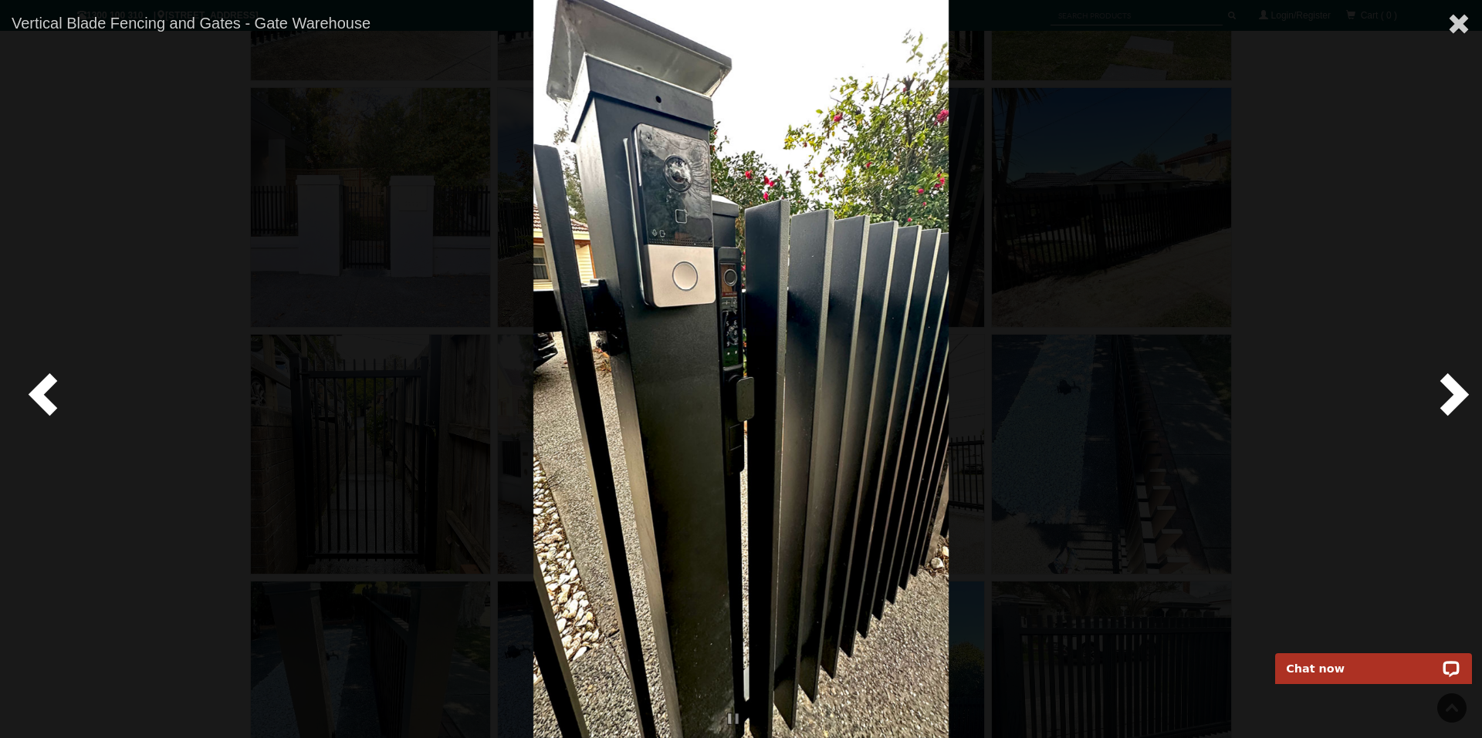
click at [1453, 394] on span at bounding box center [1451, 393] width 46 height 46
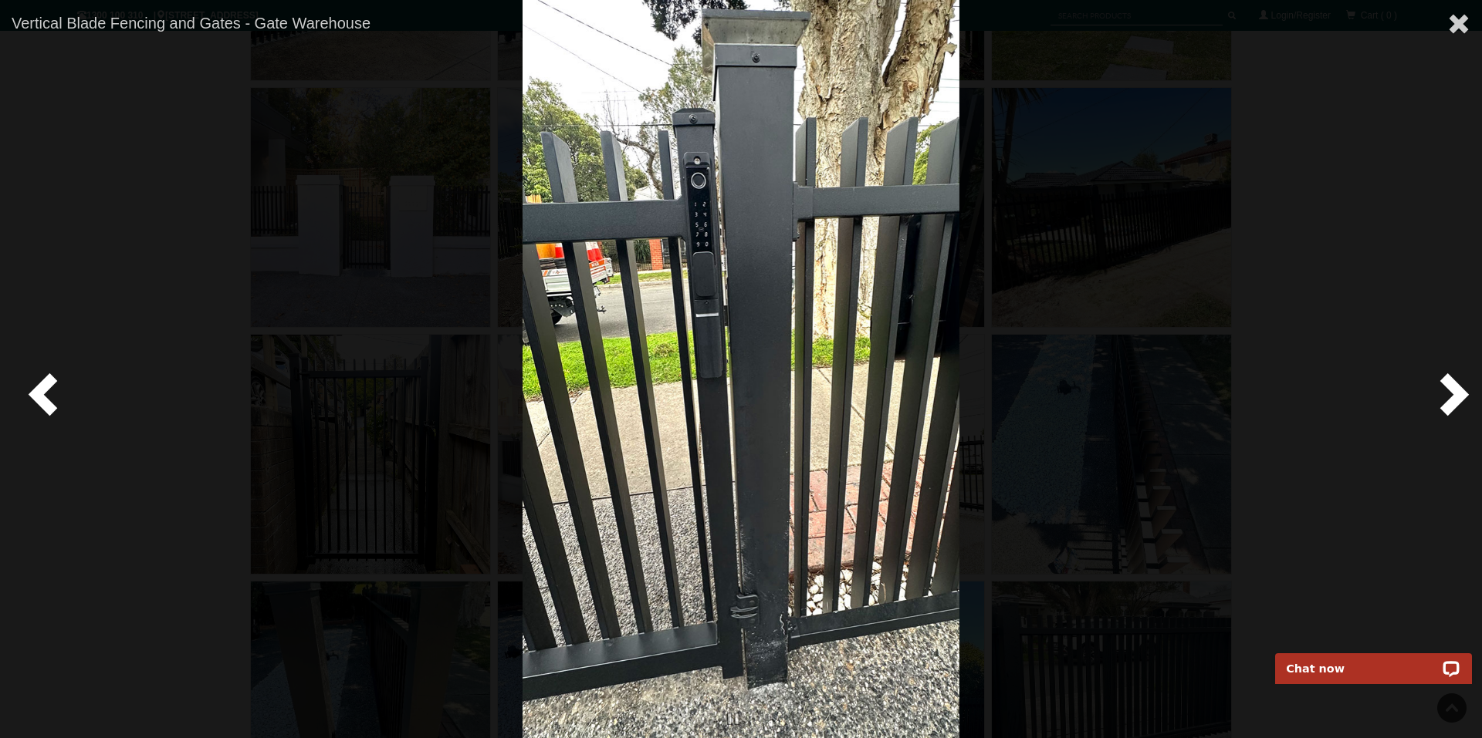
click at [1453, 394] on span at bounding box center [1451, 393] width 46 height 46
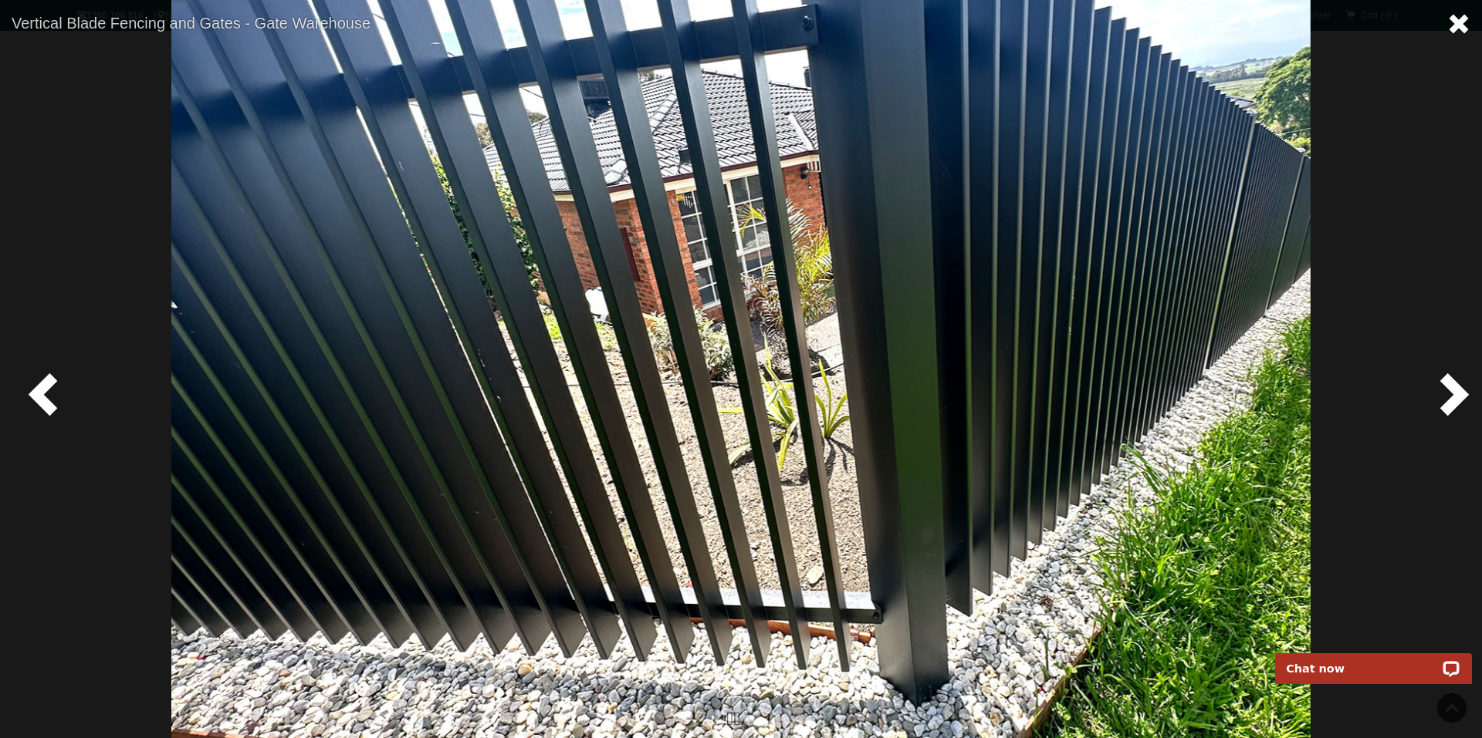
click at [1458, 22] on span at bounding box center [1458, 23] width 23 height 23
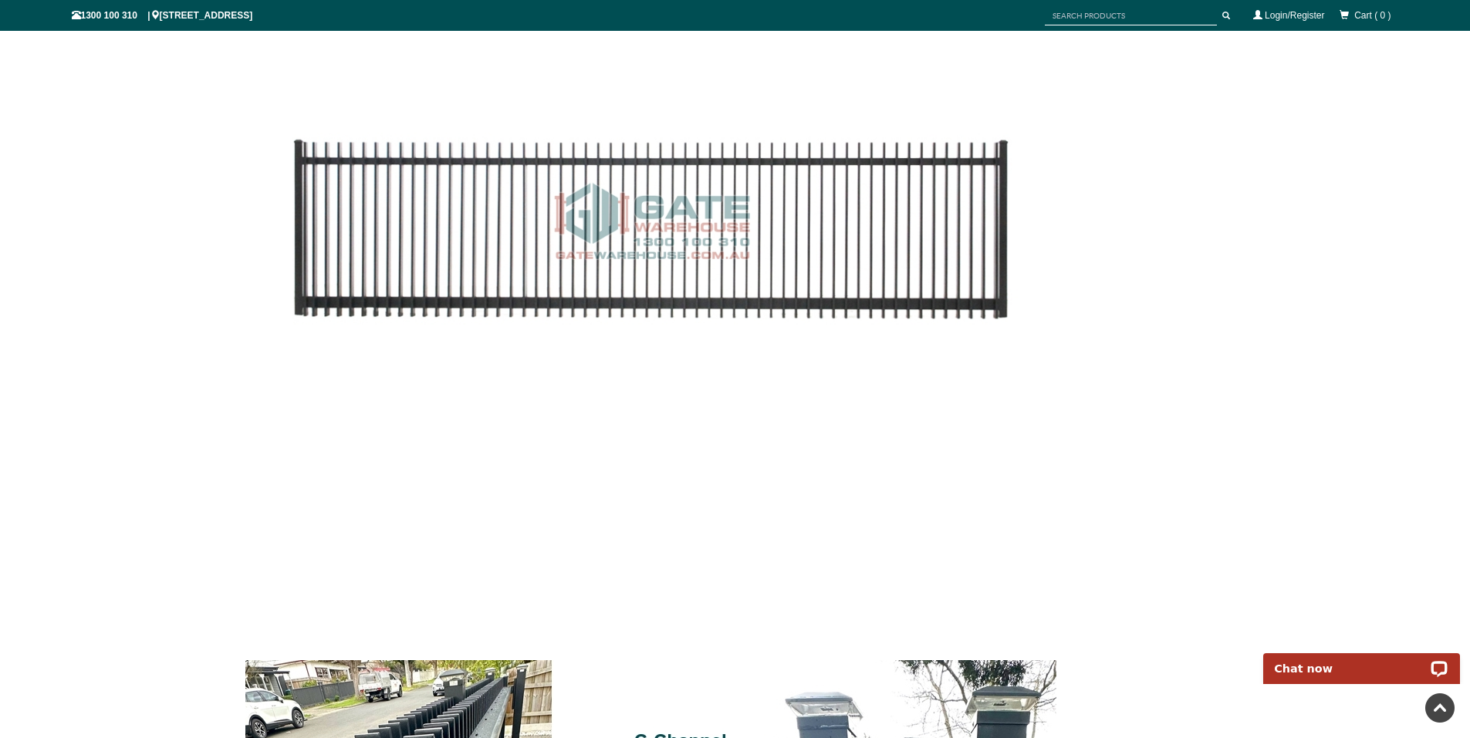
scroll to position [9411, 0]
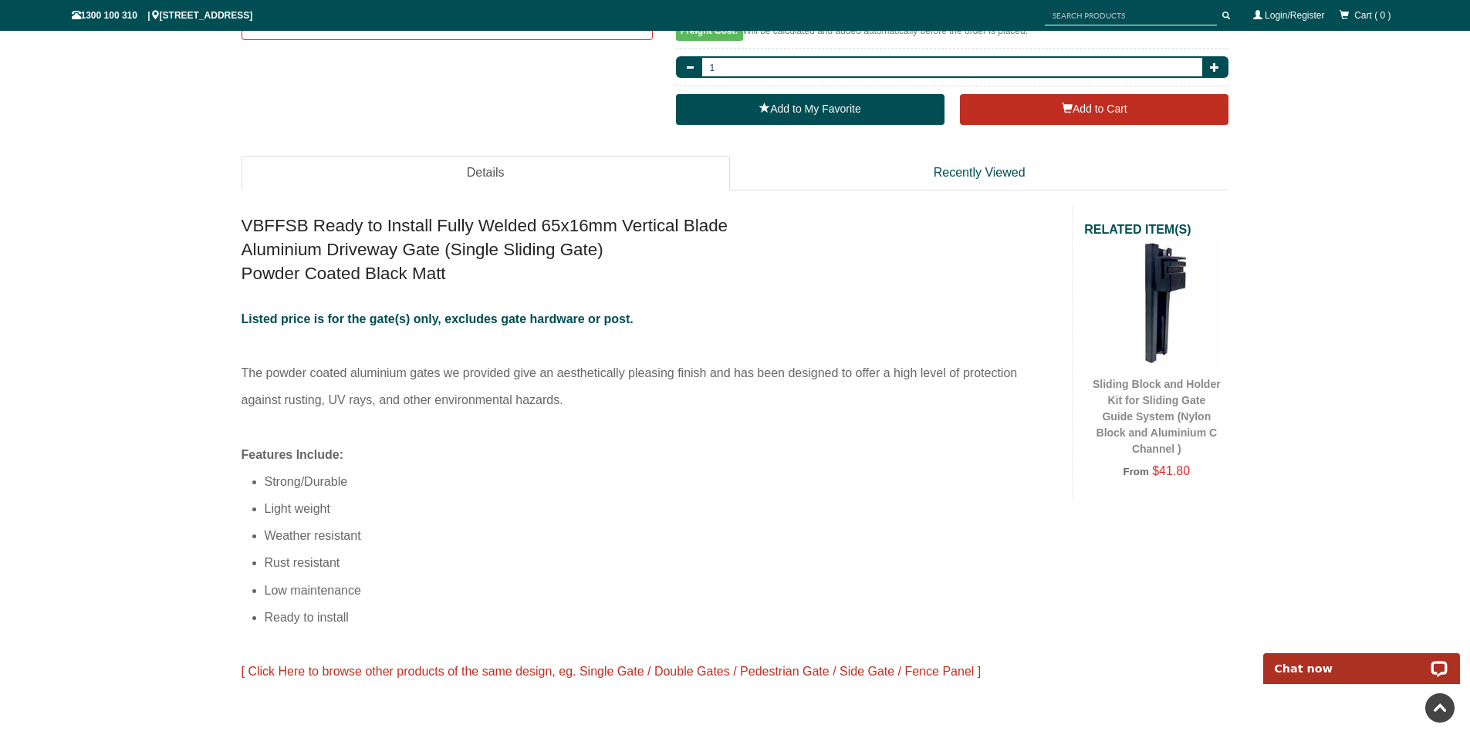
scroll to position [868, 0]
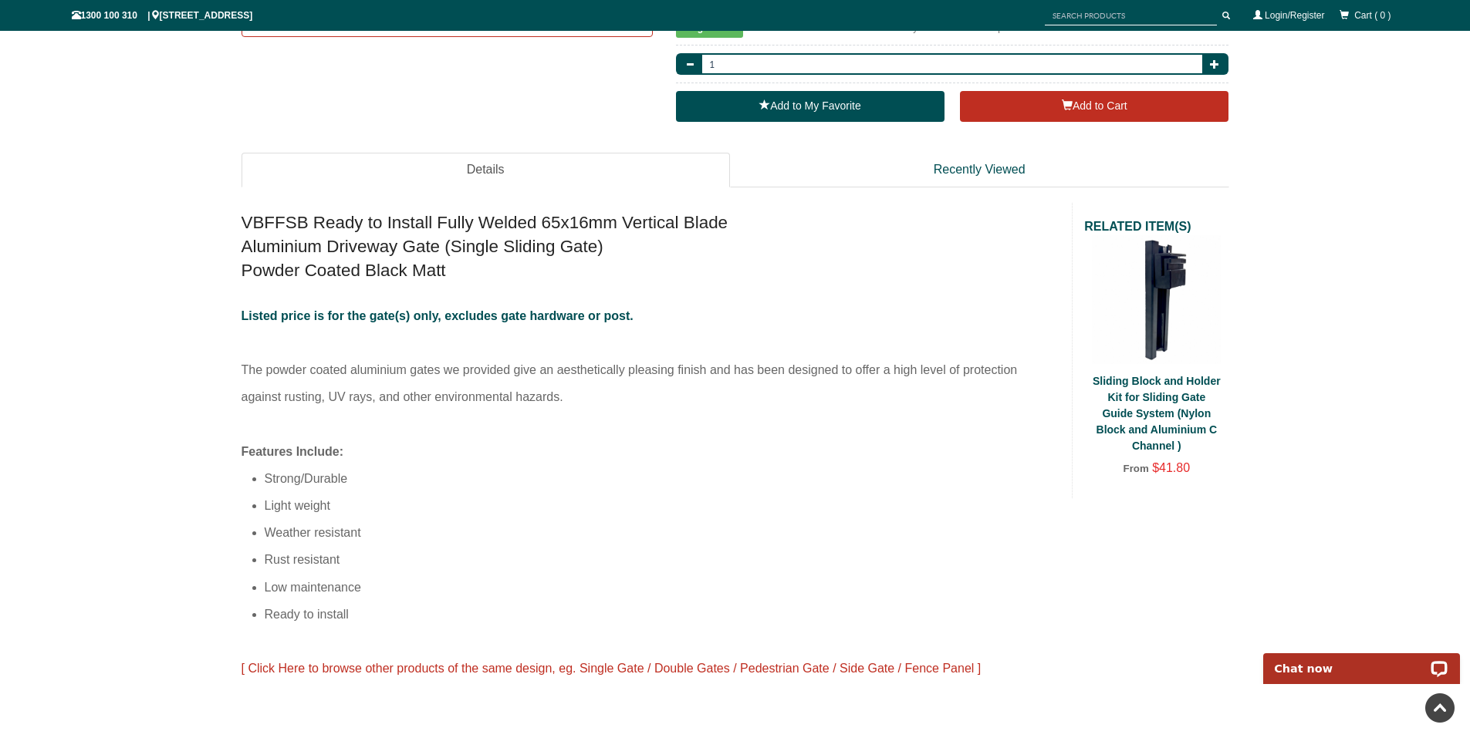
click at [1165, 424] on link "Sliding Block and Holder Kit for Sliding Gate Guide System (Nylon Block and Alu…" at bounding box center [1157, 413] width 128 height 77
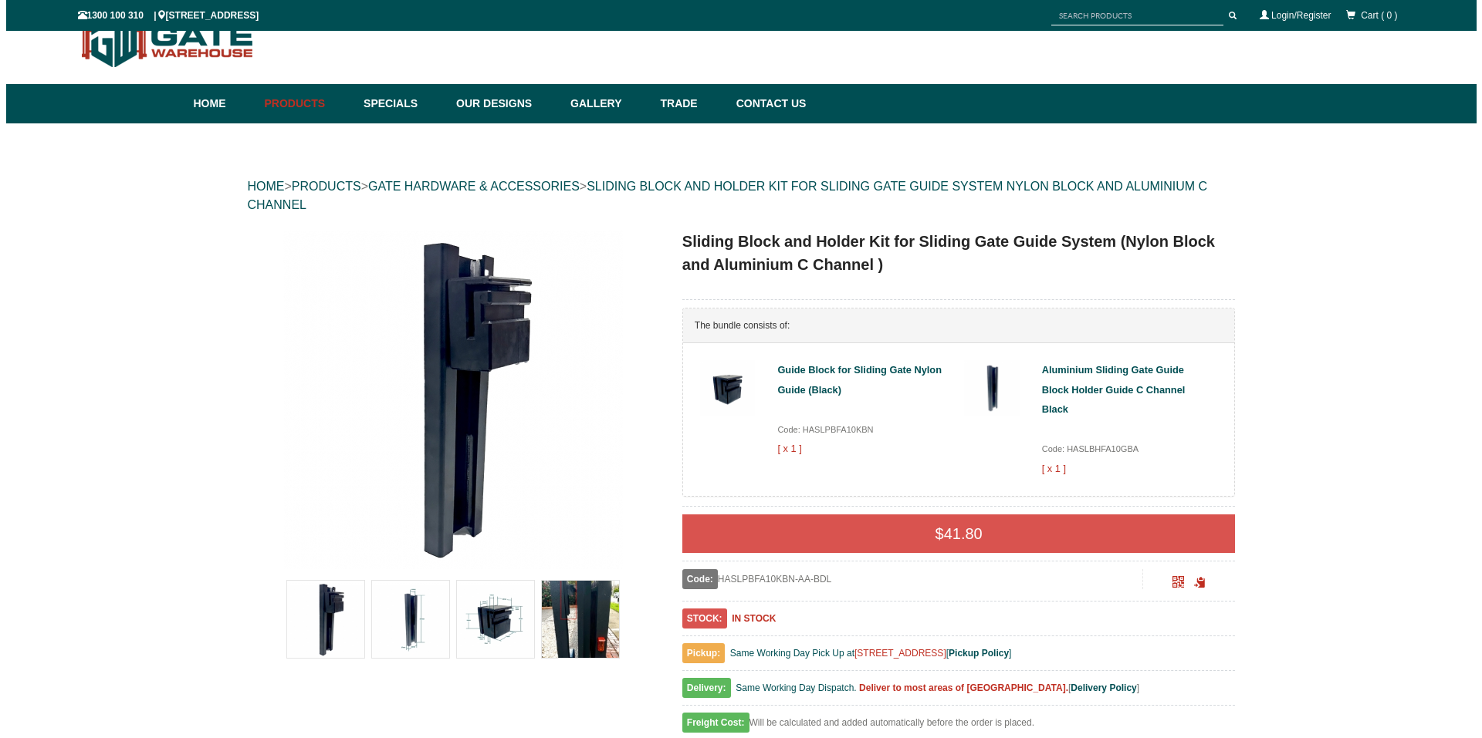
scroll to position [39, 0]
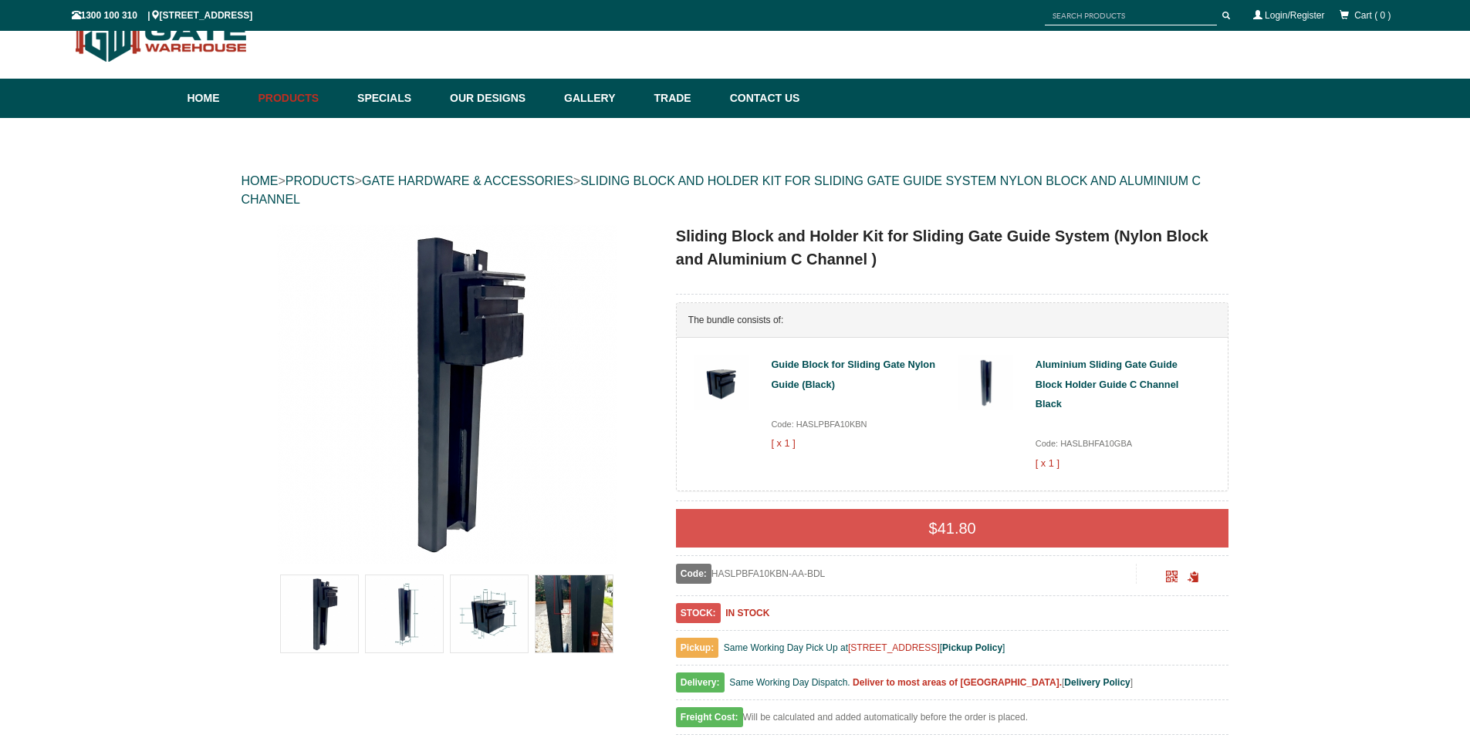
click at [510, 606] on img at bounding box center [489, 614] width 77 height 77
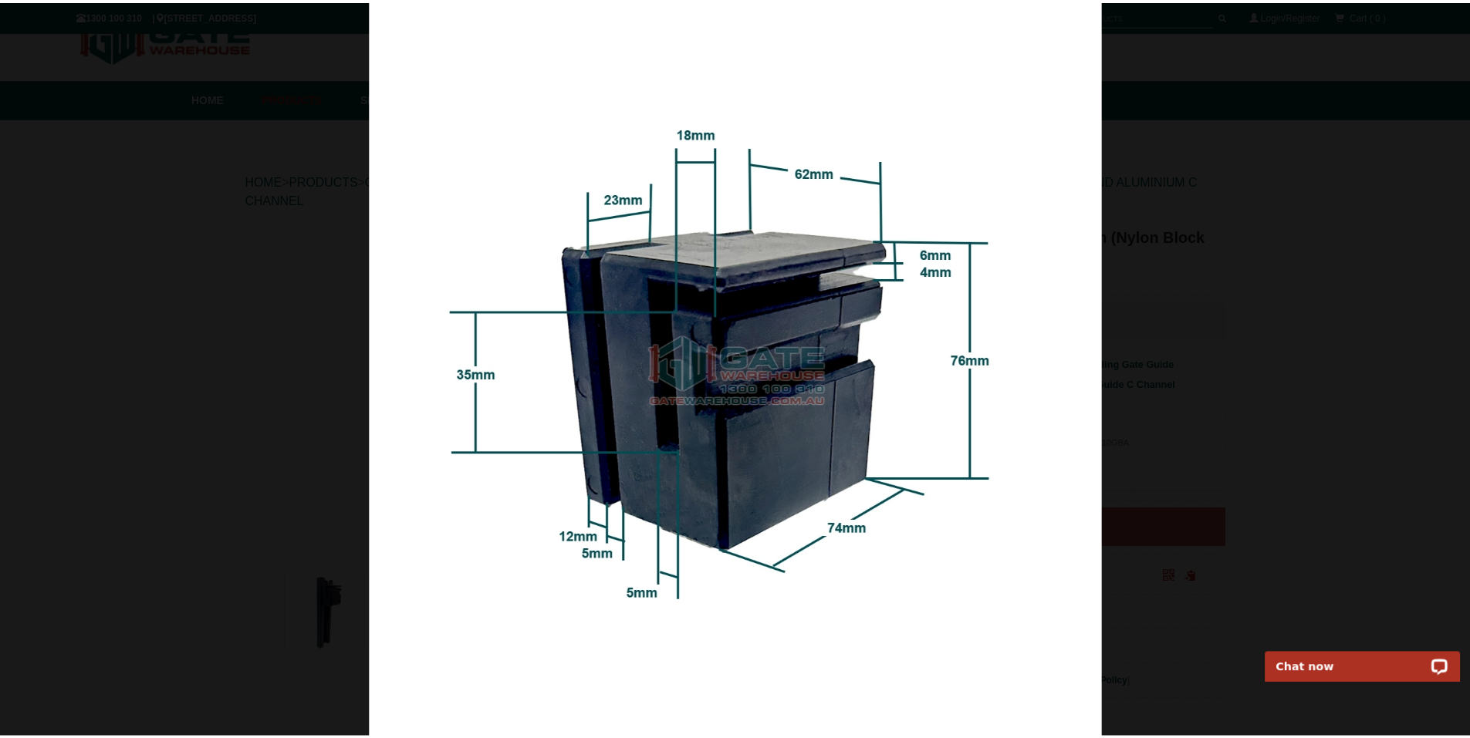
scroll to position [0, 0]
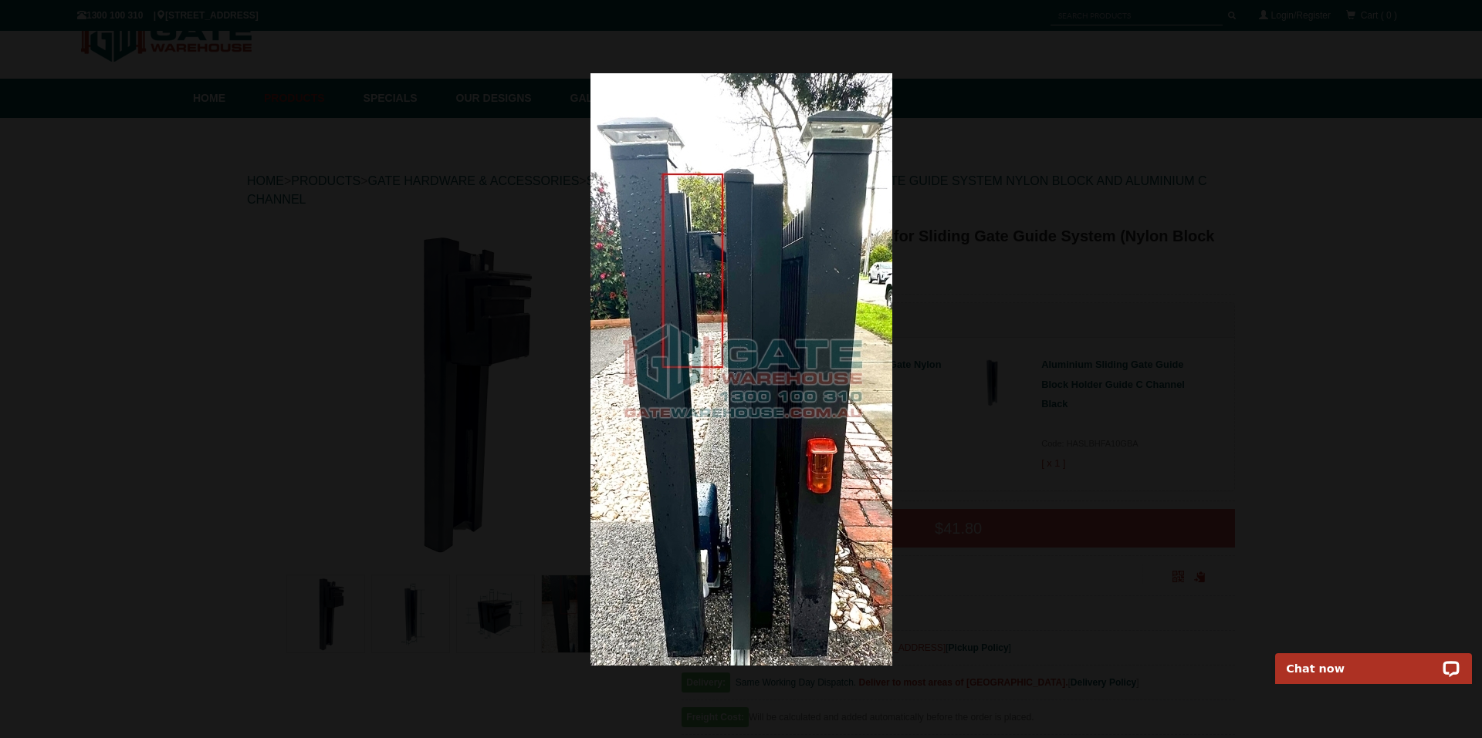
click at [282, 306] on div at bounding box center [741, 369] width 1482 height 738
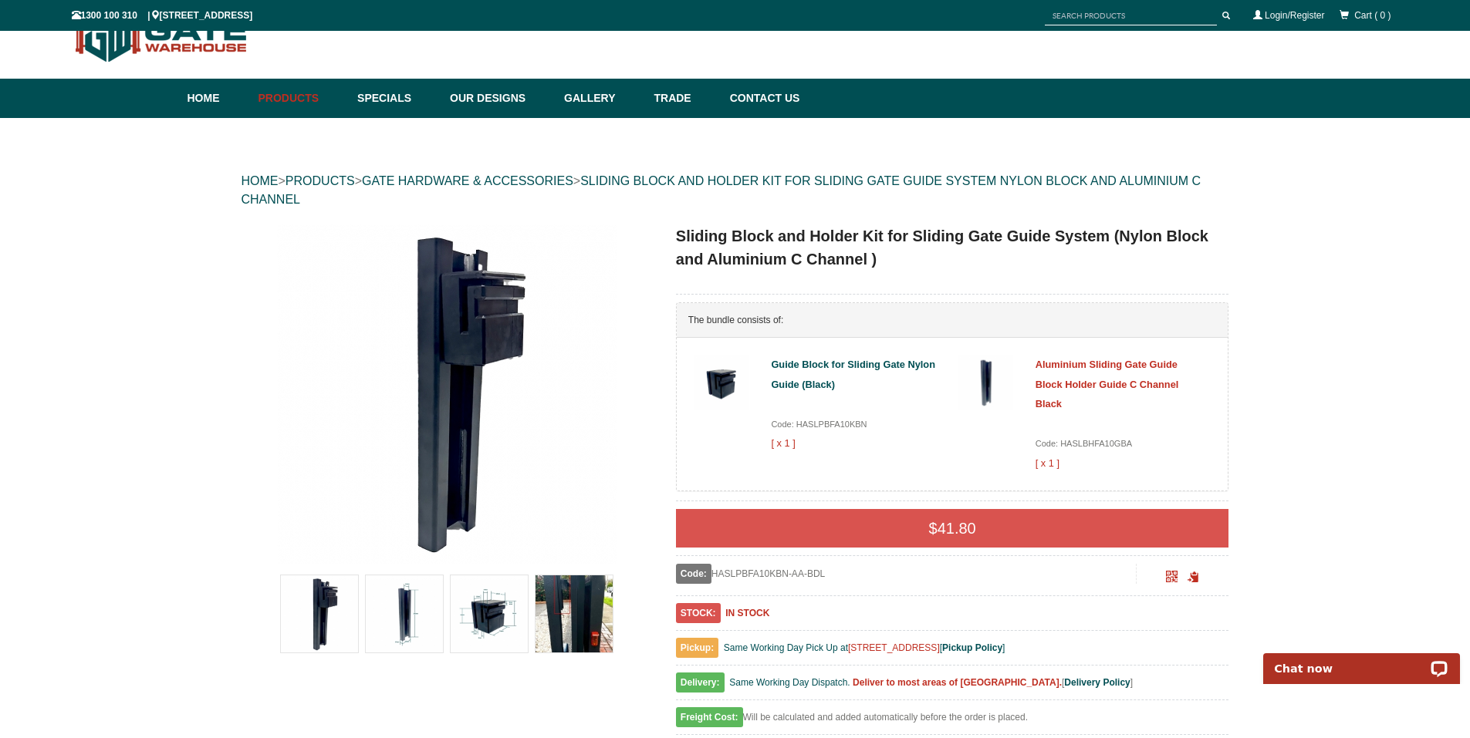
click at [1085, 383] on link "Aluminium Sliding Gate Guide Block Holder Guide C Channel Black" at bounding box center [1108, 384] width 144 height 51
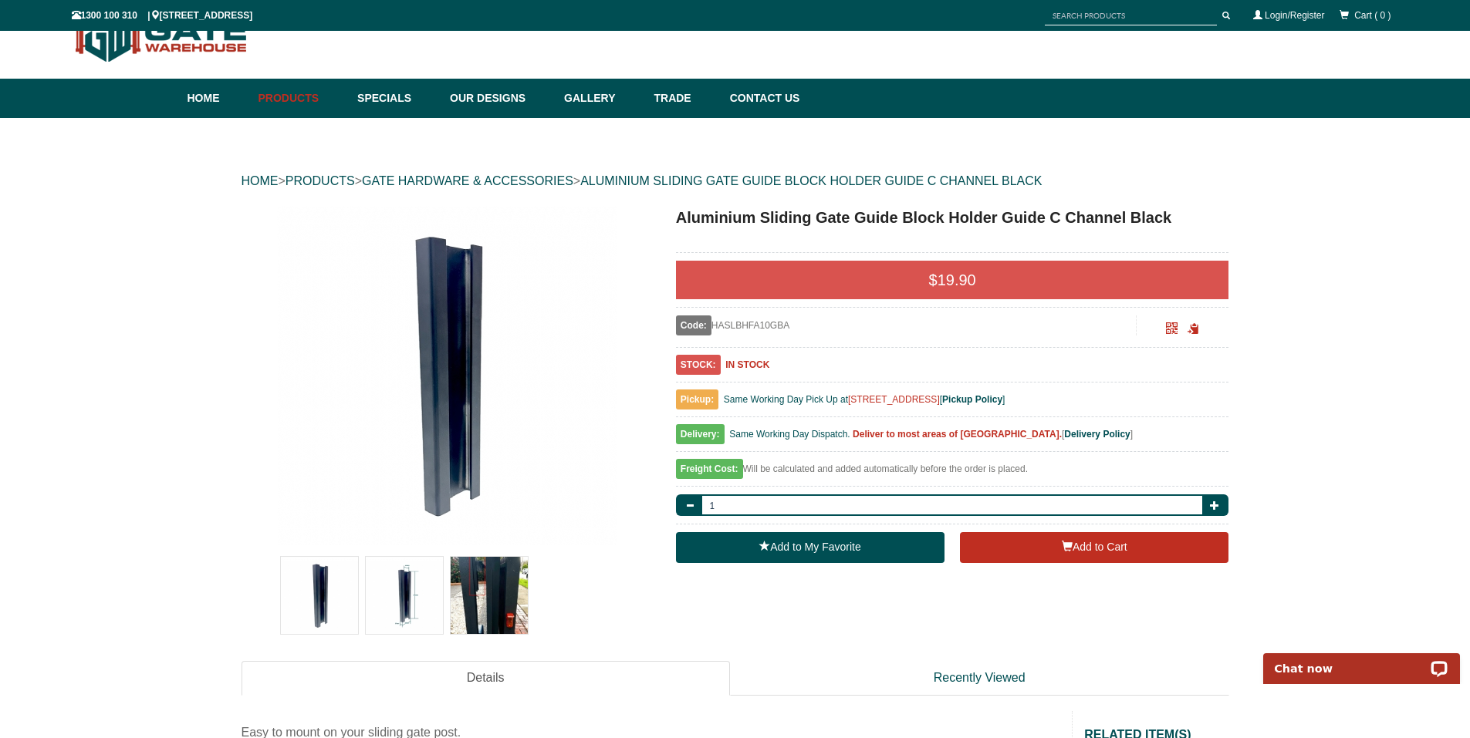
click at [414, 601] on img at bounding box center [404, 595] width 77 height 77
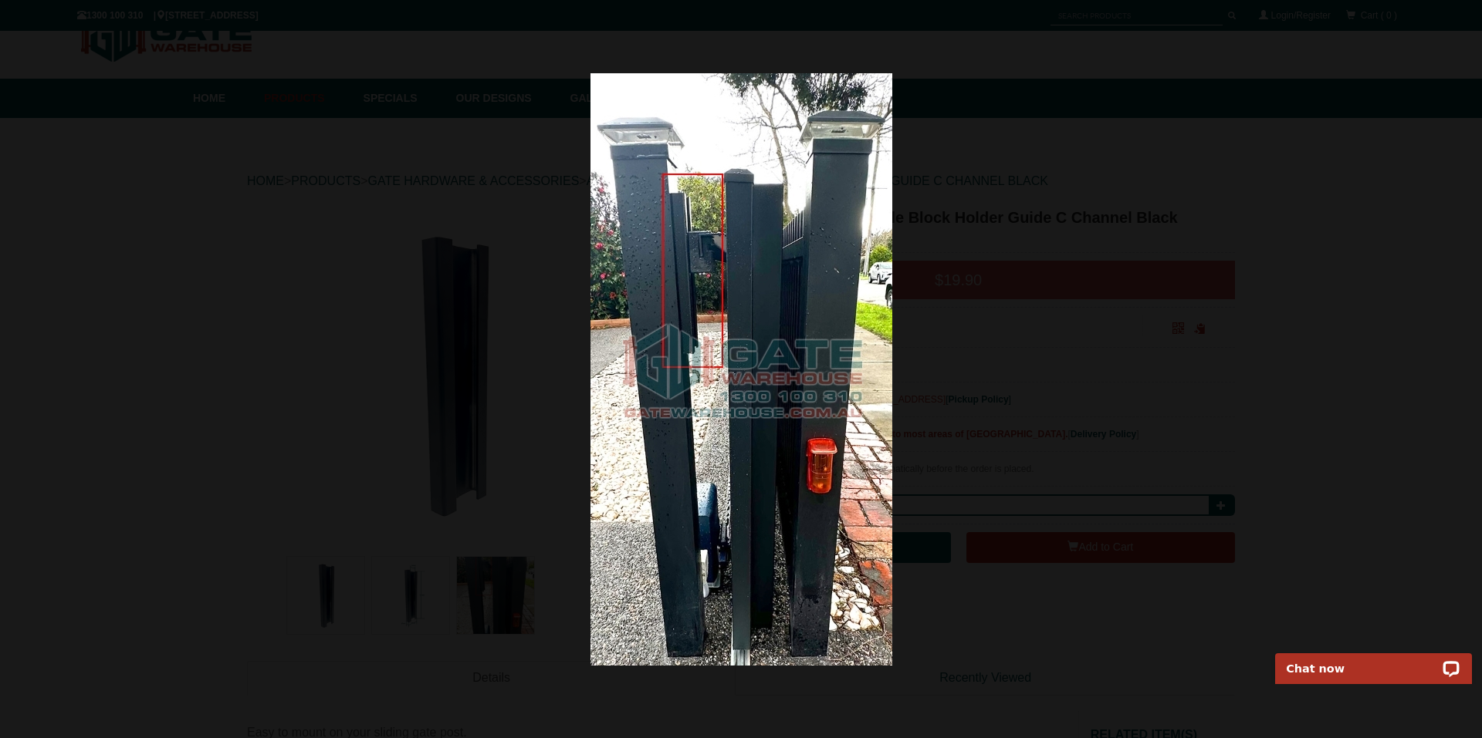
click at [1322, 437] on div at bounding box center [741, 369] width 1482 height 738
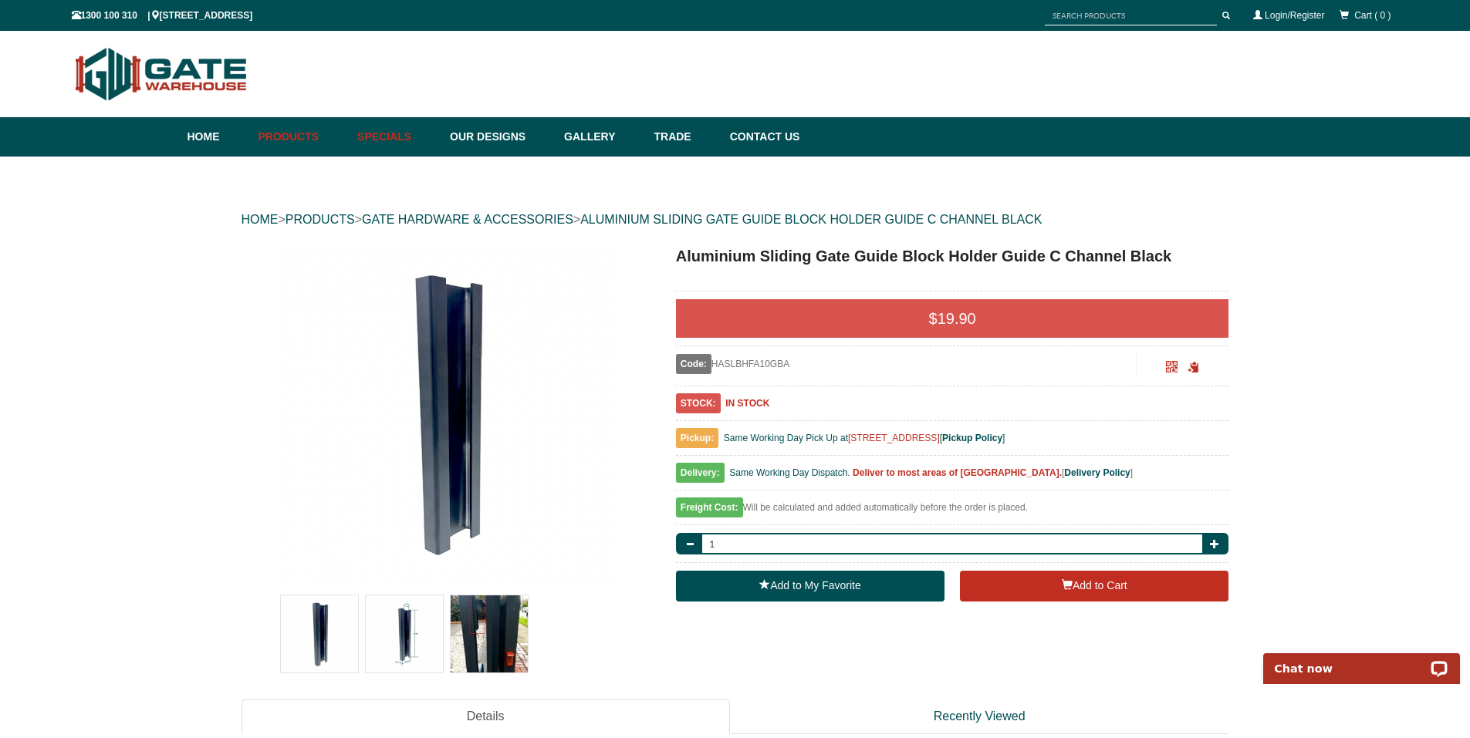
click at [396, 136] on link "Specials" at bounding box center [396, 136] width 93 height 39
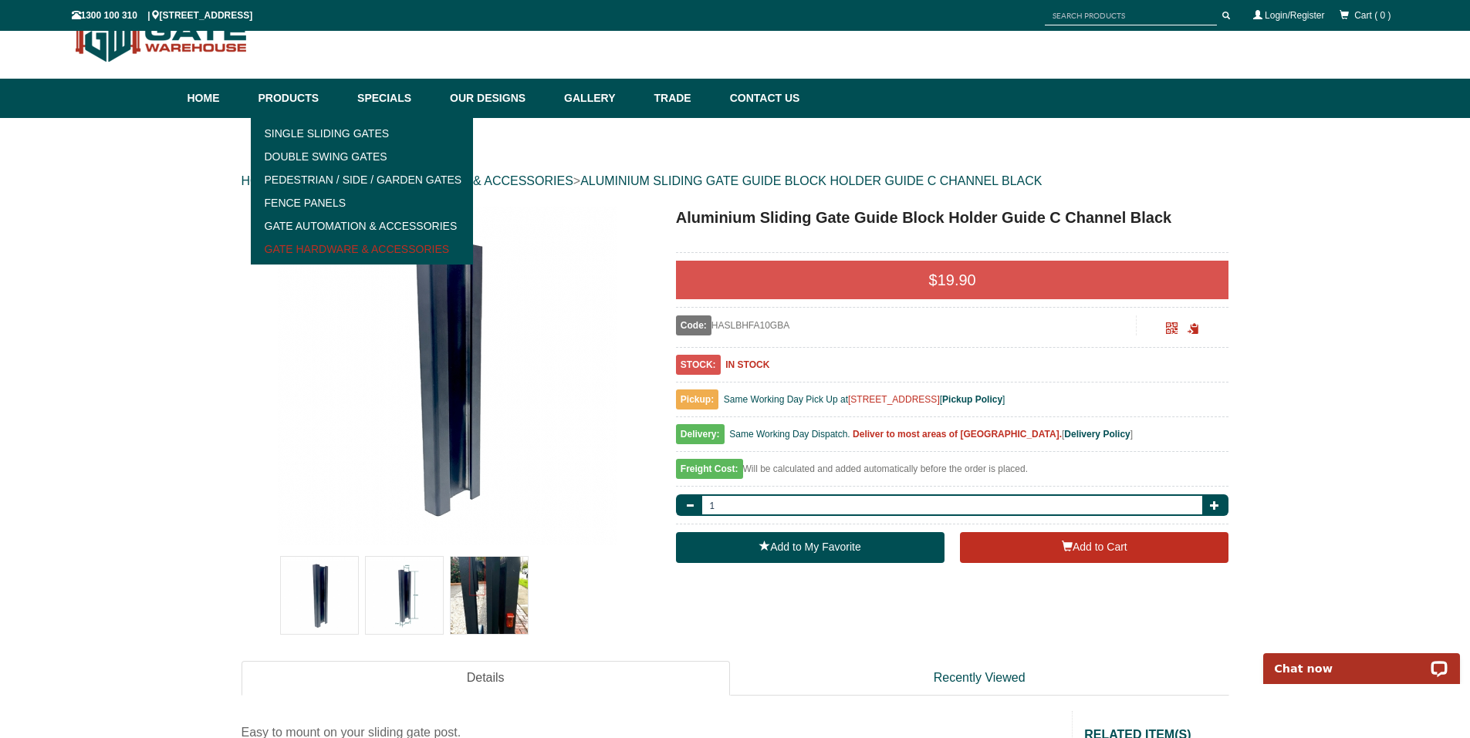
click at [319, 250] on link "Gate Hardware & Accessories" at bounding box center [362, 249] width 214 height 23
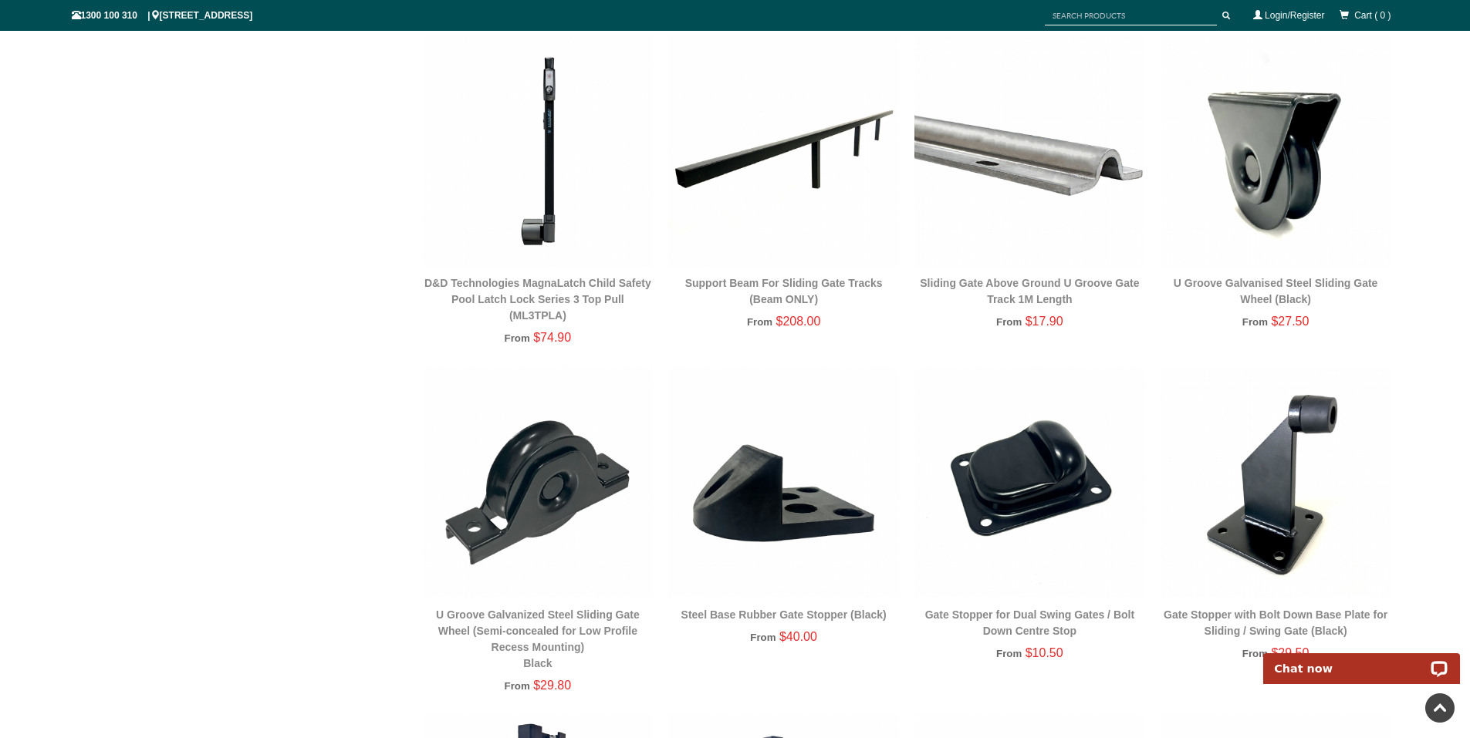
scroll to position [1235, 0]
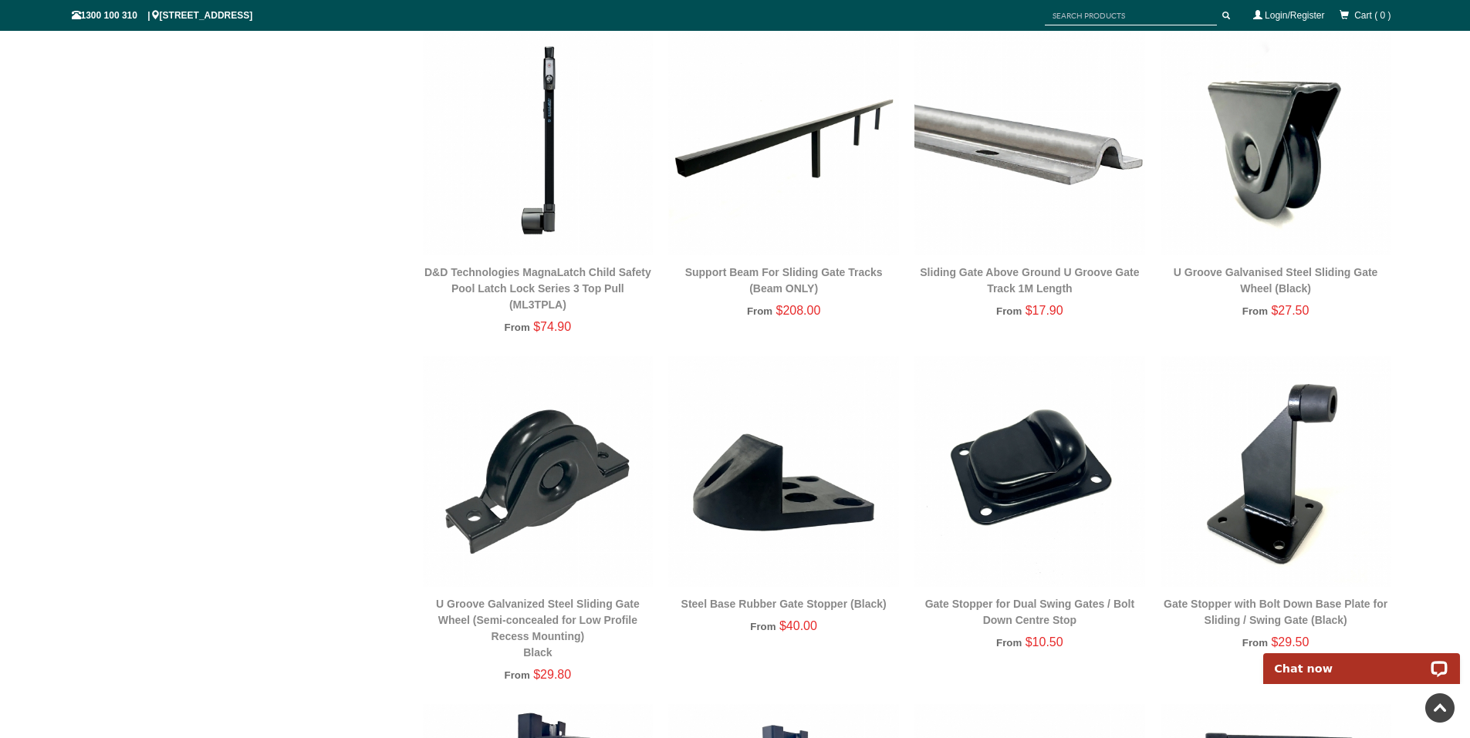
click at [750, 143] on img at bounding box center [783, 140] width 231 height 231
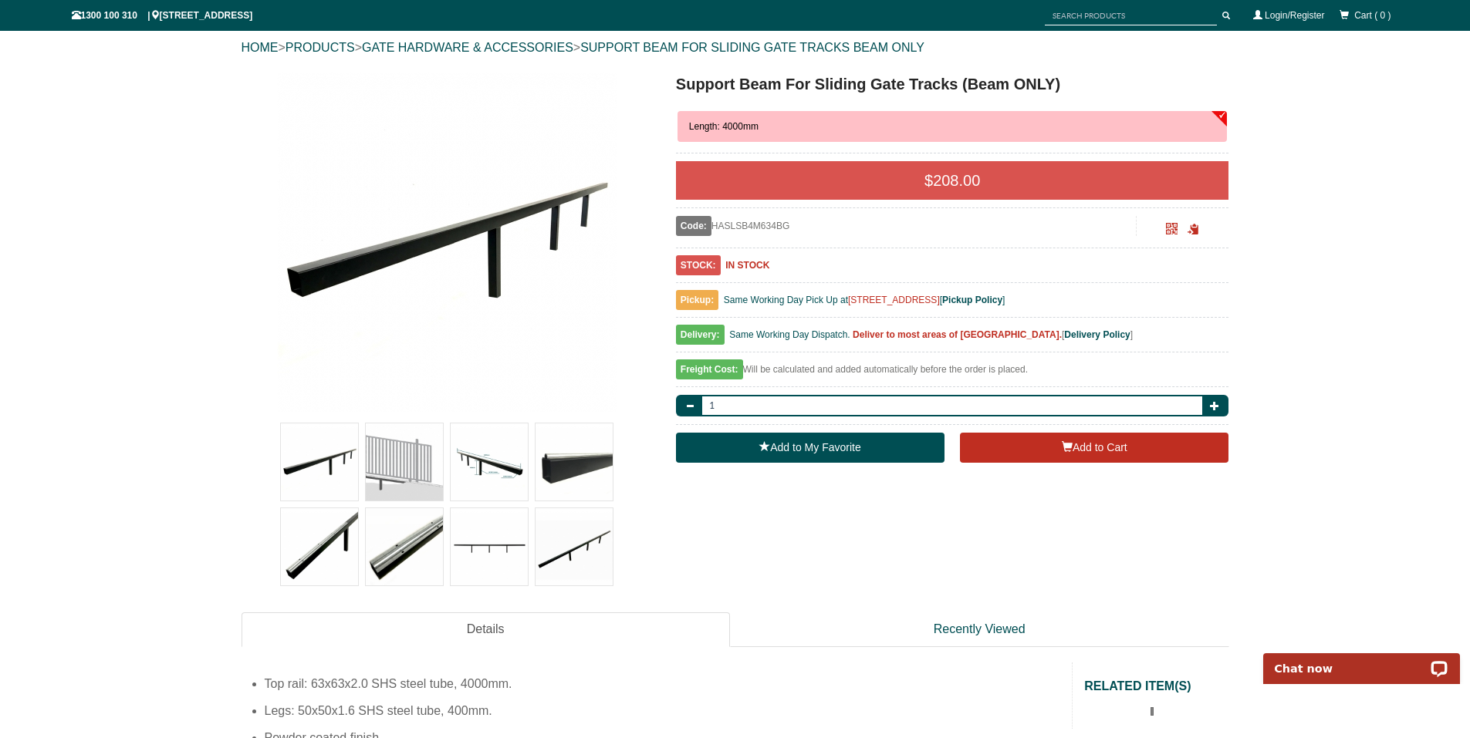
scroll to position [174, 0]
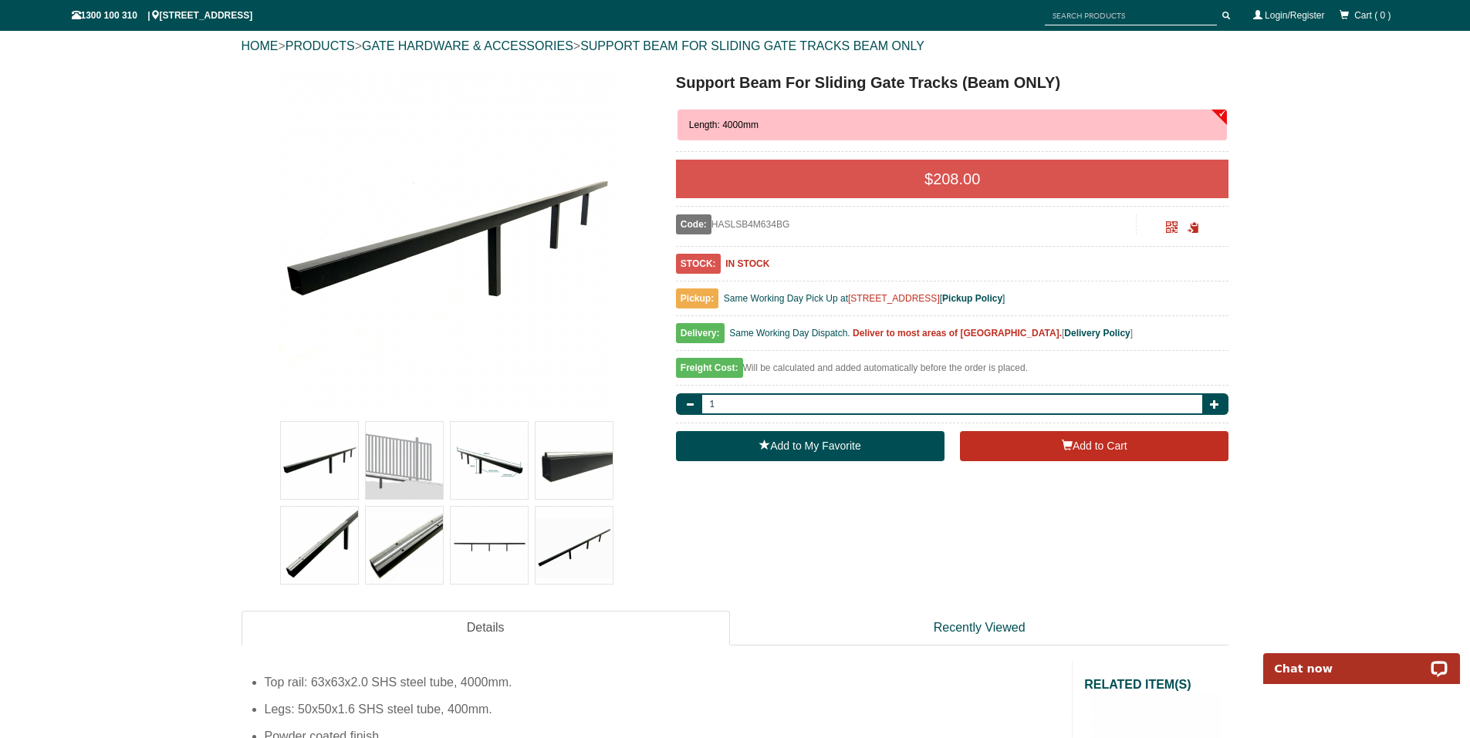
click at [439, 233] on img at bounding box center [447, 241] width 340 height 340
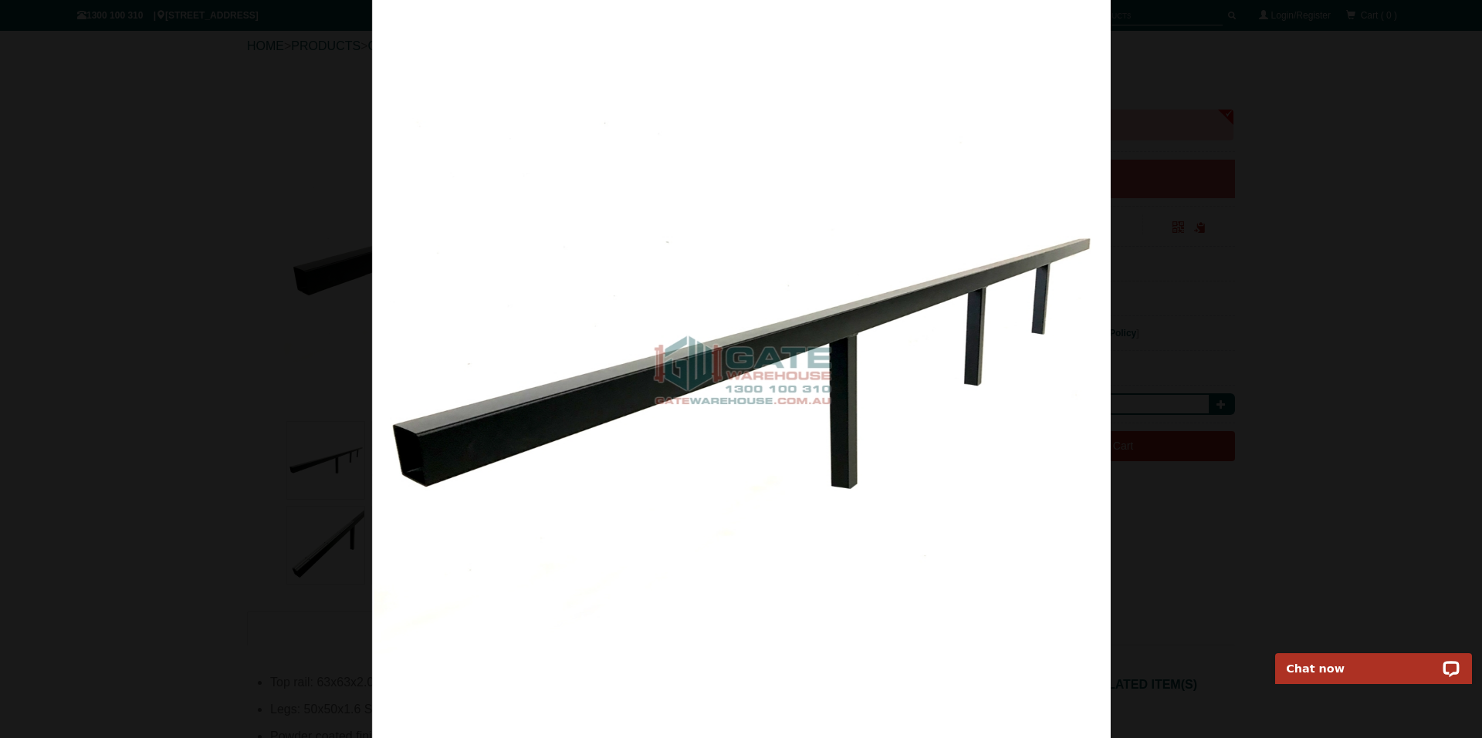
click at [1091, 281] on img at bounding box center [741, 369] width 738 height 738
click at [1448, 389] on span at bounding box center [1451, 393] width 46 height 46
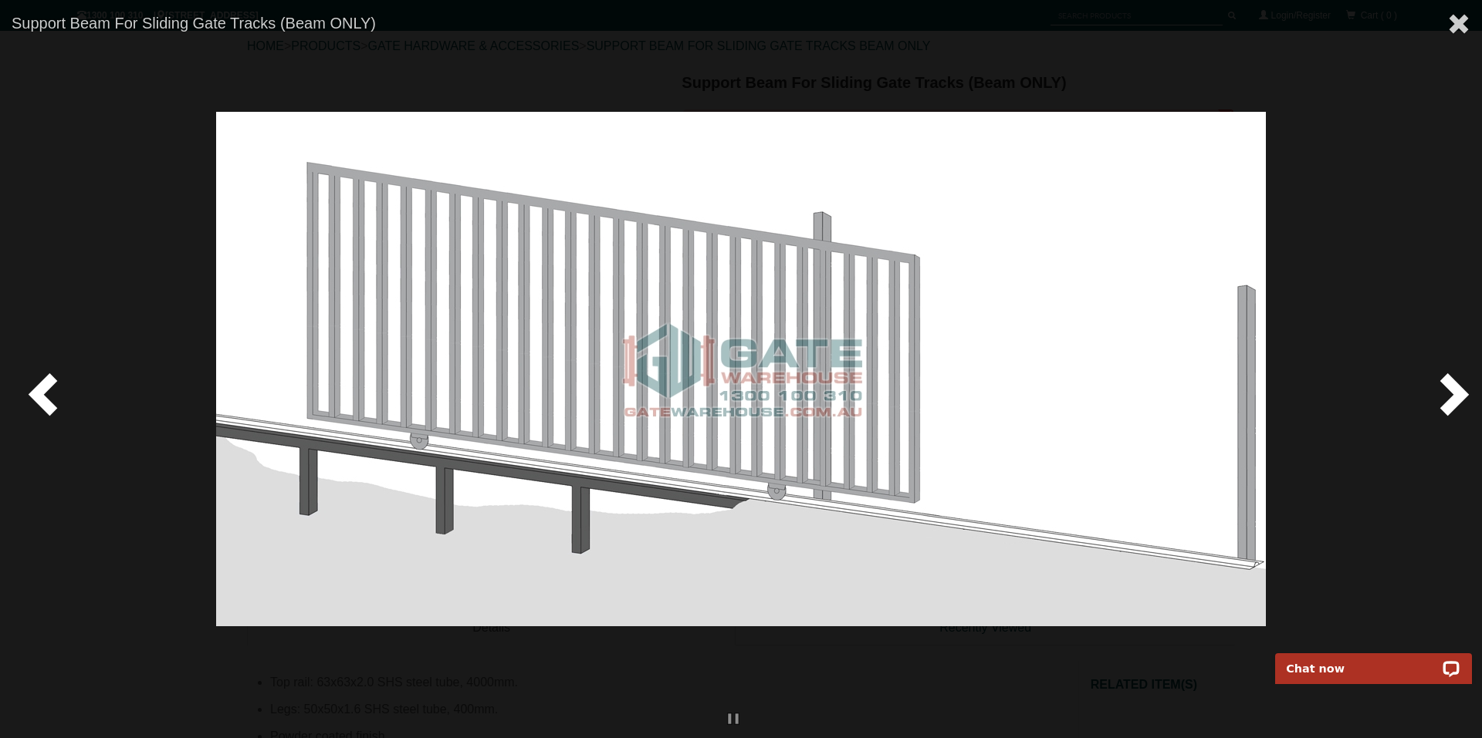
click at [1448, 395] on span at bounding box center [1451, 393] width 46 height 46
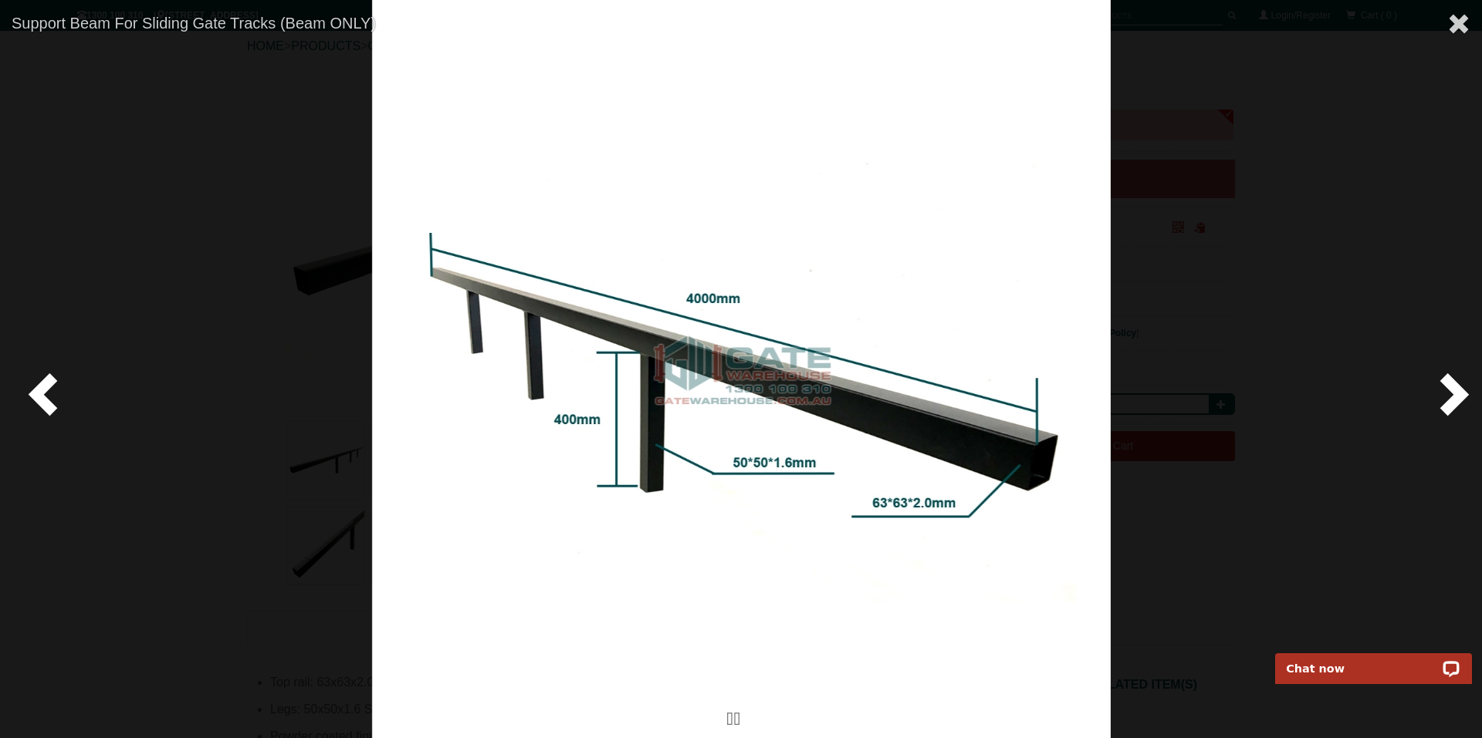
click at [1454, 398] on span at bounding box center [1451, 393] width 46 height 46
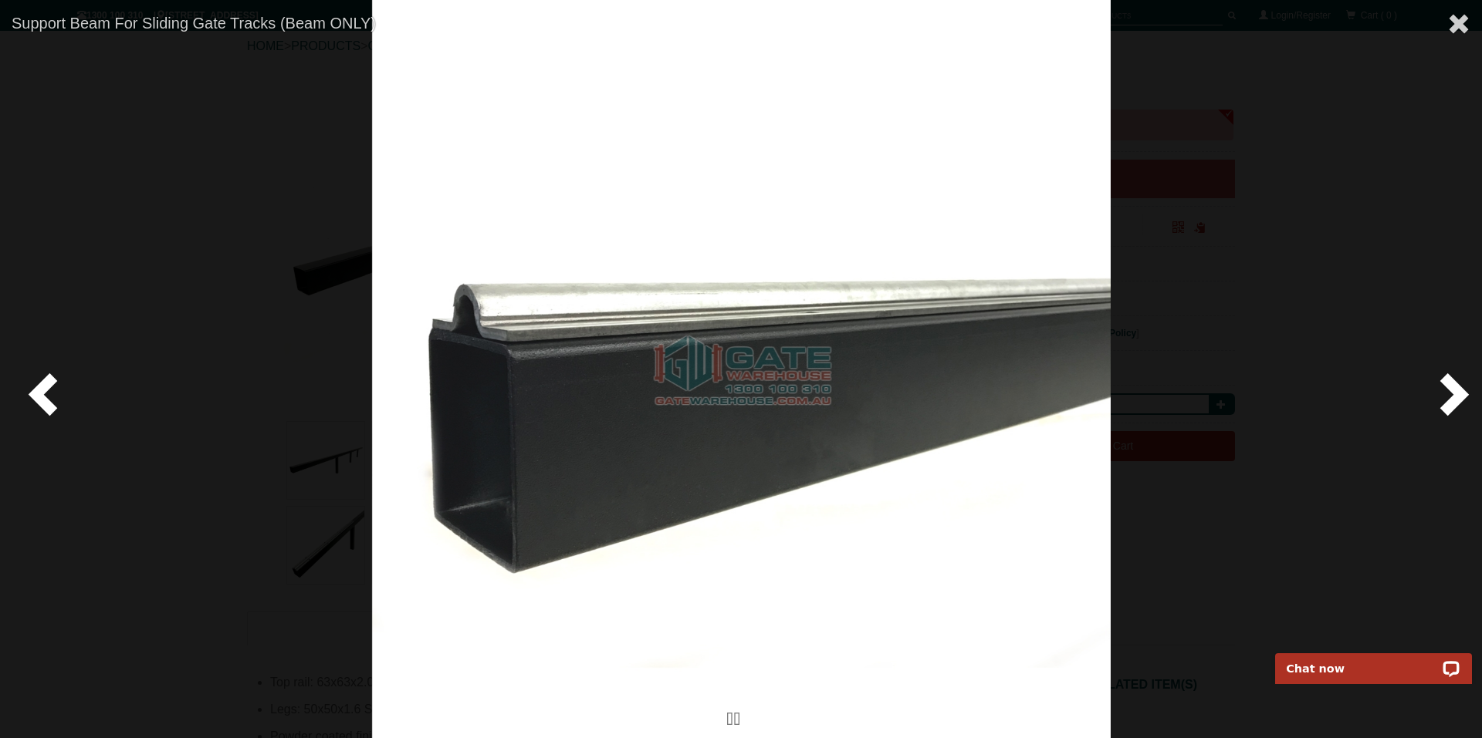
click at [1451, 397] on span at bounding box center [1451, 393] width 46 height 46
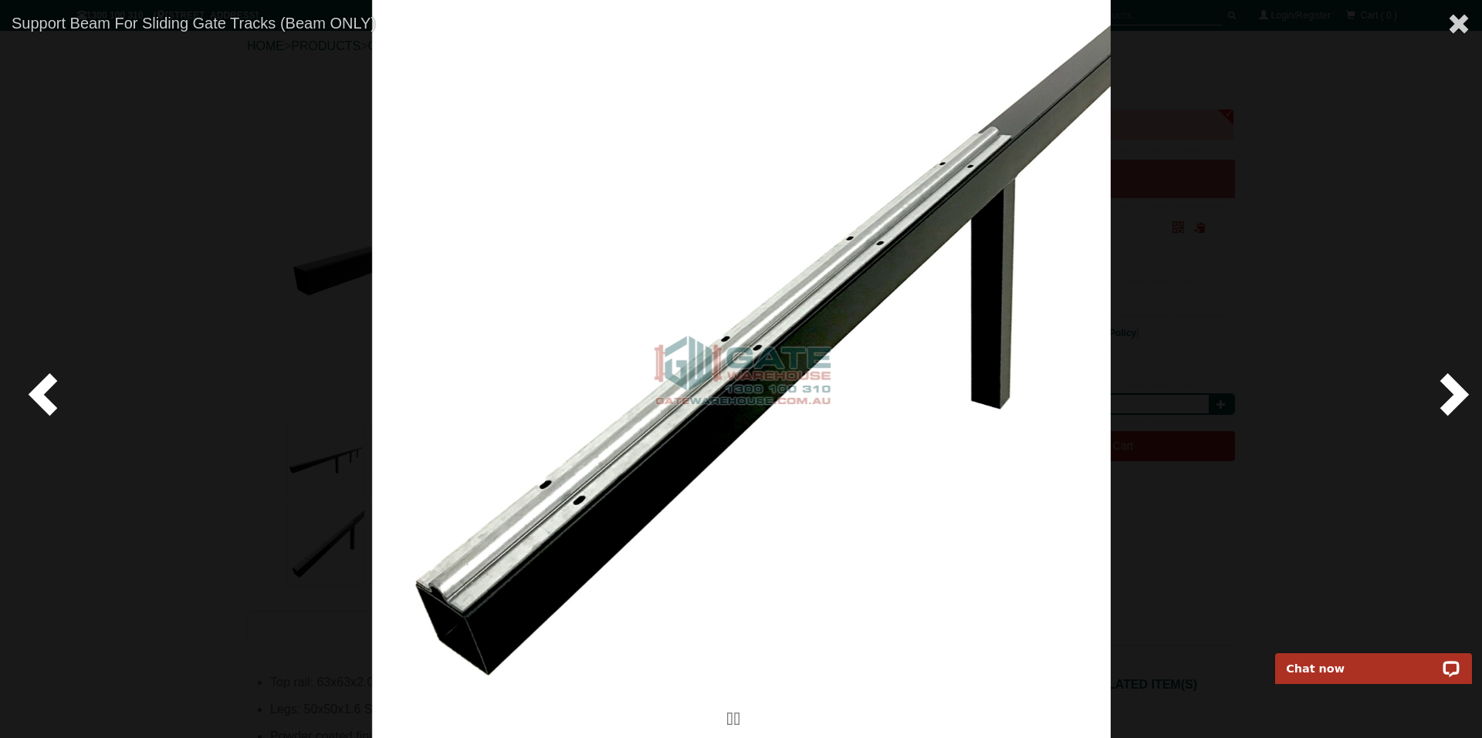
click at [1451, 397] on span at bounding box center [1451, 393] width 46 height 46
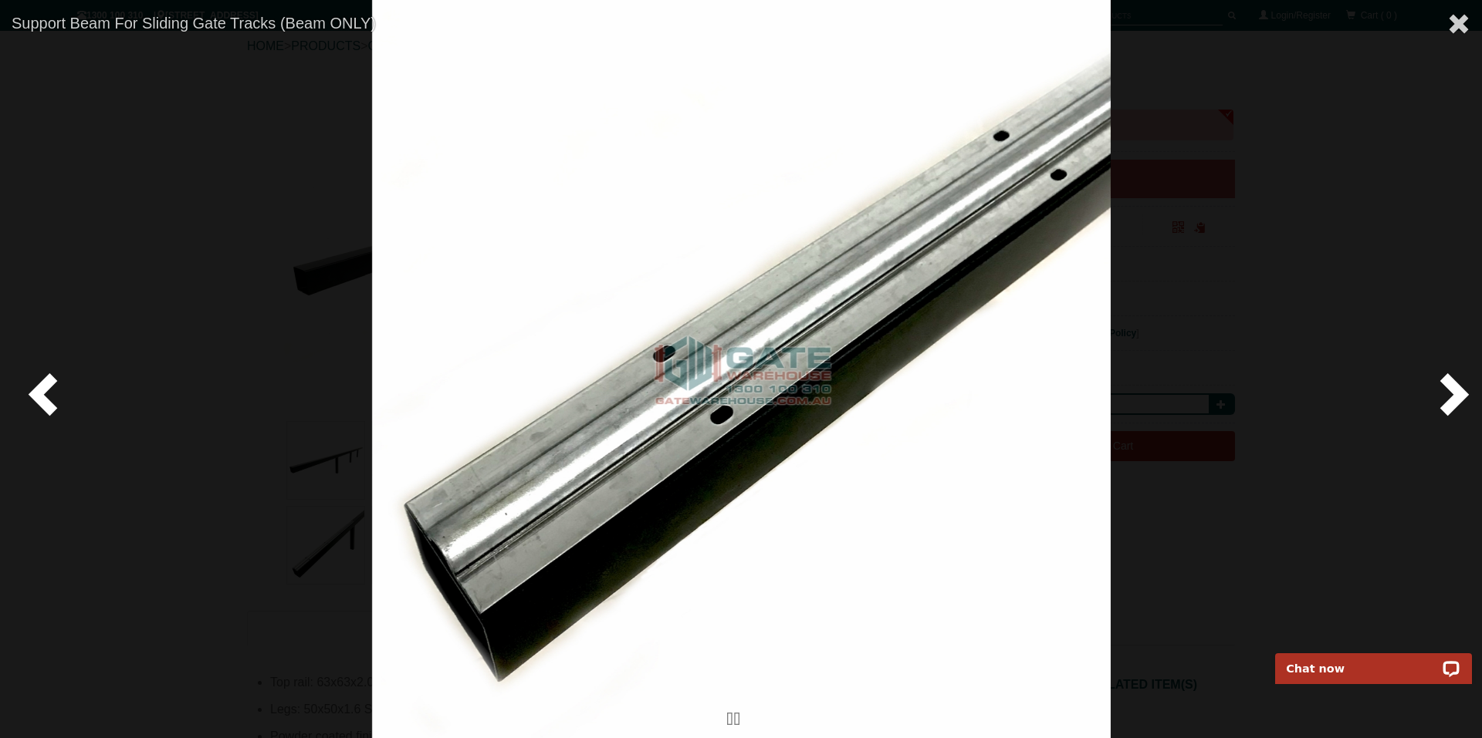
click at [1451, 397] on span at bounding box center [1451, 393] width 46 height 46
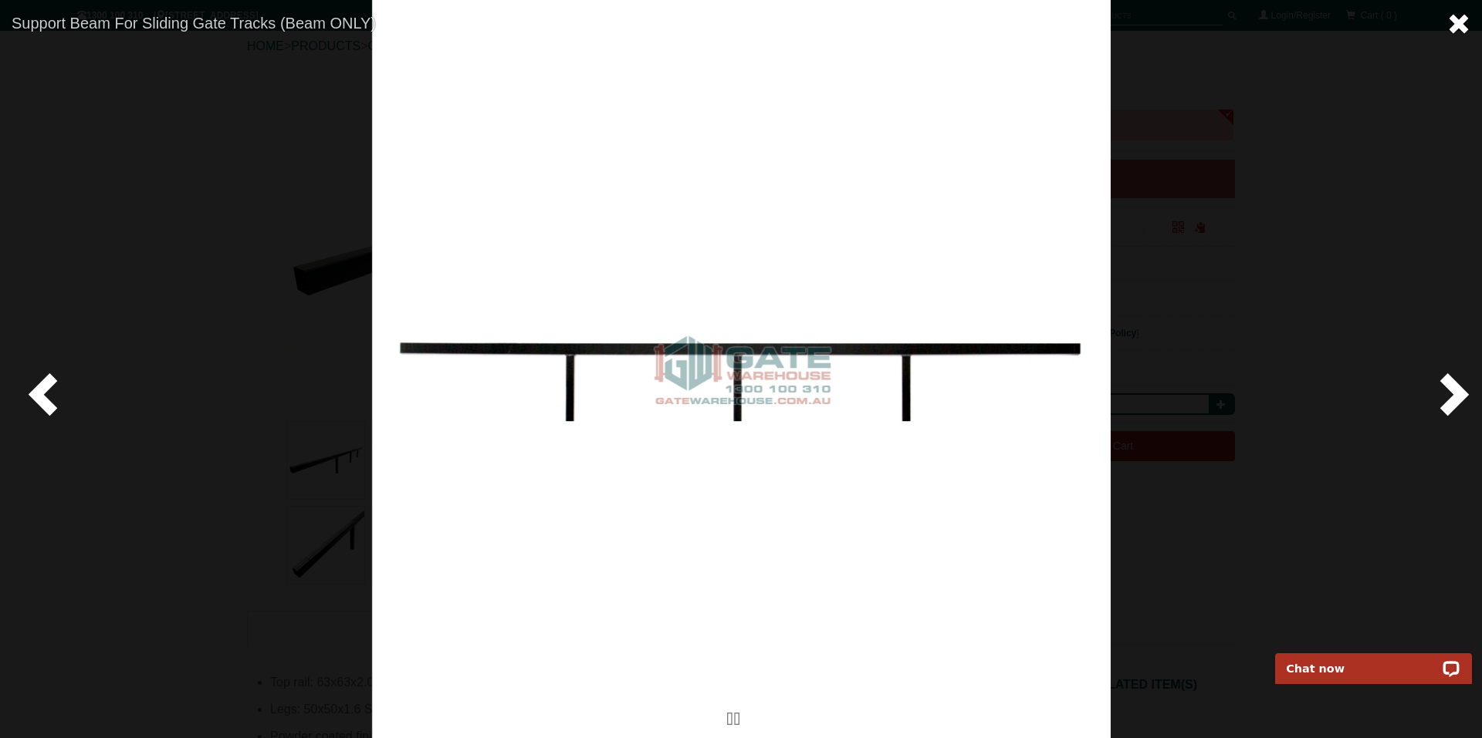
click at [1449, 22] on span at bounding box center [1458, 23] width 23 height 23
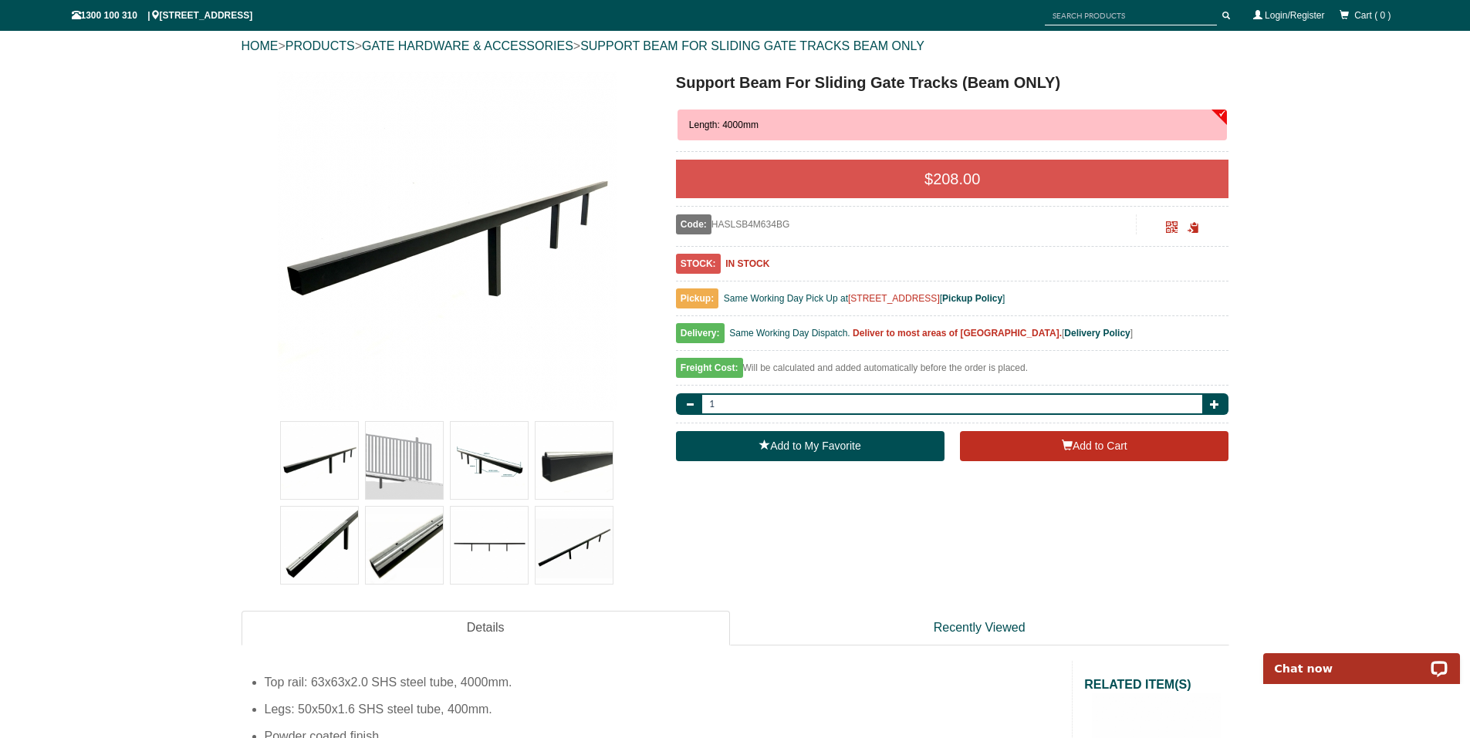
click at [500, 527] on img at bounding box center [489, 545] width 77 height 77
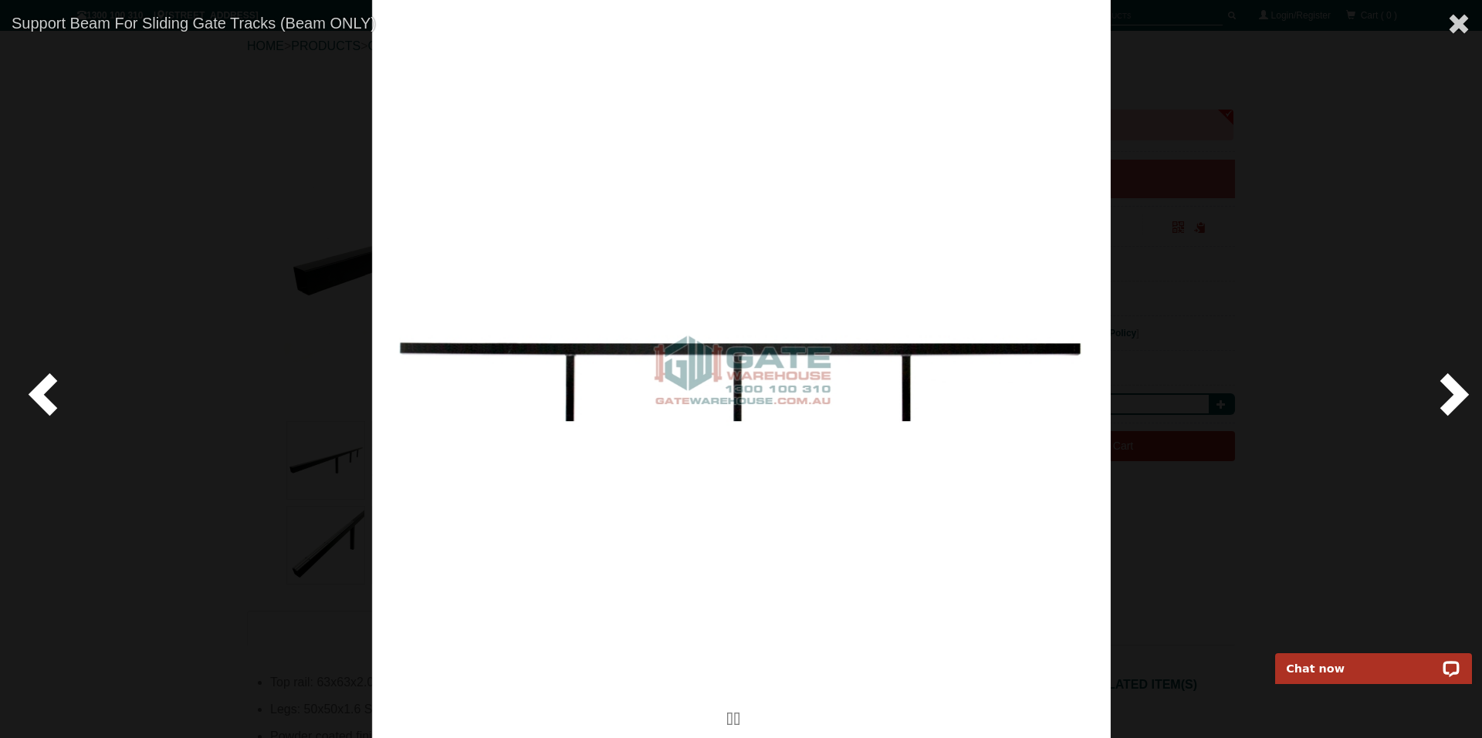
click at [1458, 390] on span at bounding box center [1451, 393] width 46 height 46
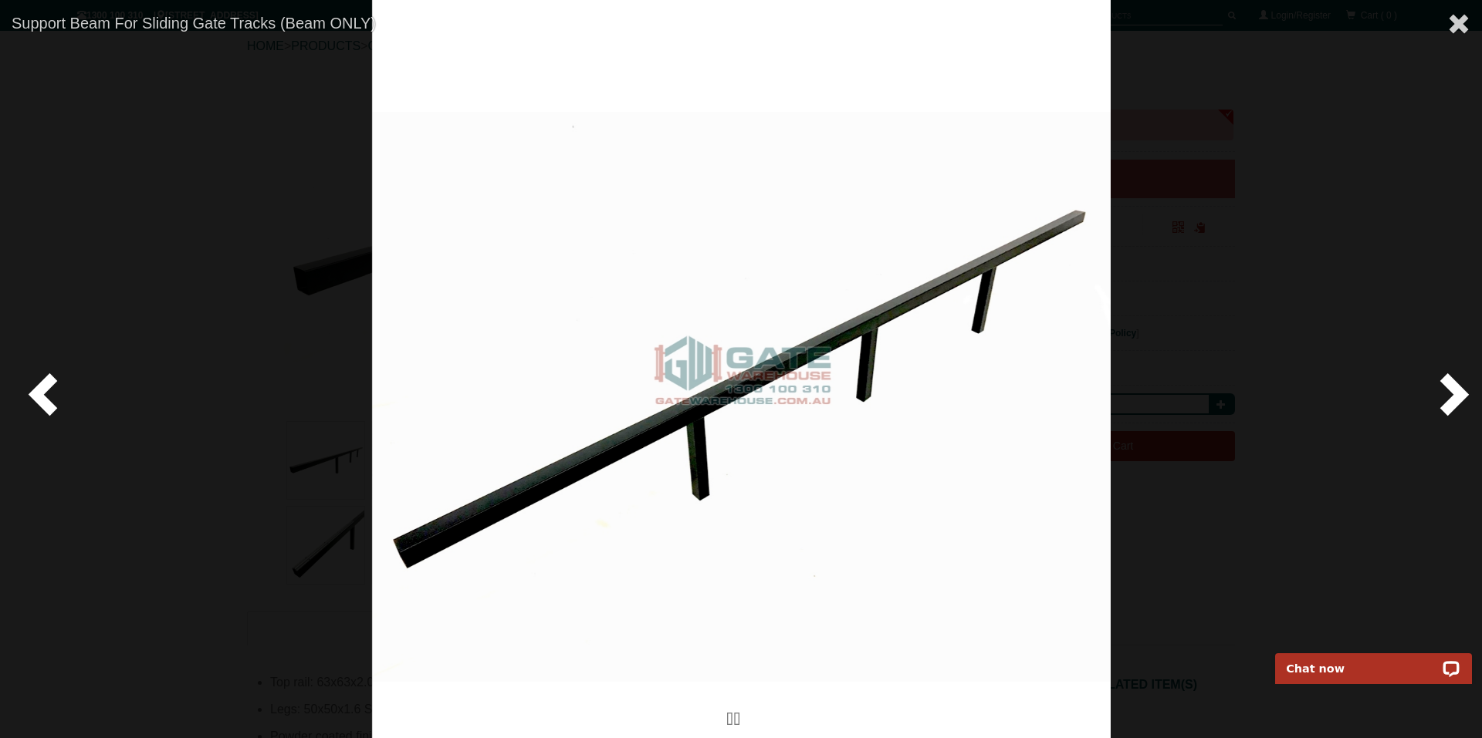
click at [1452, 390] on span at bounding box center [1451, 393] width 46 height 46
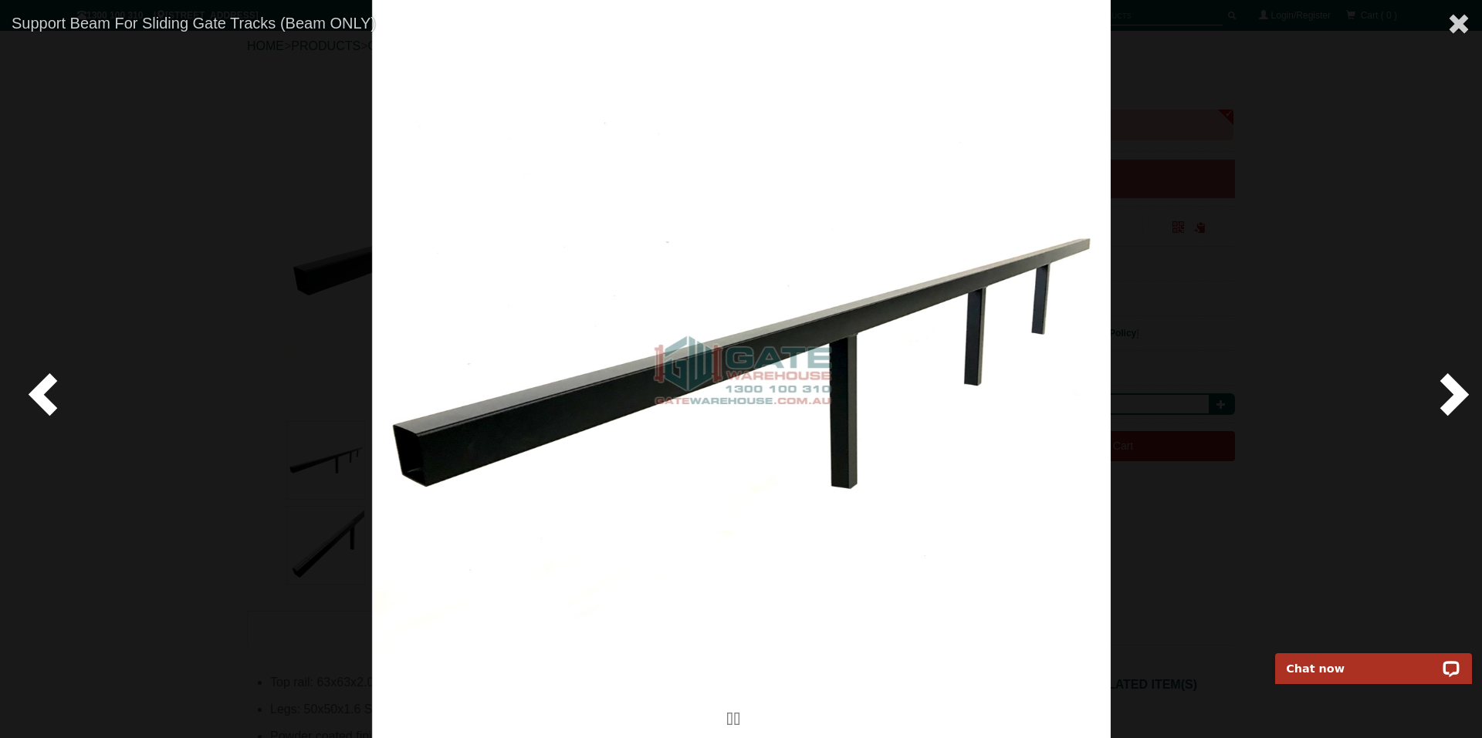
click at [1458, 390] on span at bounding box center [1451, 393] width 46 height 46
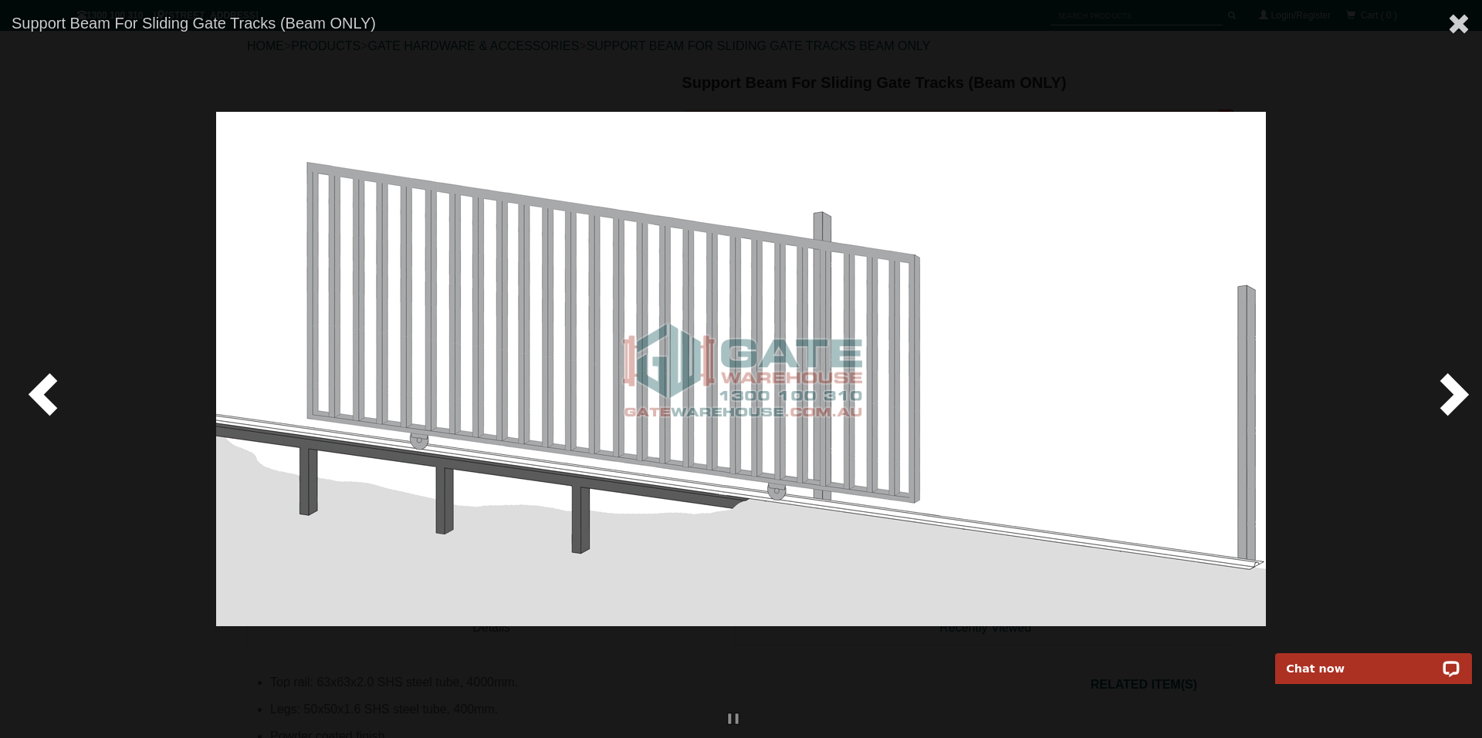
click at [1451, 396] on span at bounding box center [1451, 393] width 46 height 46
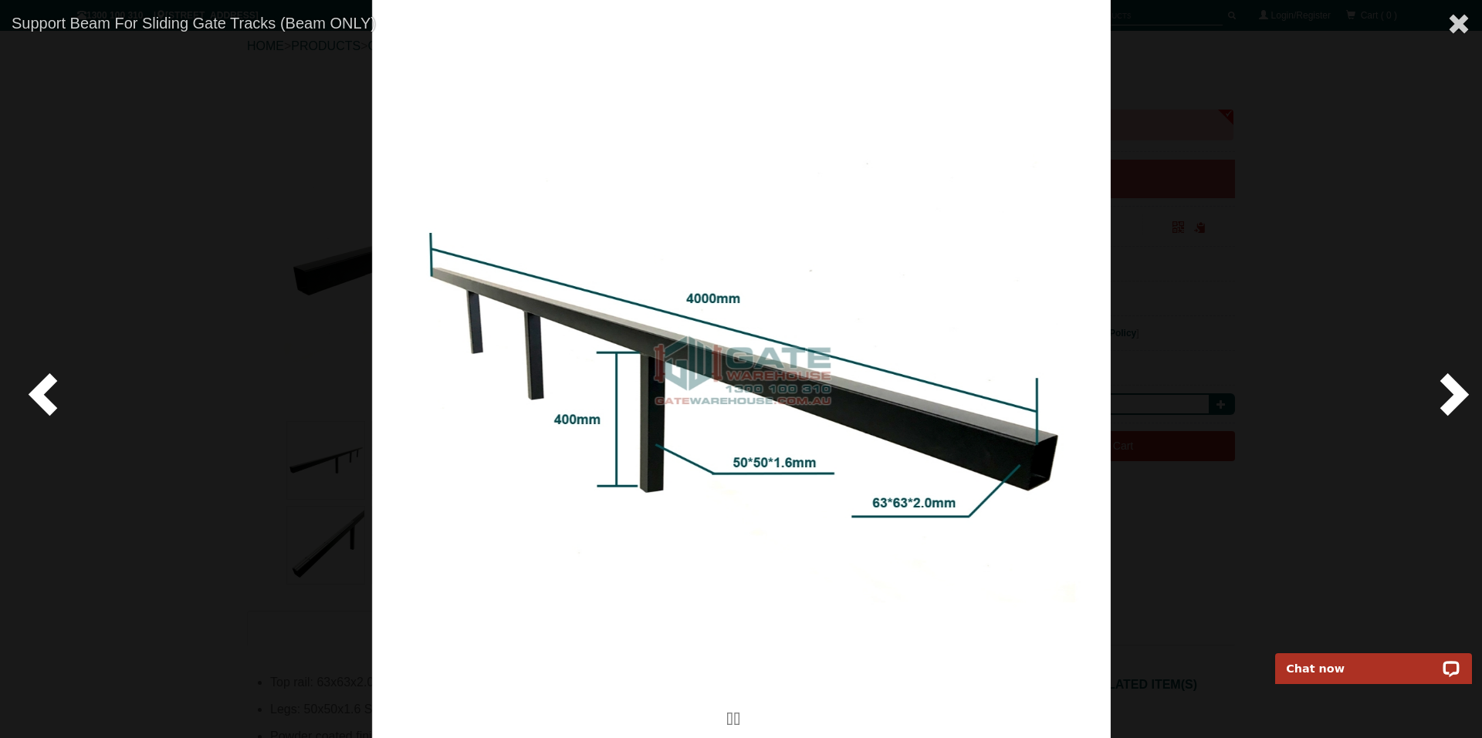
click at [1451, 396] on span at bounding box center [1451, 393] width 46 height 46
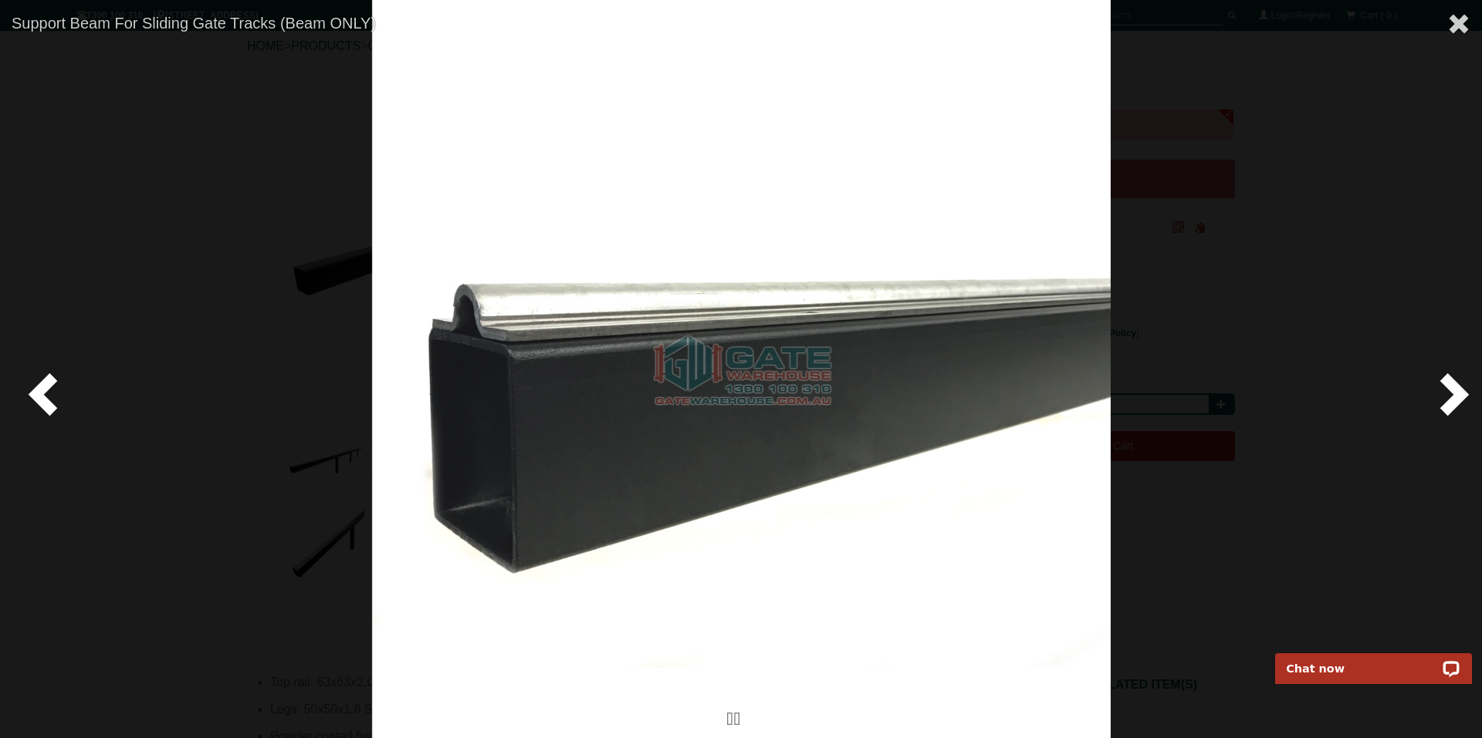
click at [1451, 396] on span at bounding box center [1451, 393] width 46 height 46
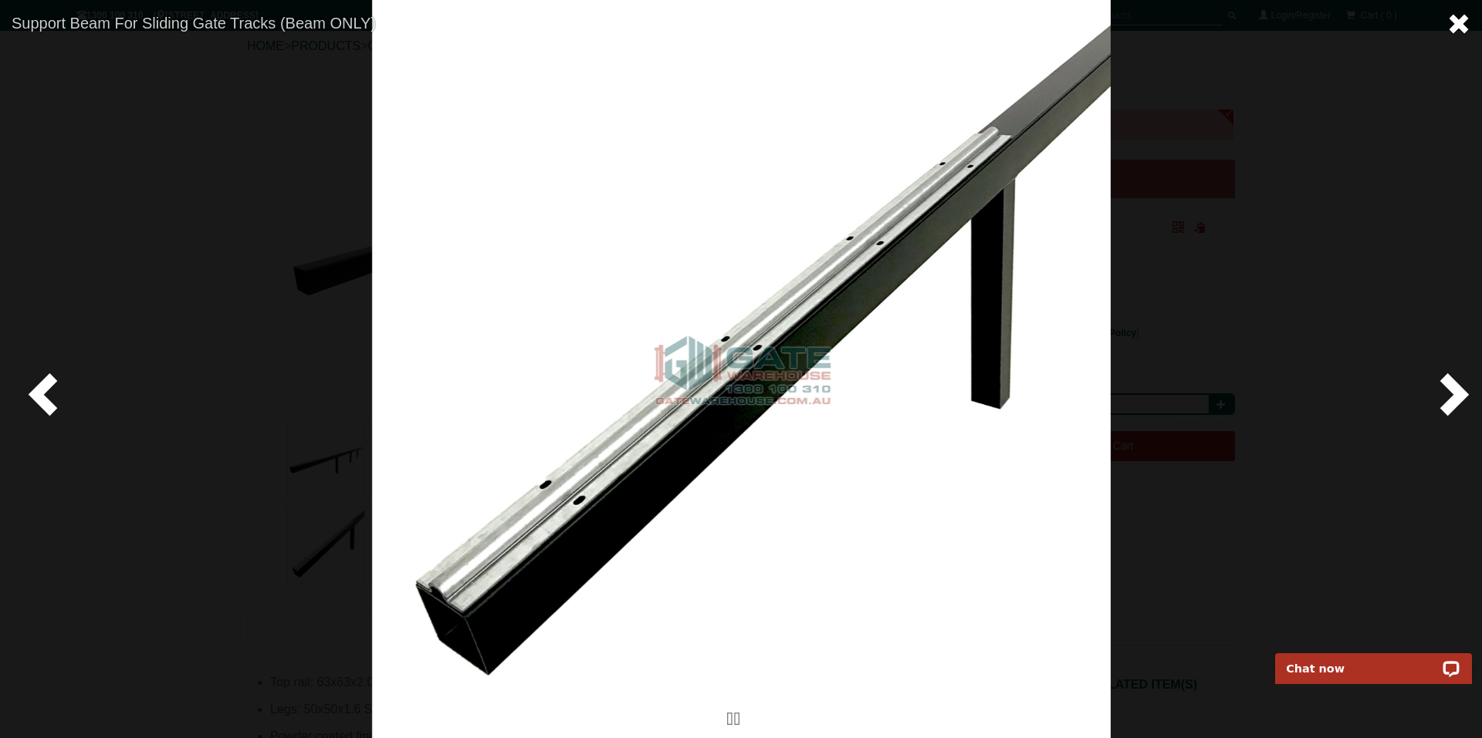
click at [1458, 22] on span at bounding box center [1458, 23] width 23 height 23
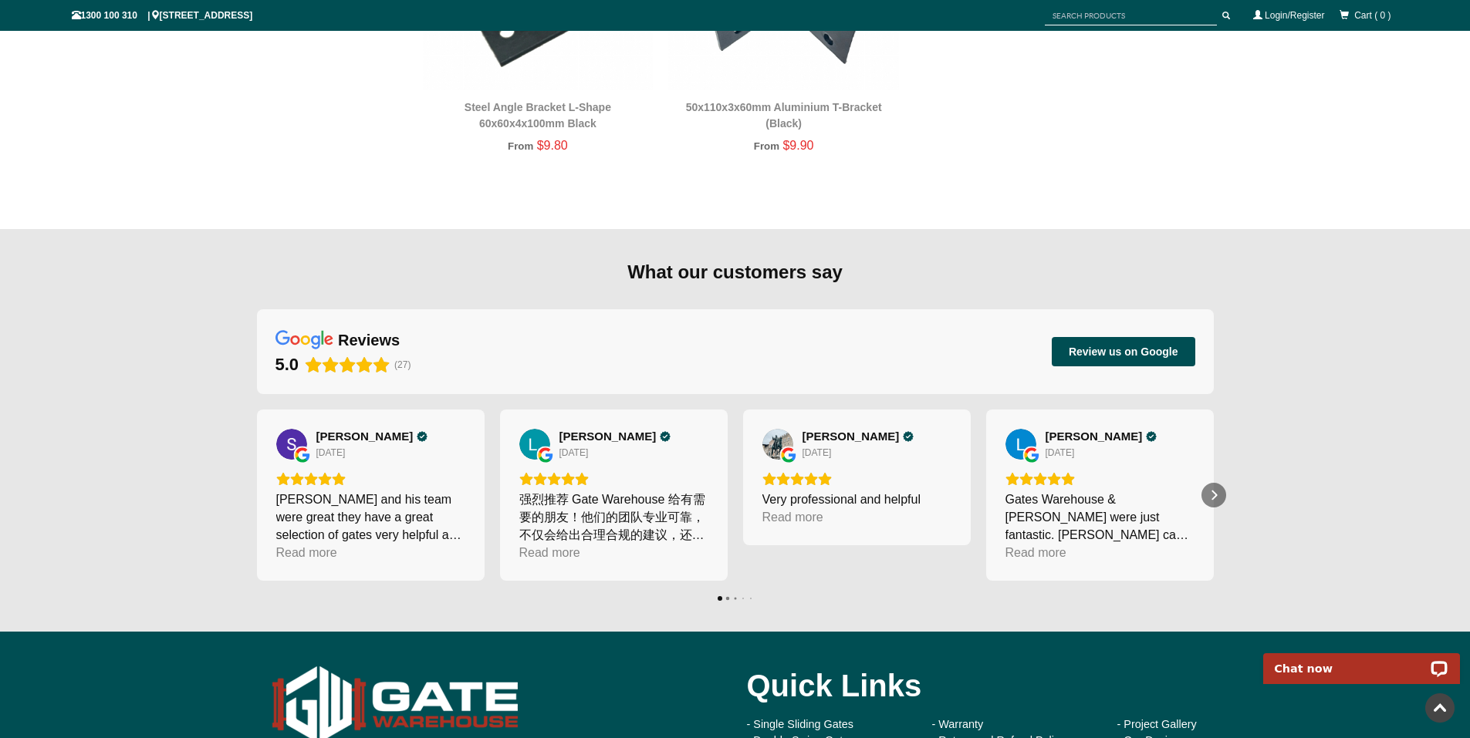
scroll to position [3376, 0]
click at [330, 559] on div "Read more" at bounding box center [306, 552] width 61 height 18
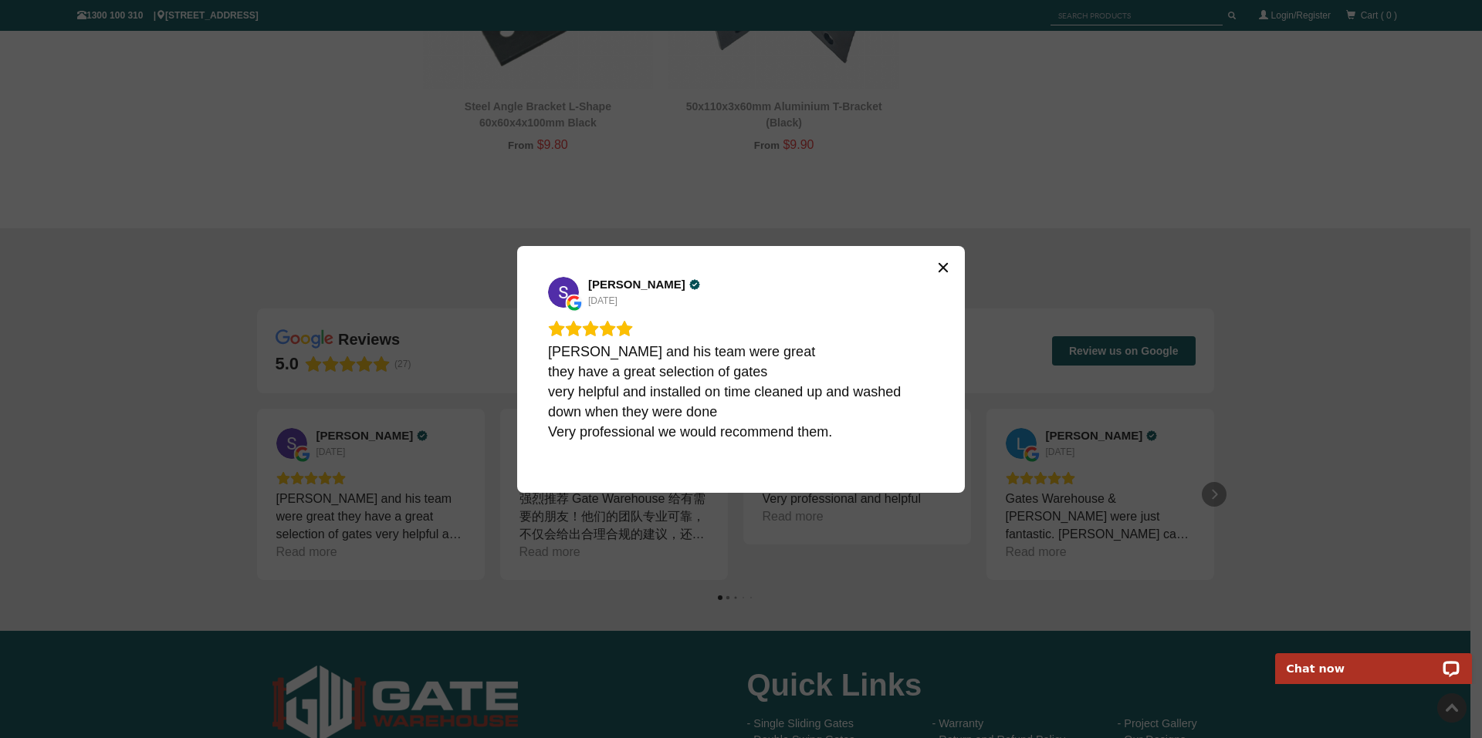
click at [942, 265] on icon "Close" at bounding box center [942, 266] width 9 height 9
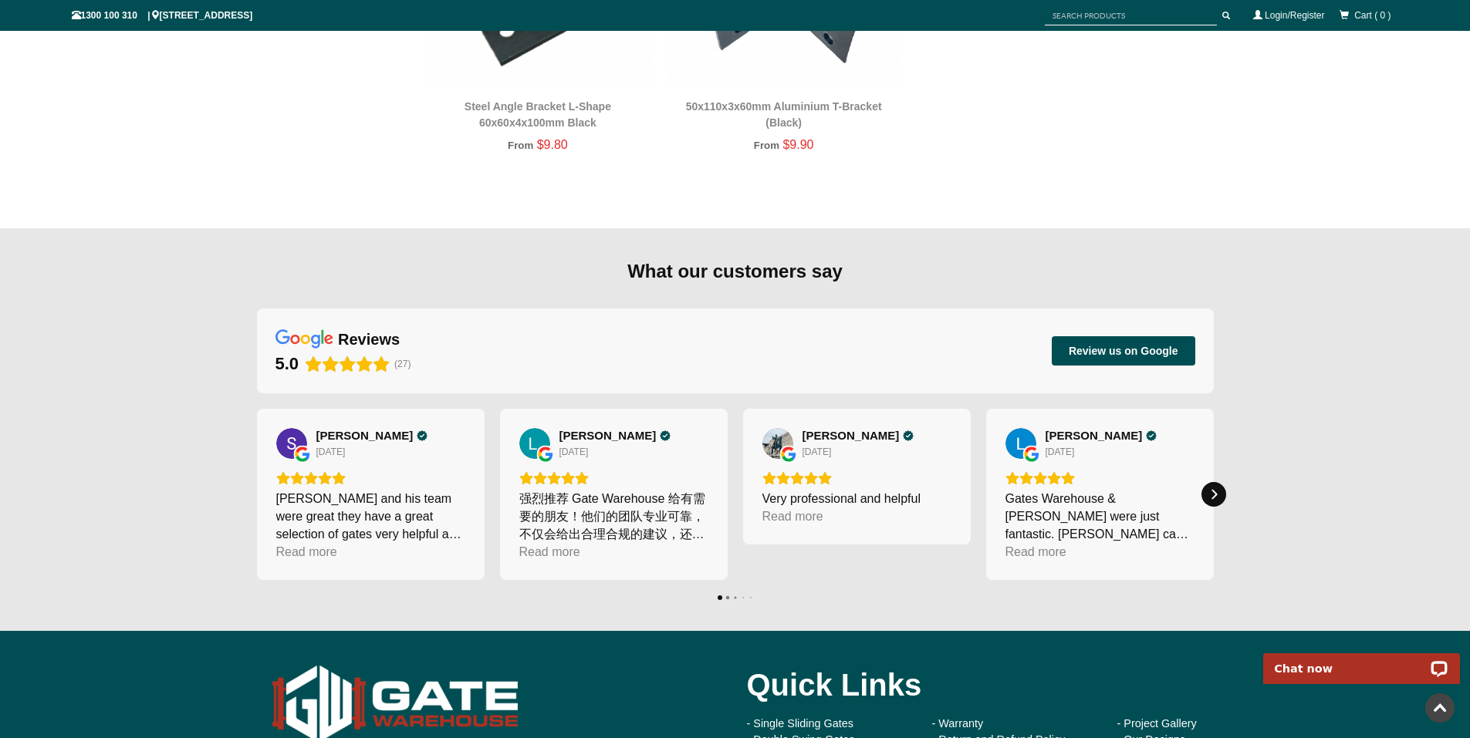
click at [1213, 493] on icon "Next" at bounding box center [1214, 494] width 12 height 12
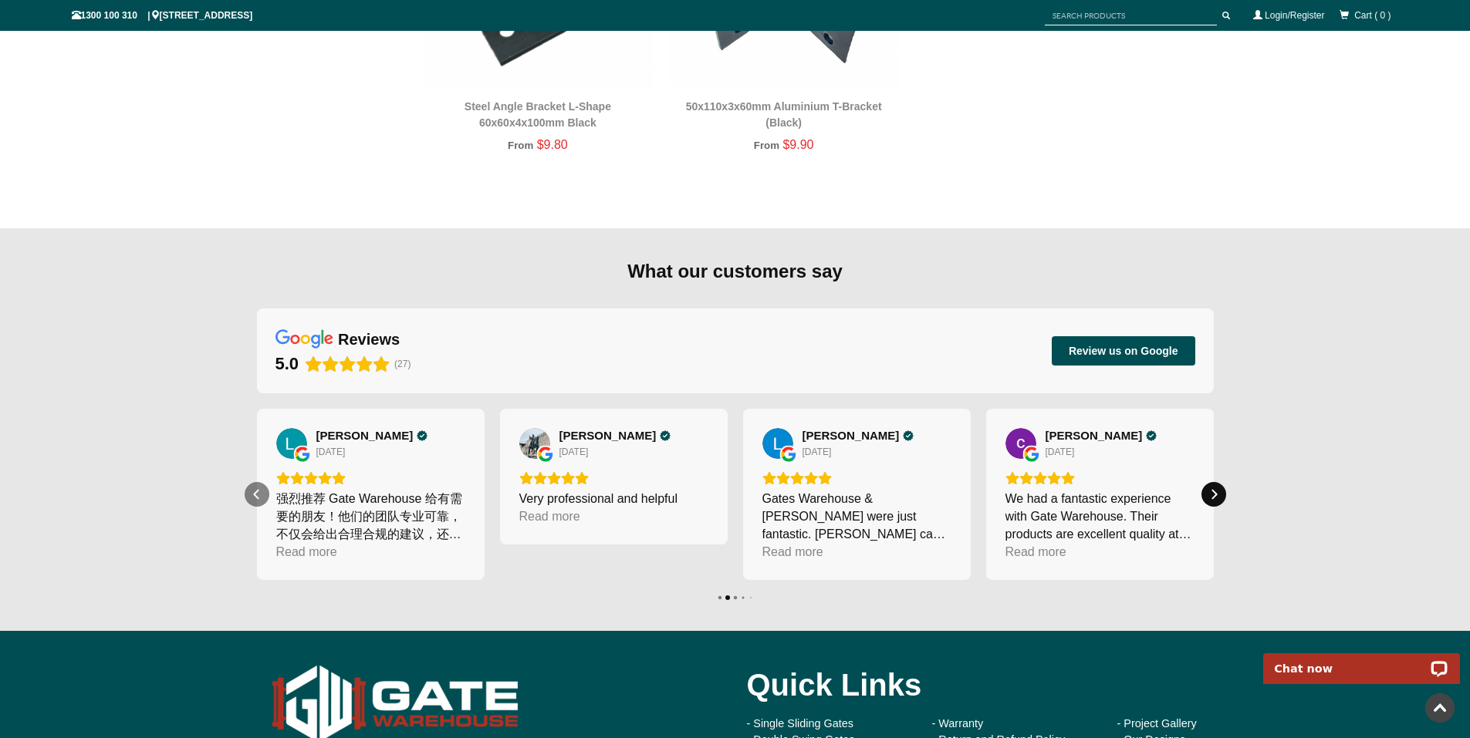
click at [1212, 493] on icon "Next" at bounding box center [1214, 494] width 12 height 12
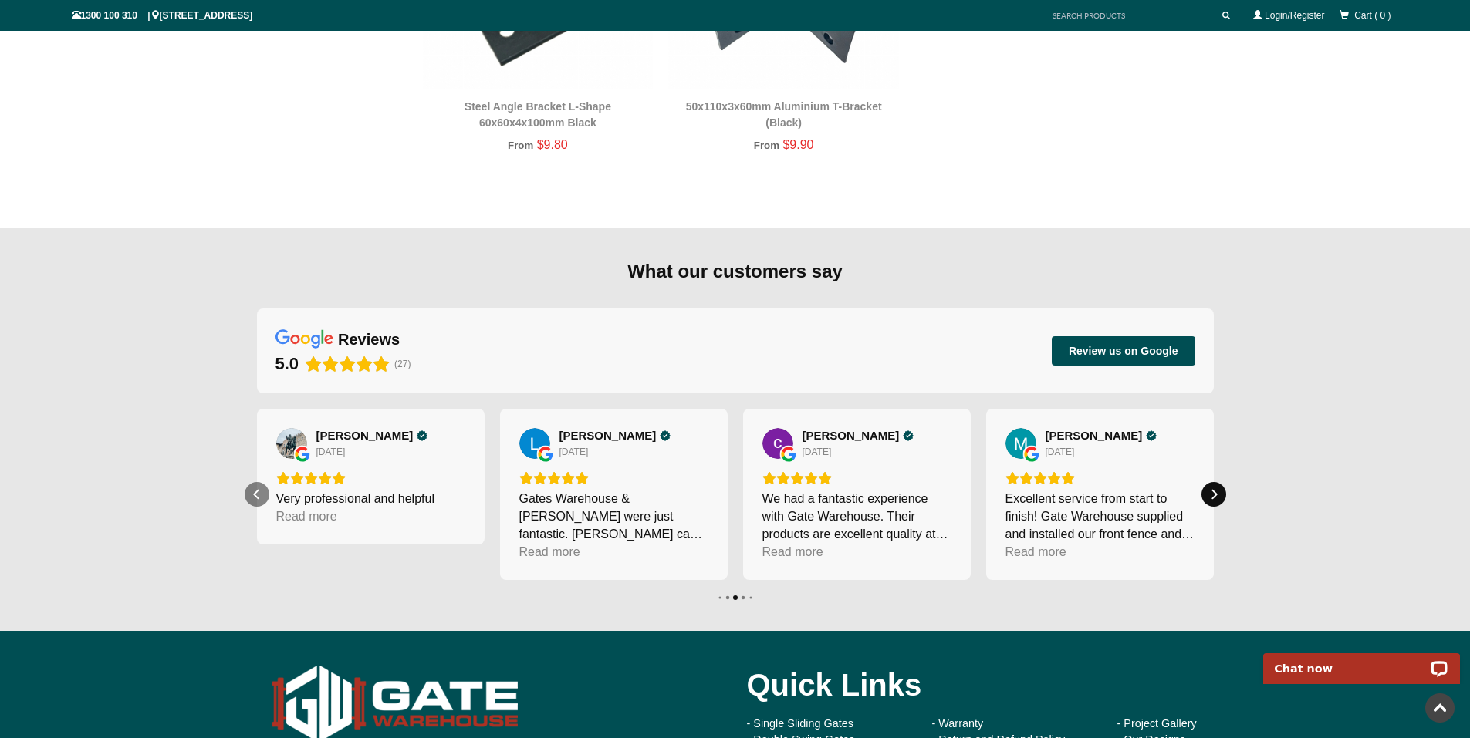
click at [1212, 493] on icon "Next" at bounding box center [1214, 494] width 12 height 12
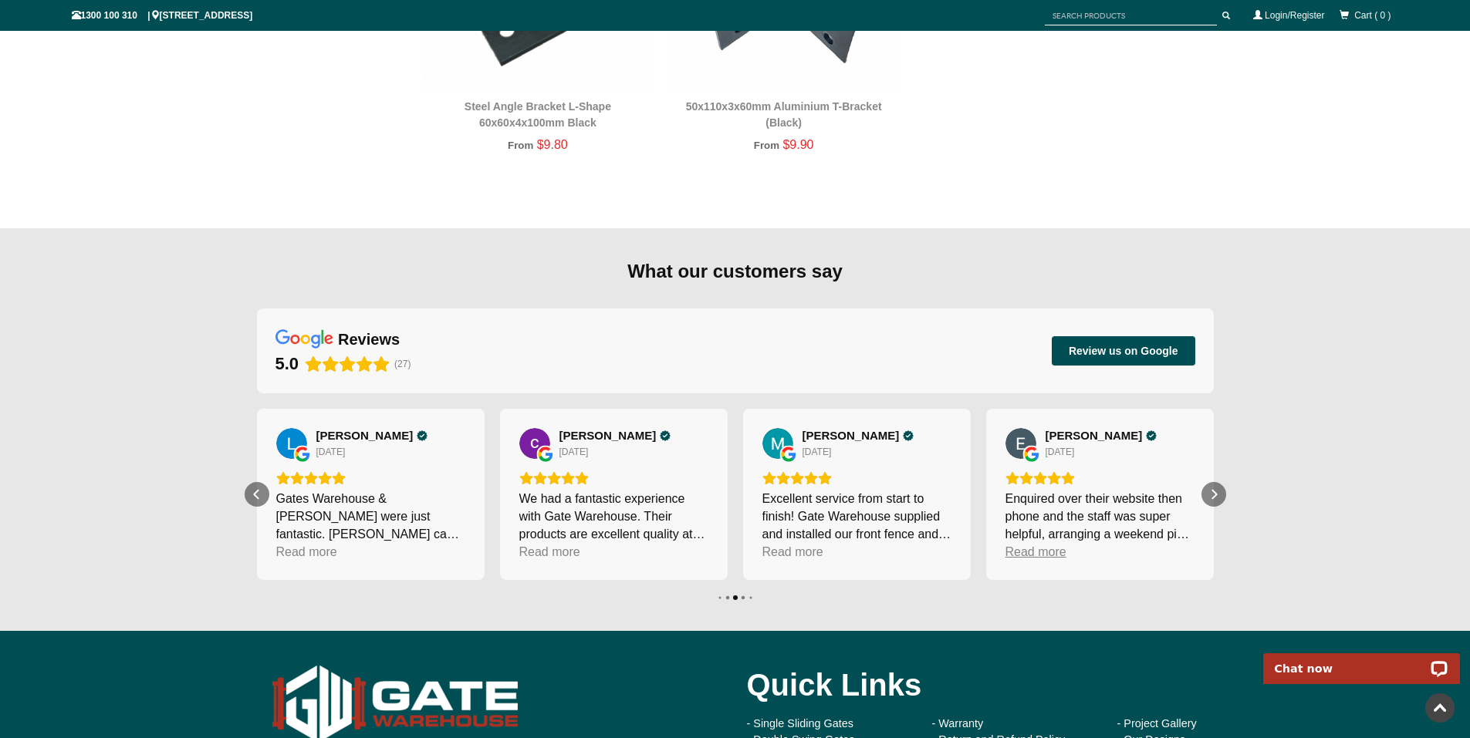
click at [1058, 553] on div "Read more" at bounding box center [1035, 552] width 61 height 18
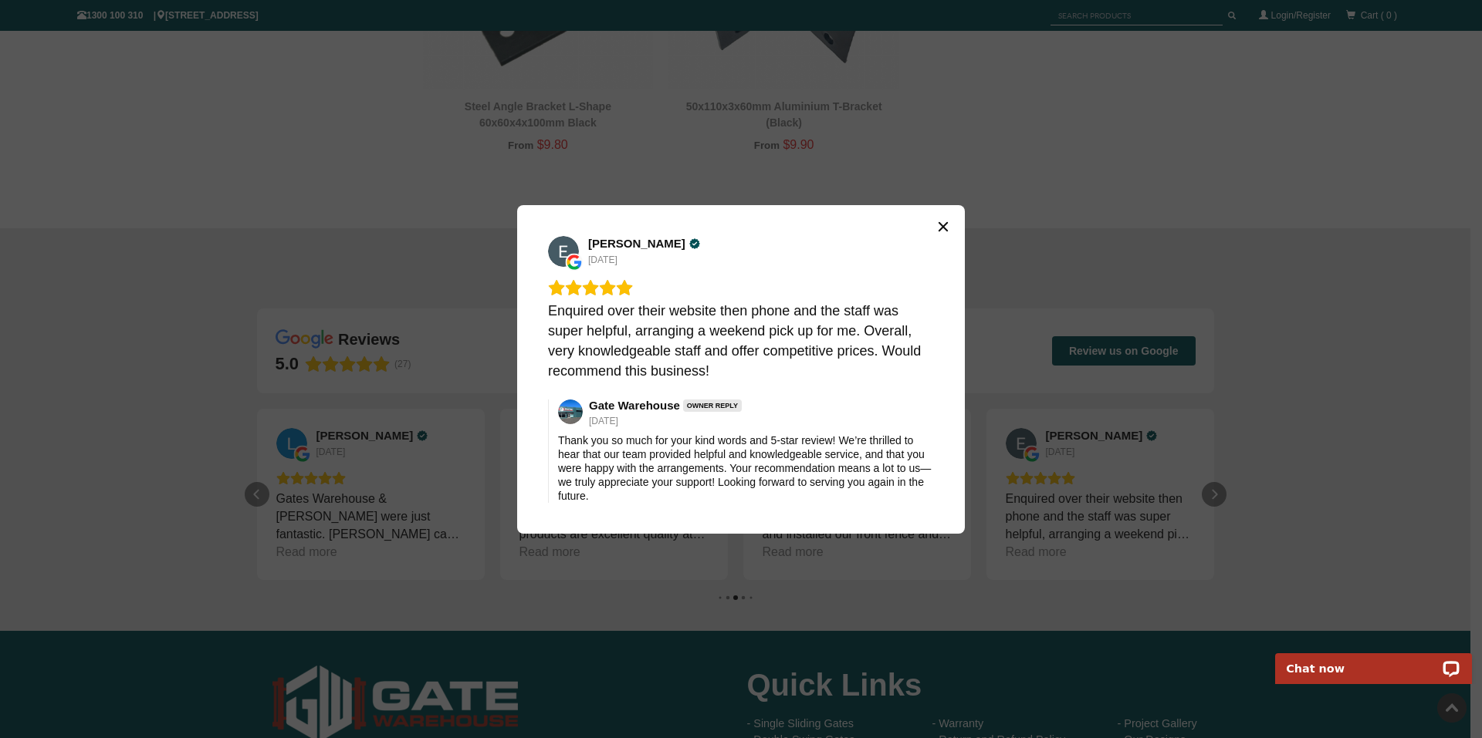
click at [940, 227] on icon "Close" at bounding box center [943, 227] width 12 height 12
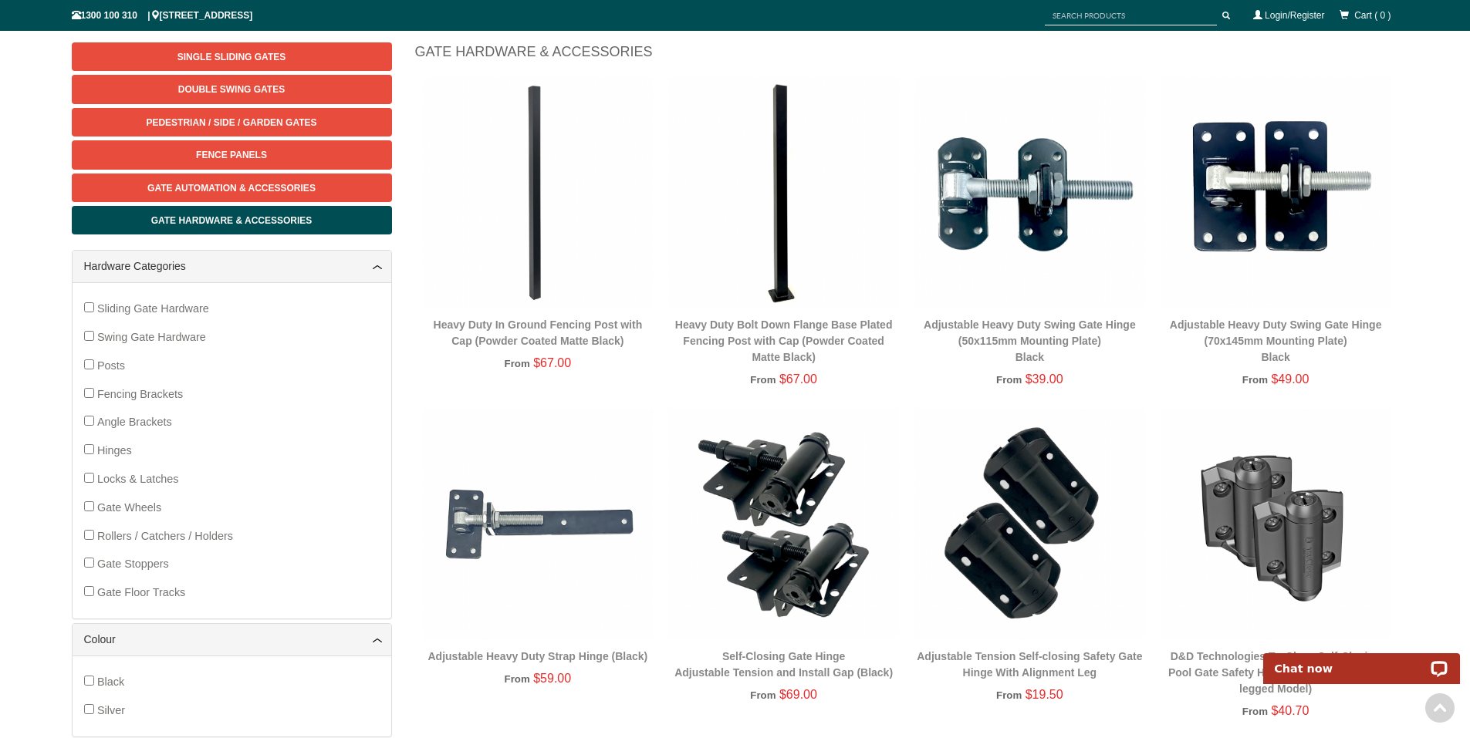
scroll to position [251, 0]
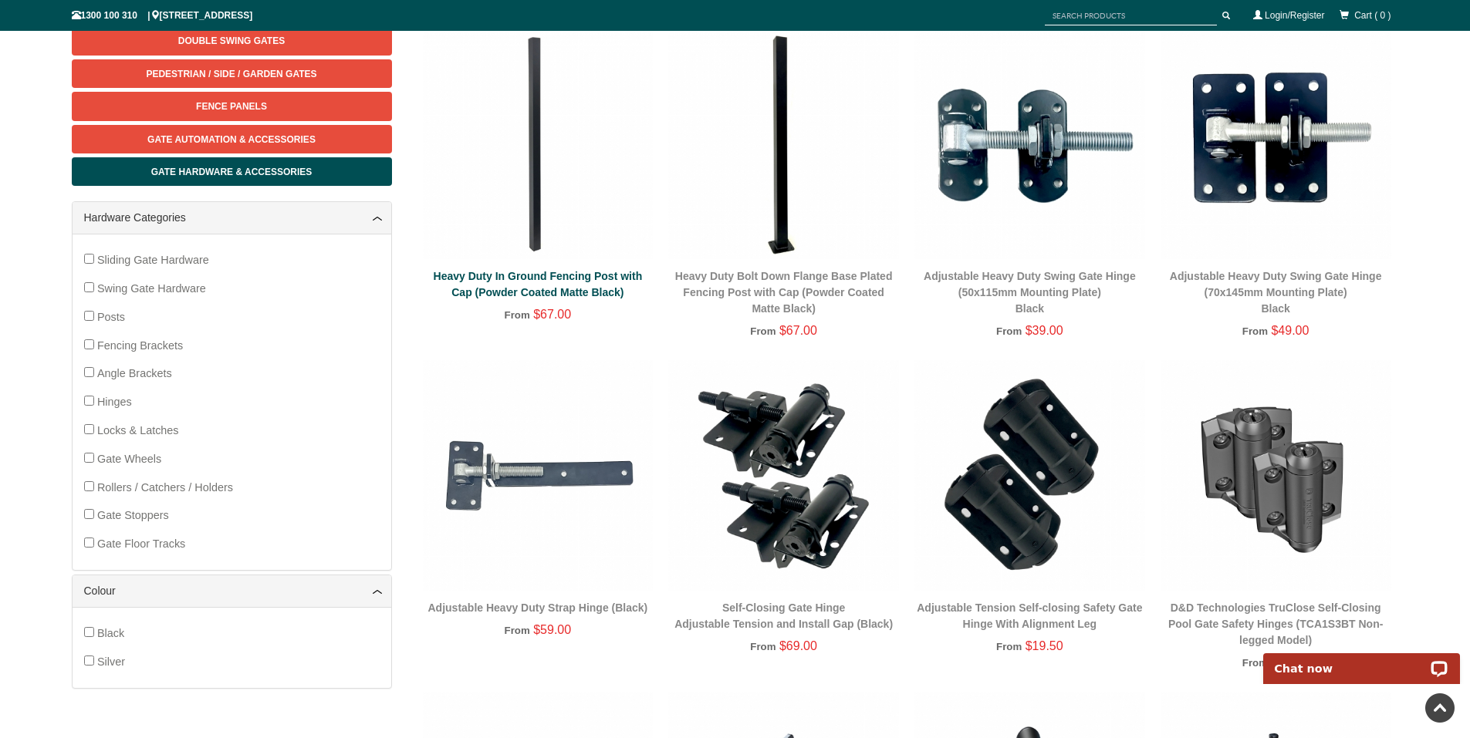
click at [547, 286] on link "Heavy Duty In Ground Fencing Post with Cap (Powder Coated Matte Black)" at bounding box center [538, 284] width 209 height 29
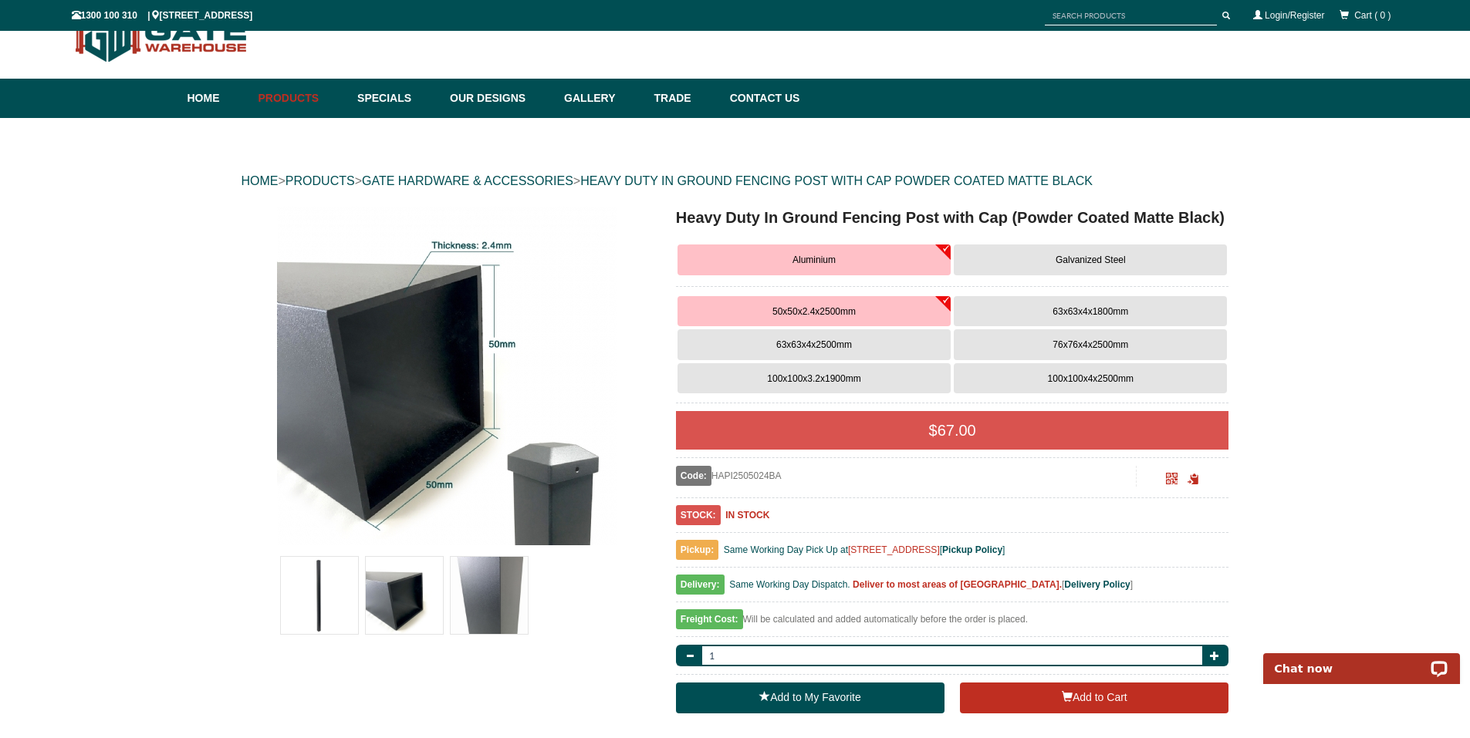
click at [1074, 346] on span "76x76x4x2500mm" at bounding box center [1090, 345] width 76 height 11
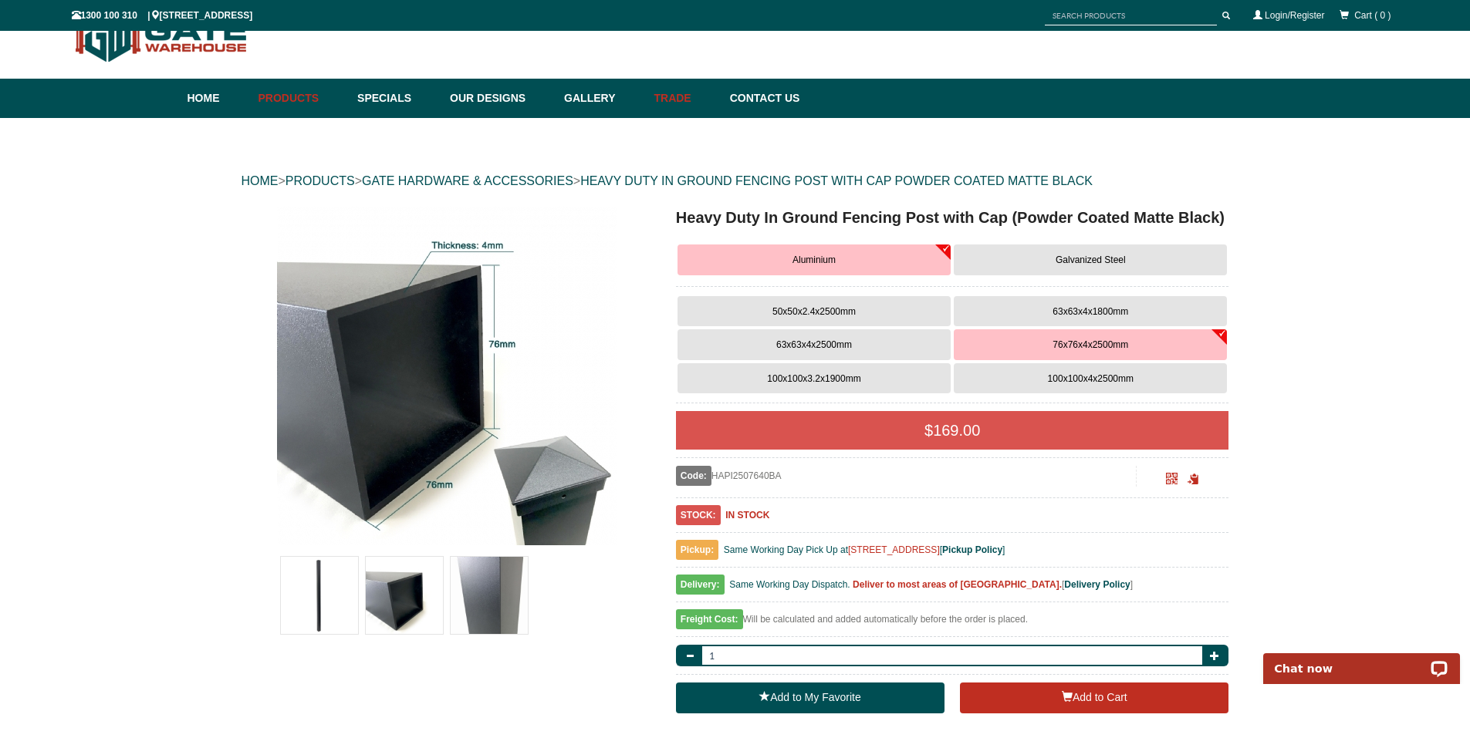
click at [700, 95] on link "Trade" at bounding box center [684, 98] width 76 height 39
